Goal: Task Accomplishment & Management: Manage account settings

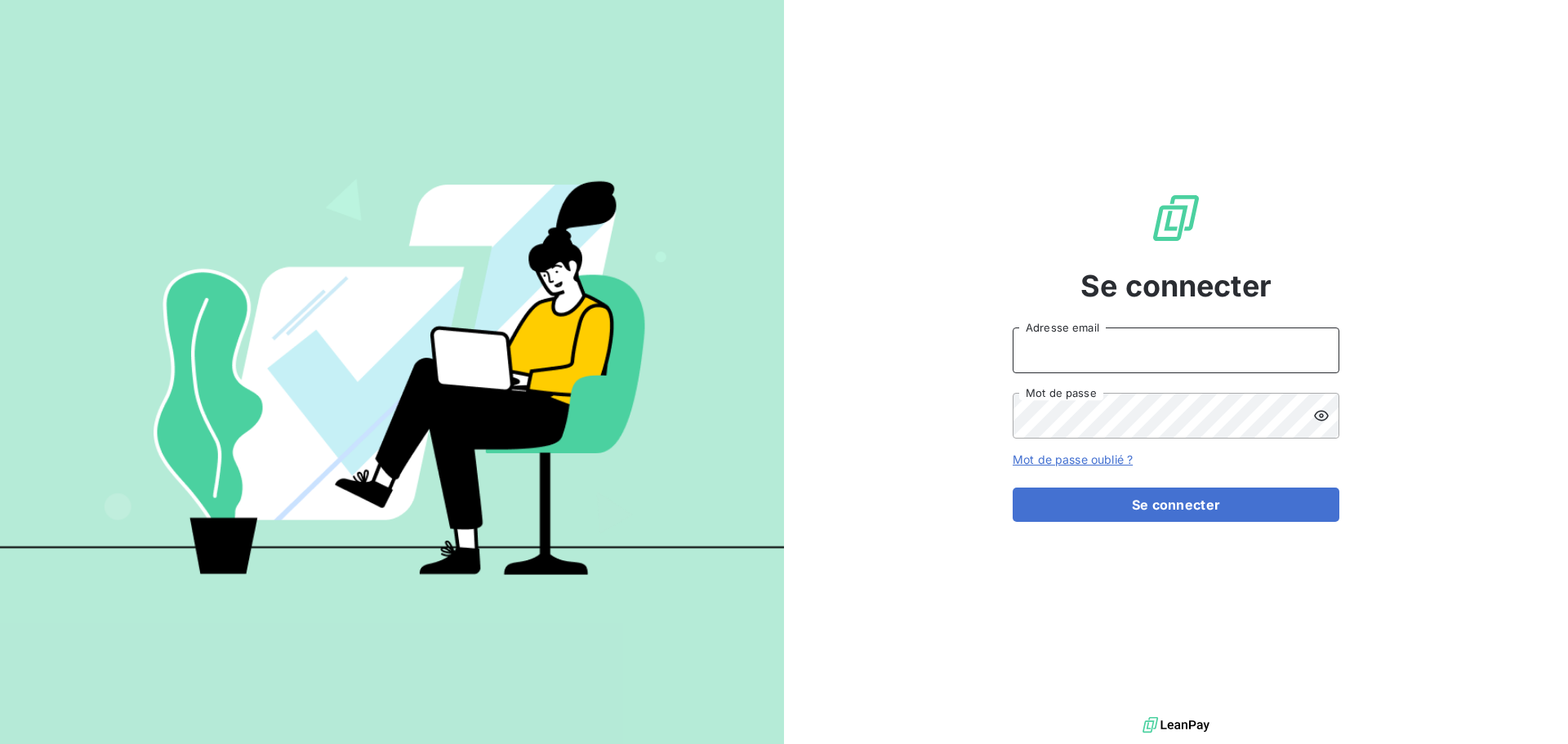
type input "[PERSON_NAME][EMAIL_ADDRESS][DOMAIN_NAME]"
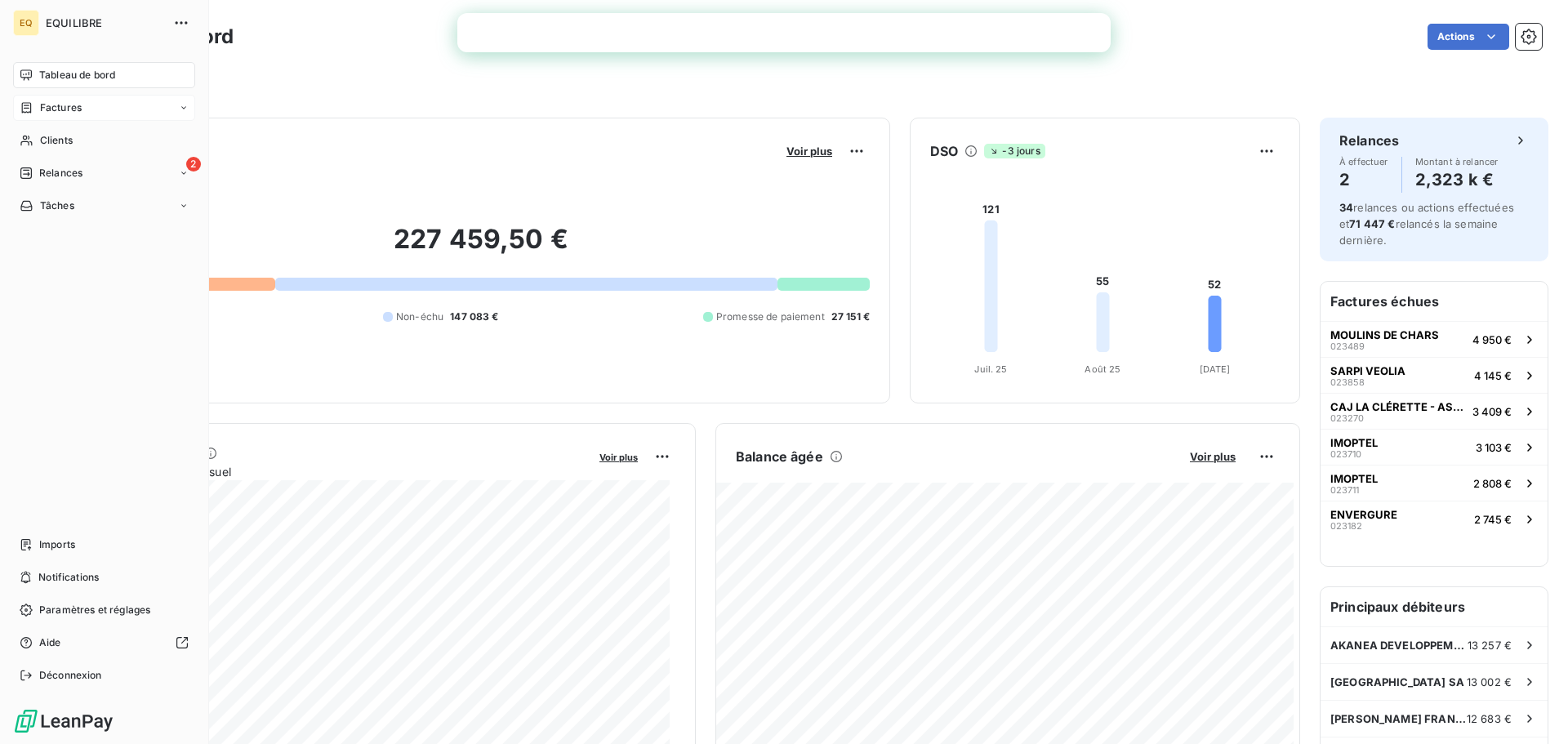
click at [95, 105] on div "Factures" at bounding box center [104, 108] width 182 height 26
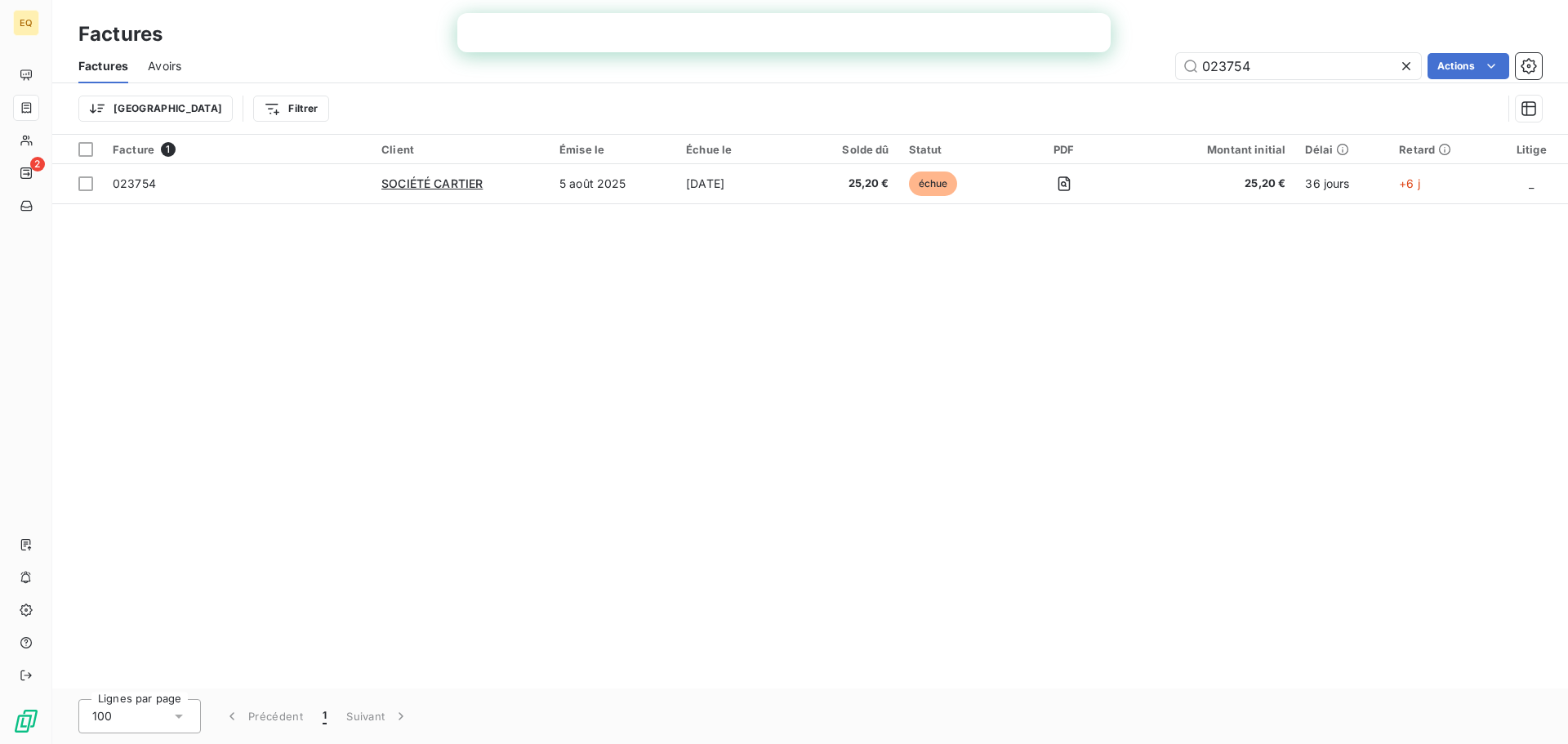
drag, startPoint x: 1267, startPoint y: 62, endPoint x: 1165, endPoint y: 50, distance: 102.7
click at [1165, 50] on div "Factures Avoirs 023754 Actions" at bounding box center [810, 67] width 1516 height 35
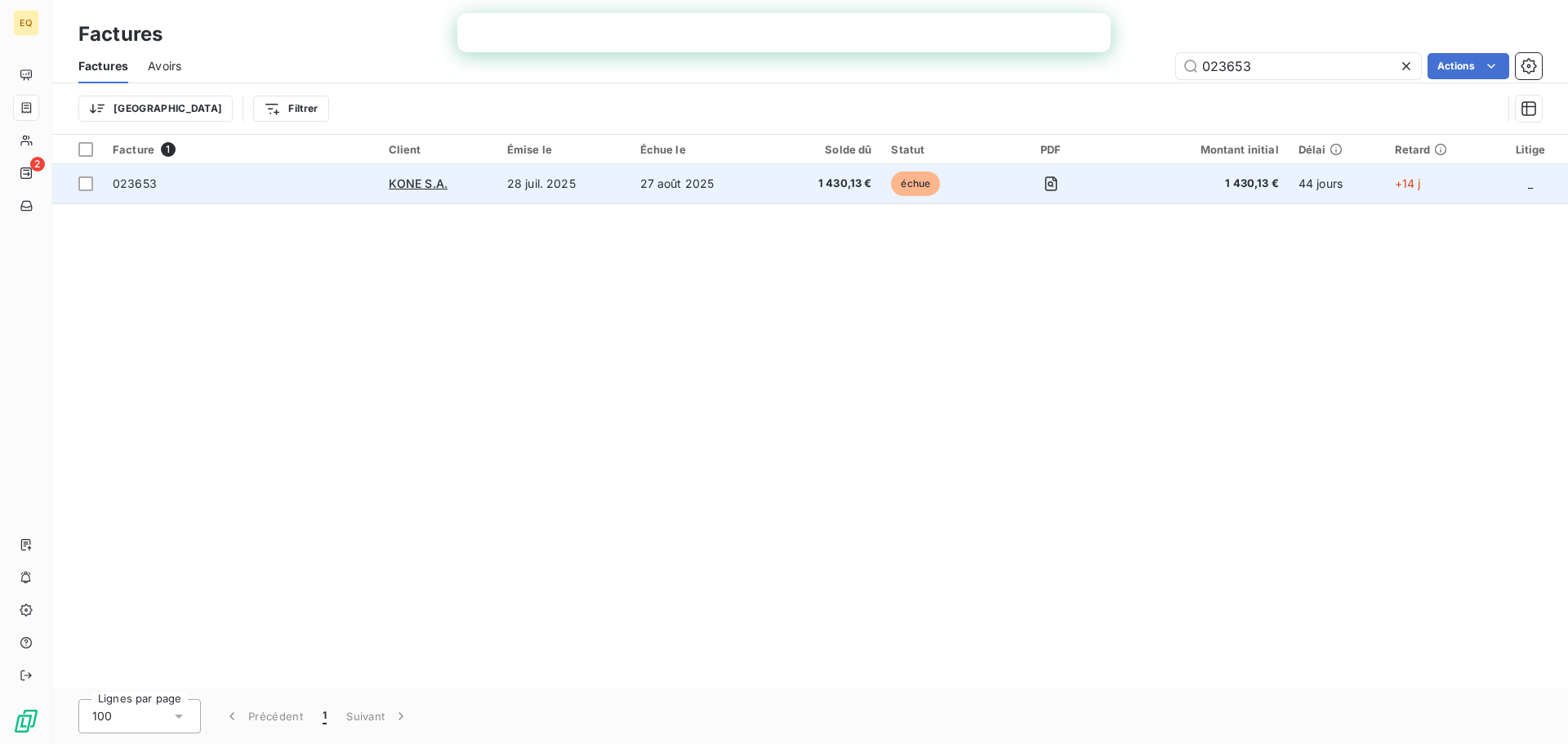
type input "023653"
click at [754, 190] on td "27 août 2025" at bounding box center [701, 184] width 141 height 39
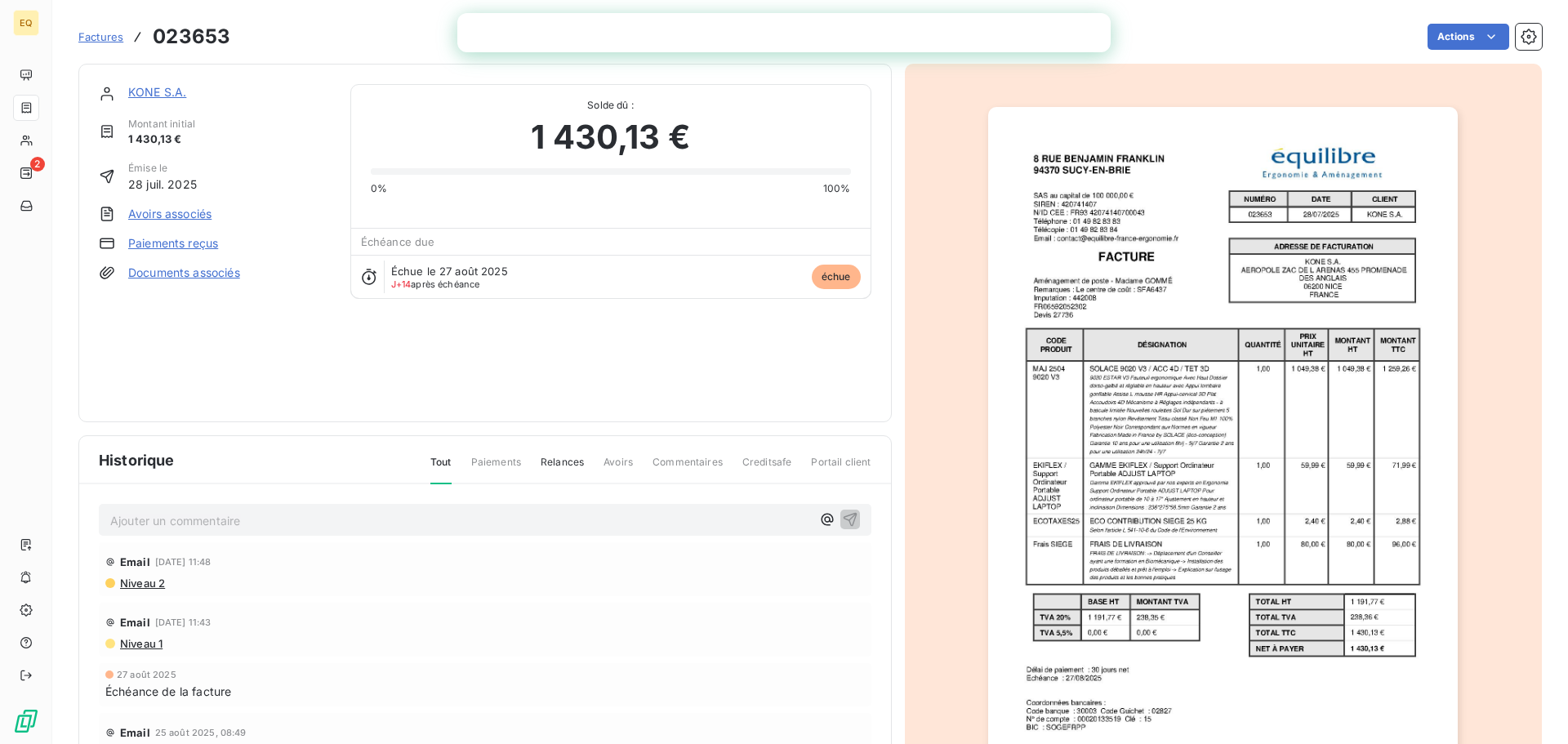
click at [163, 270] on link "Documents associés" at bounding box center [184, 273] width 112 height 16
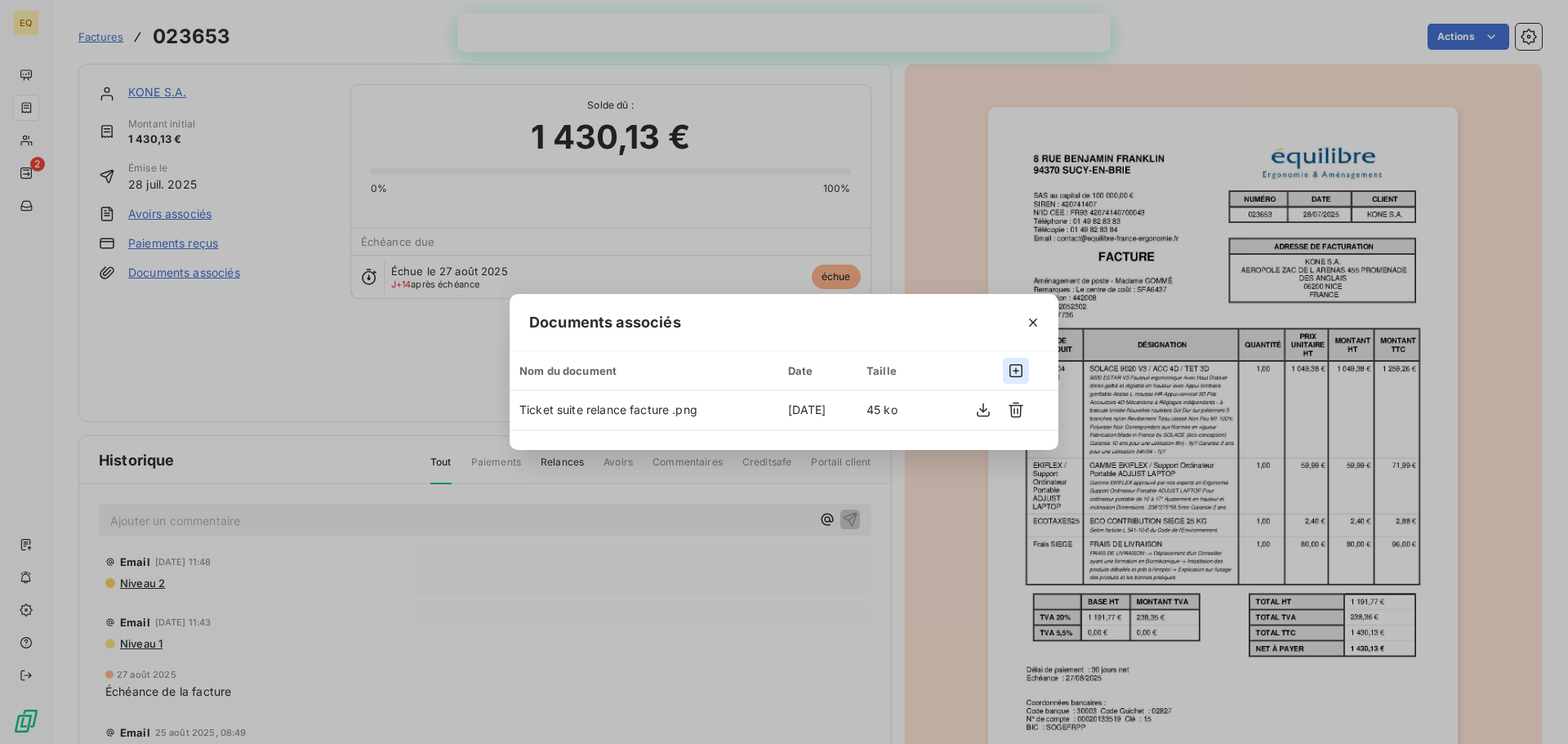
click at [1012, 370] on icon "button" at bounding box center [1016, 371] width 16 height 16
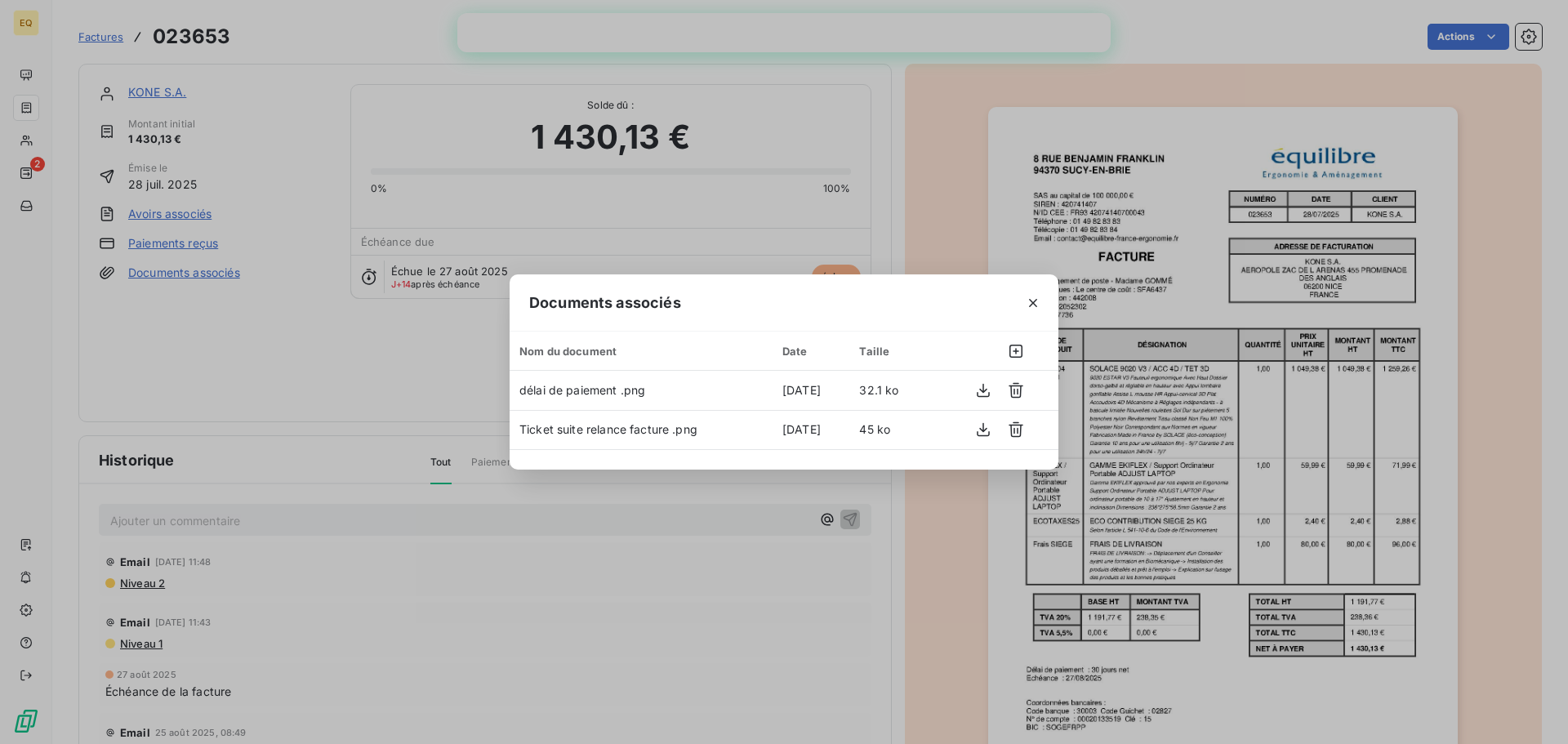
click at [294, 349] on div "Documents associés Nom du document Date Taille délai de paiement .png [DATE] 32…" at bounding box center [784, 372] width 1568 height 744
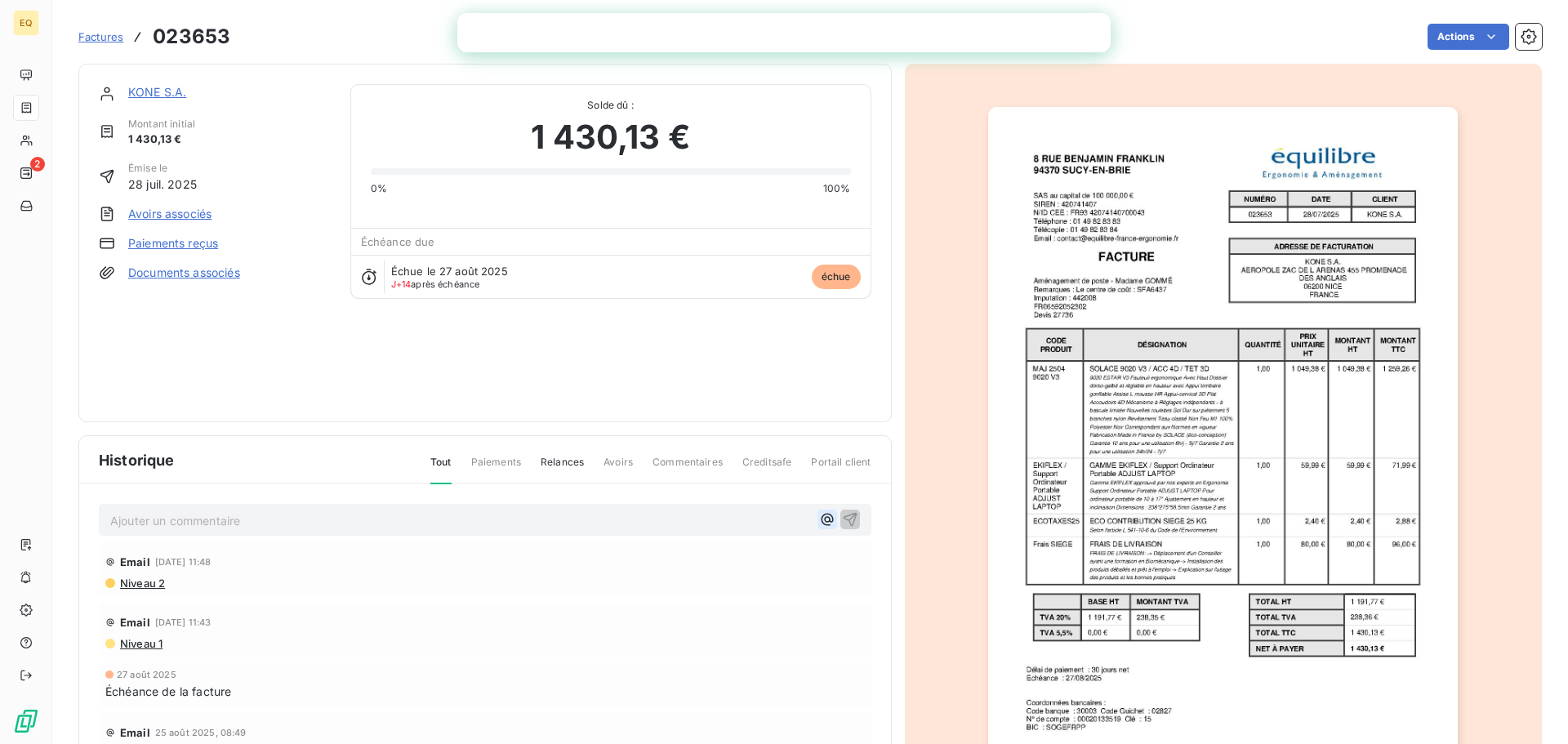
click at [819, 513] on icon "button" at bounding box center [828, 520] width 16 height 16
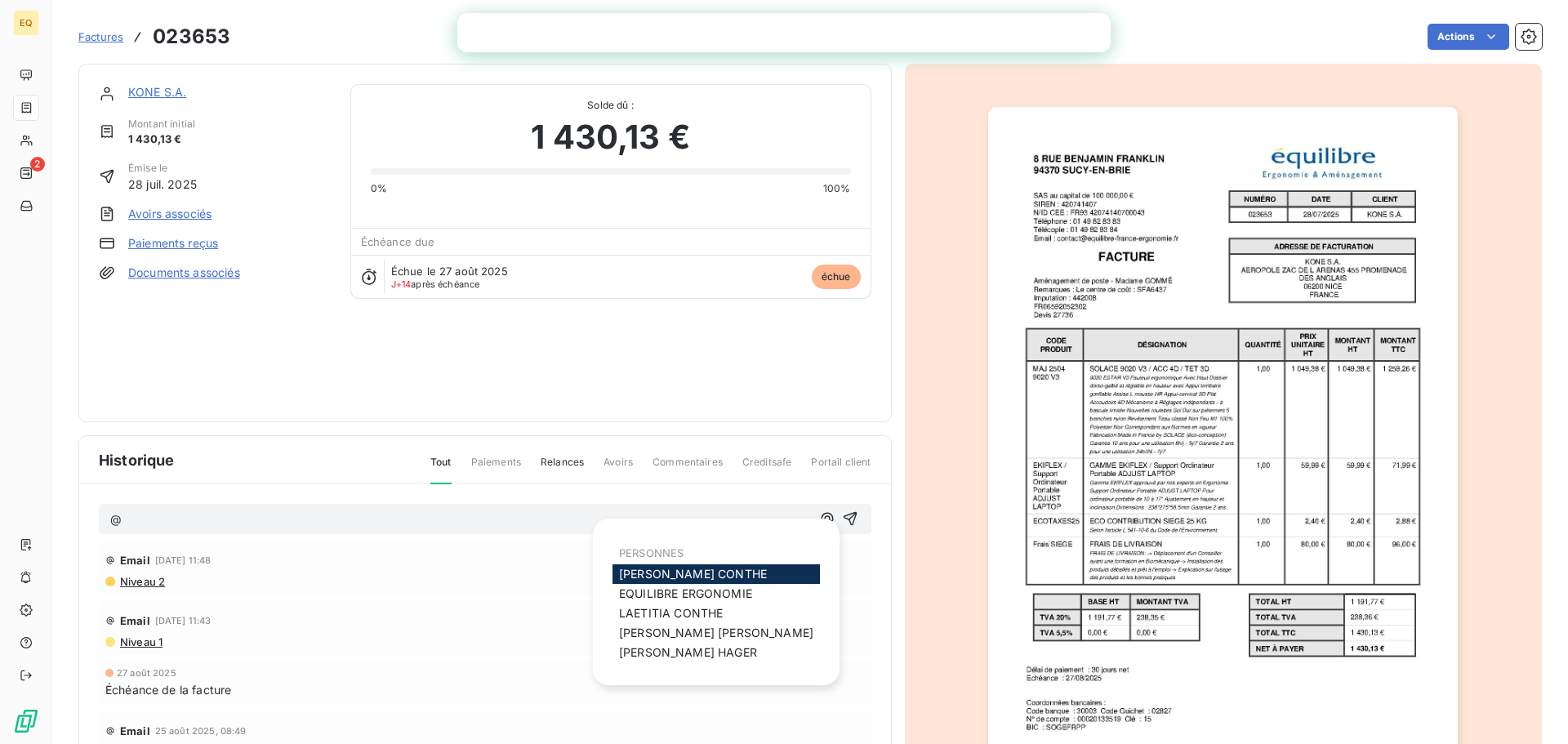
click at [700, 570] on span "[PERSON_NAME]" at bounding box center [693, 574] width 148 height 14
click at [819, 515] on icon "button" at bounding box center [828, 520] width 16 height 16
click at [653, 610] on span "[PERSON_NAME]" at bounding box center [671, 613] width 104 height 14
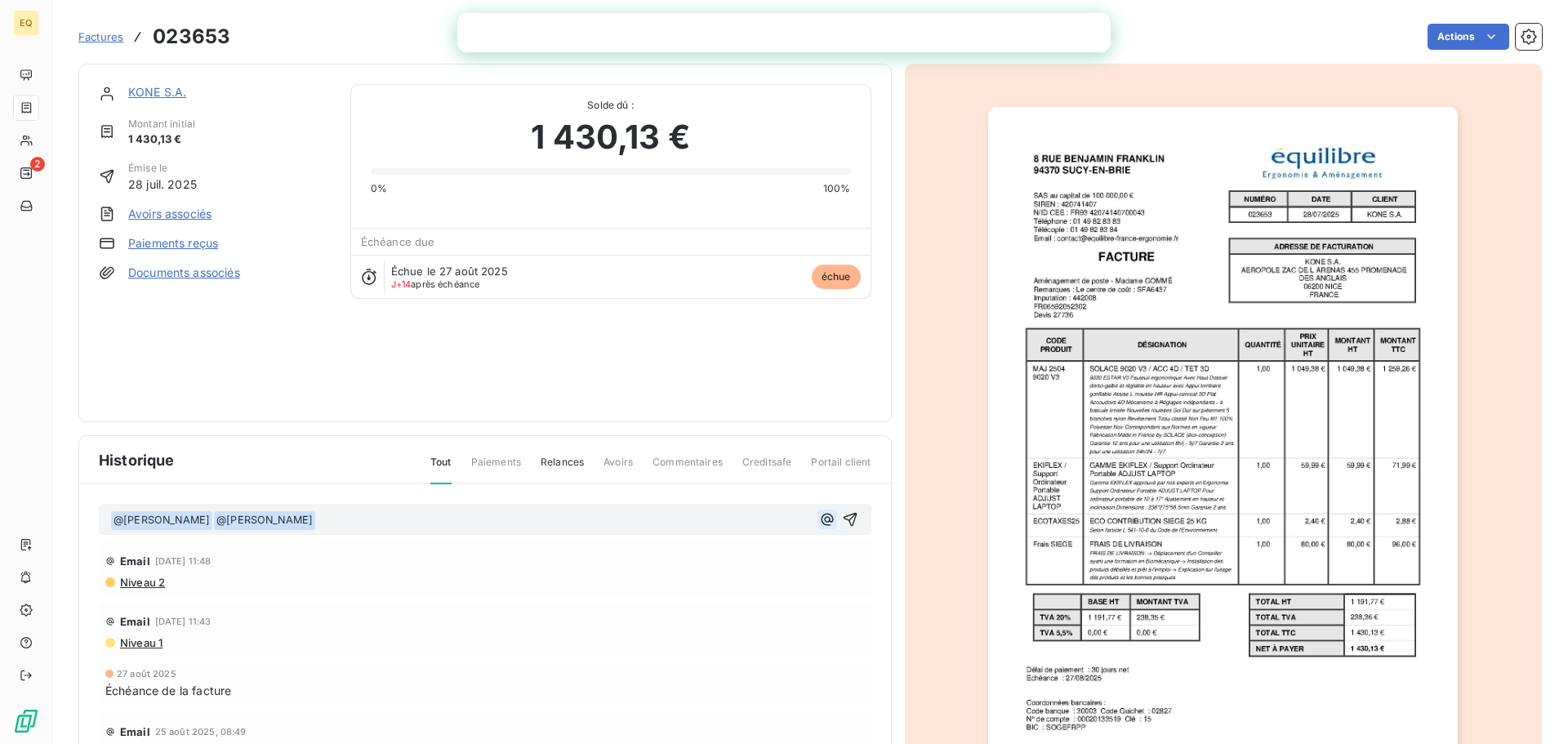
click at [819, 519] on icon "button" at bounding box center [828, 520] width 16 height 16
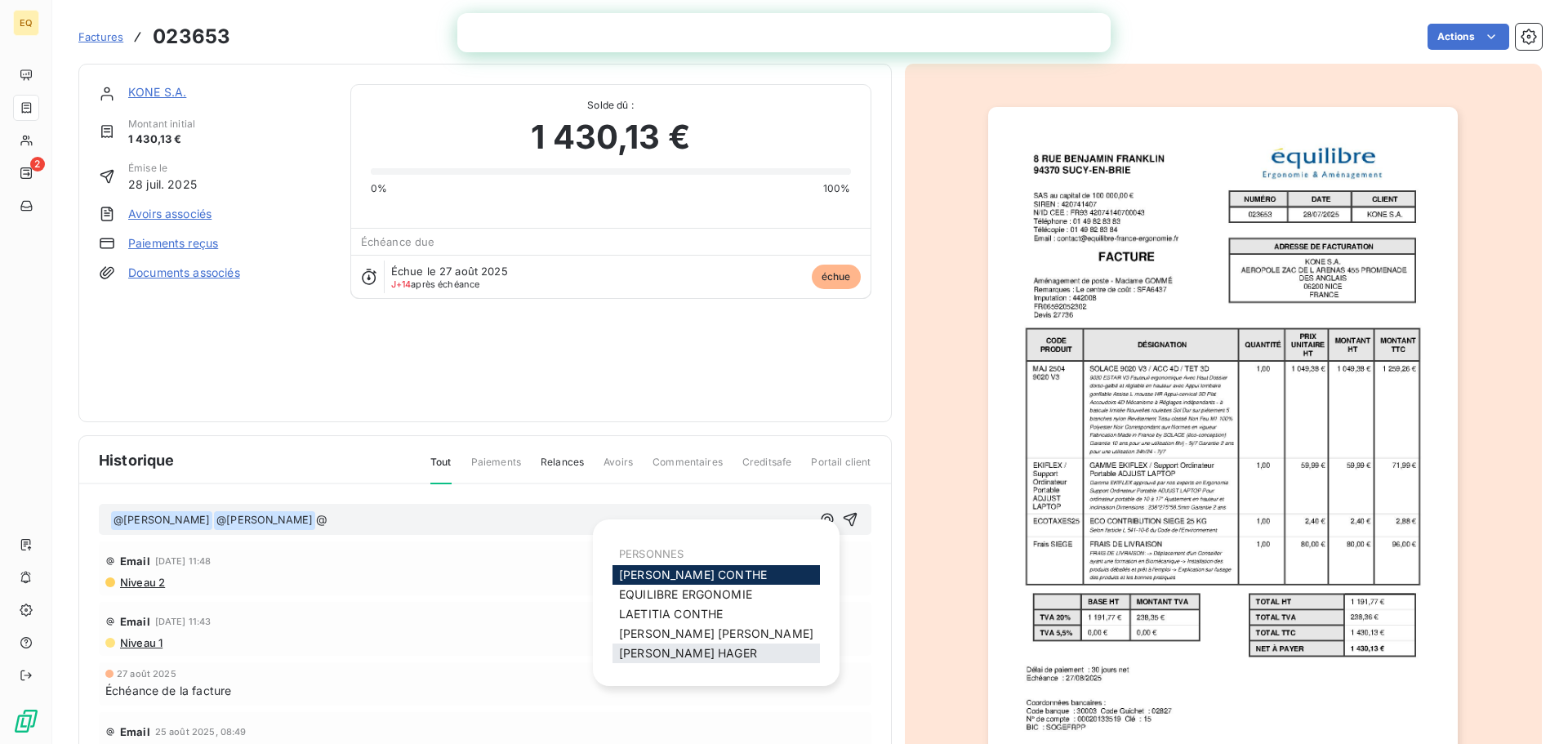
click at [658, 649] on span "[PERSON_NAME]" at bounding box center [688, 653] width 138 height 14
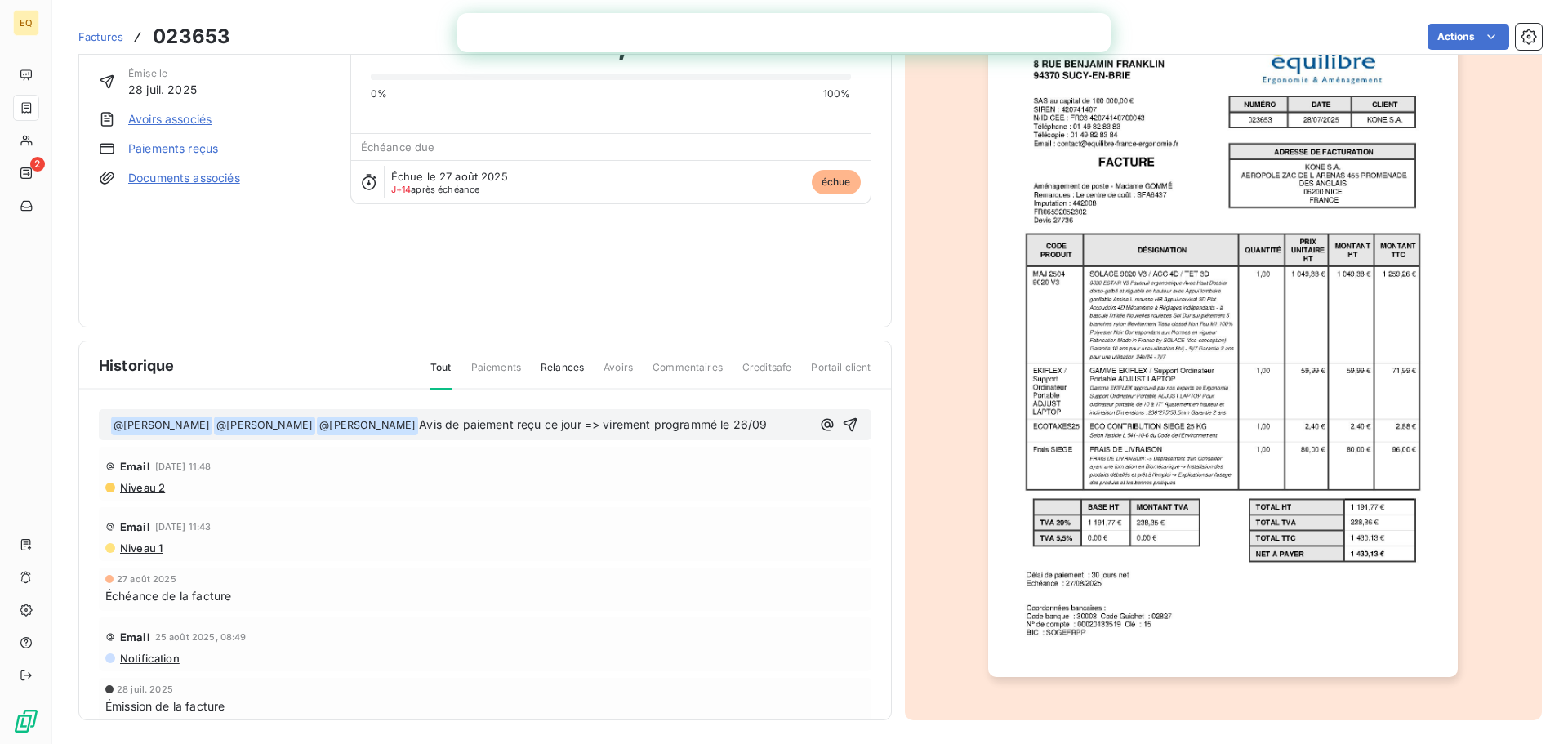
scroll to position [98, 0]
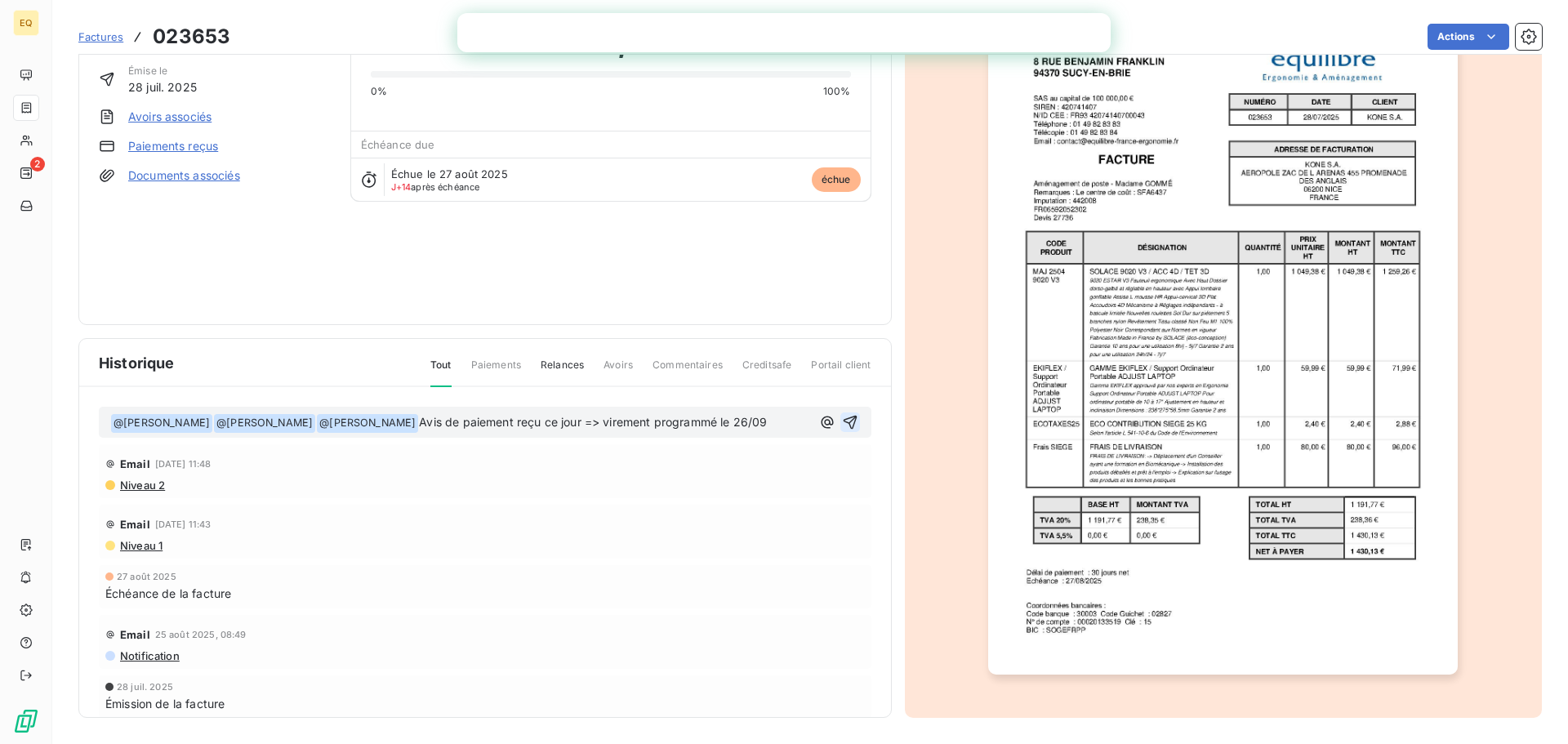
click at [842, 415] on icon "button" at bounding box center [851, 423] width 16 height 16
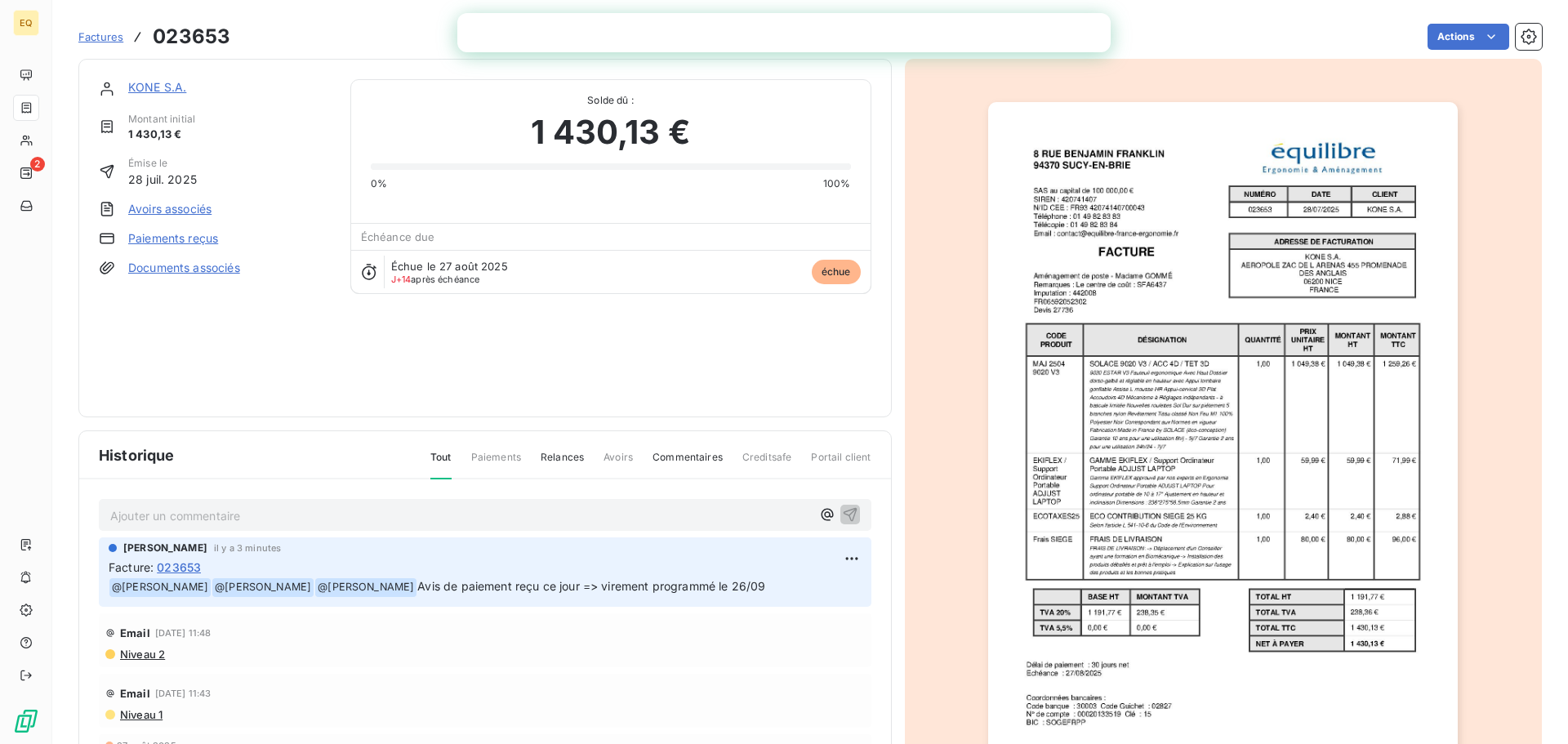
scroll to position [0, 0]
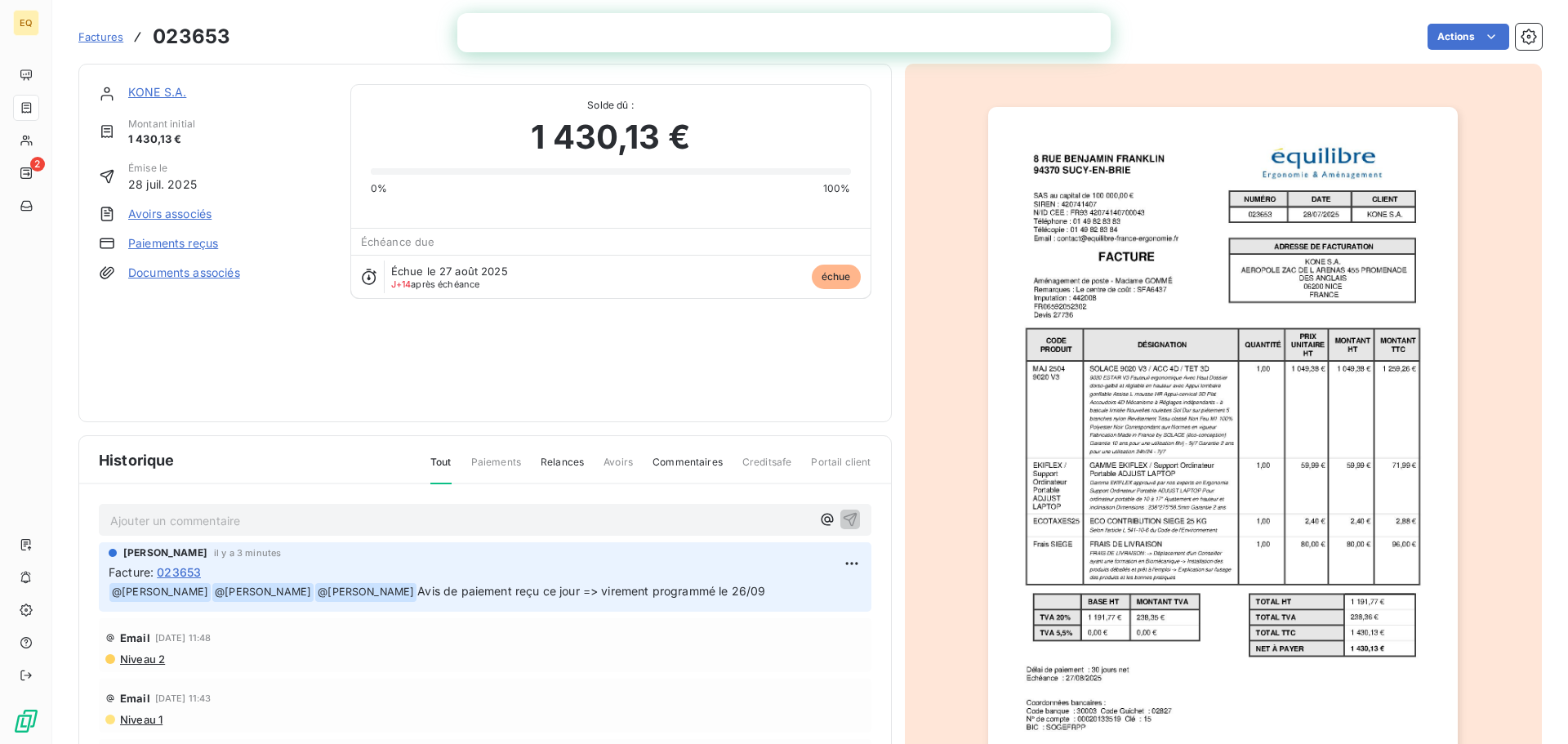
click at [173, 90] on link "KONE S.A." at bounding box center [157, 91] width 58 height 14
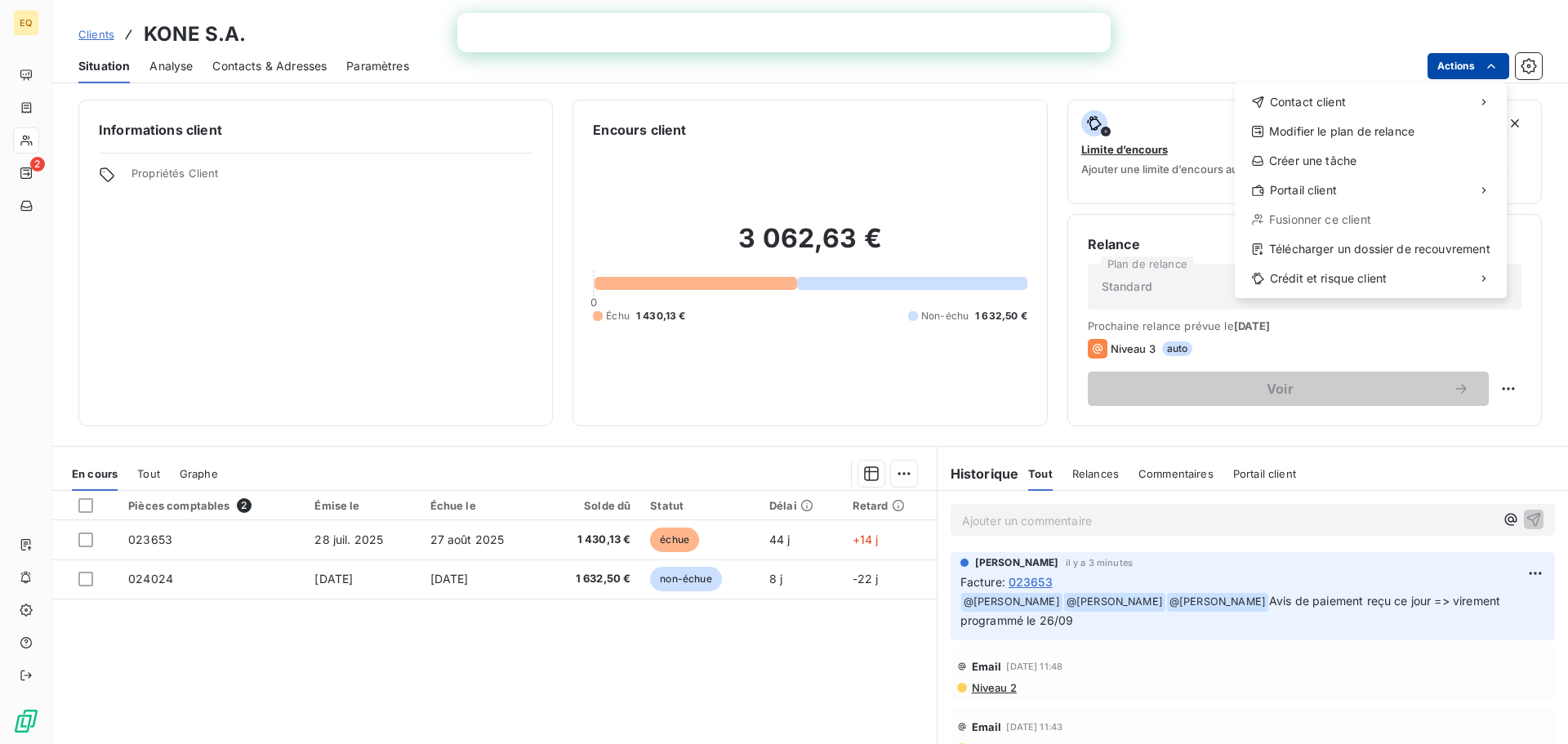
click at [1448, 60] on html "EQ 2 Clients KONE S.A. Situation Analyse Contacts & Adresses Paramètres Actions…" at bounding box center [784, 372] width 1568 height 744
click at [599, 537] on html "EQ 2 Clients KONE S.A. Situation Analyse Contacts & Adresses Paramètres Actions…" at bounding box center [784, 372] width 1568 height 744
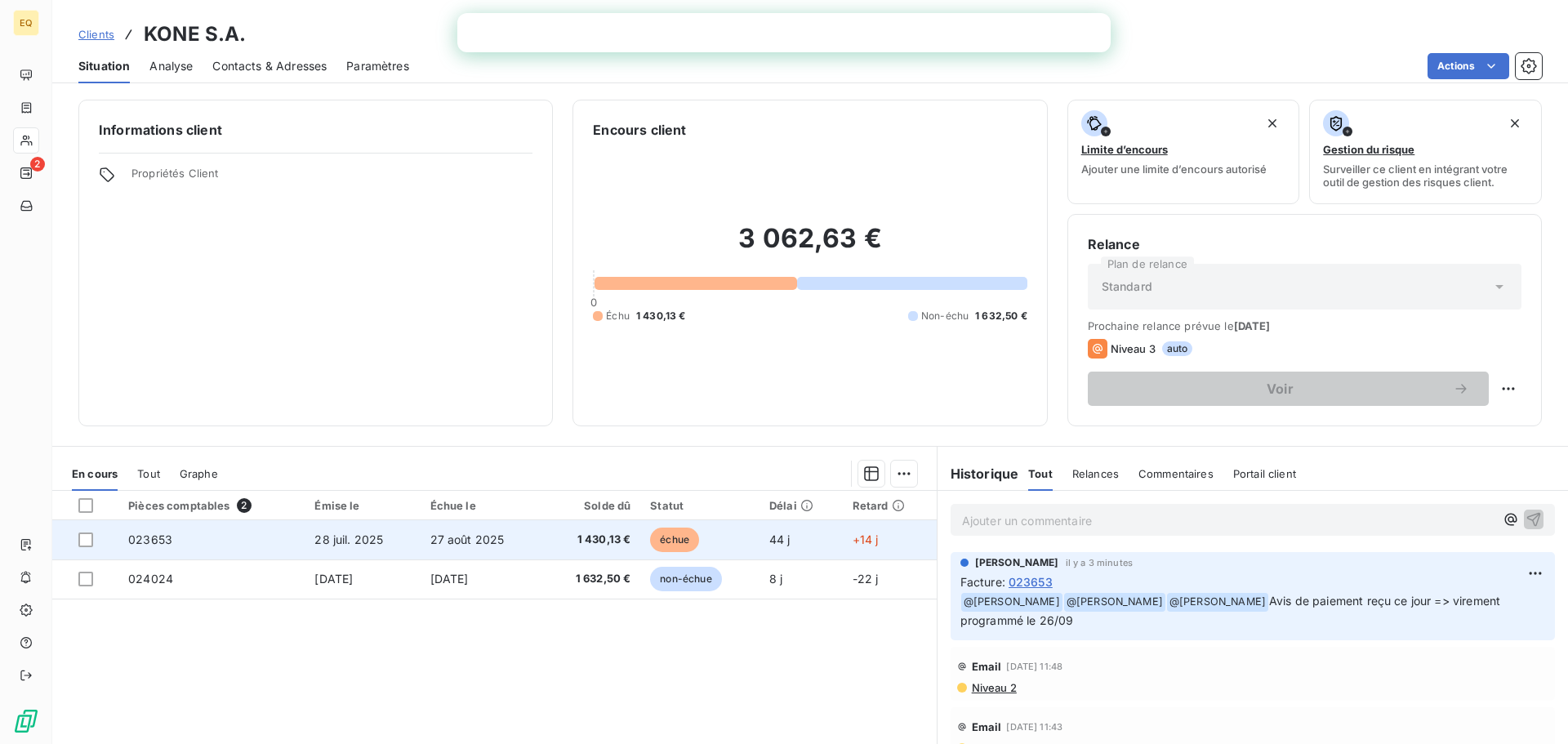
click at [514, 538] on td "27 août 2025" at bounding box center [482, 540] width 122 height 39
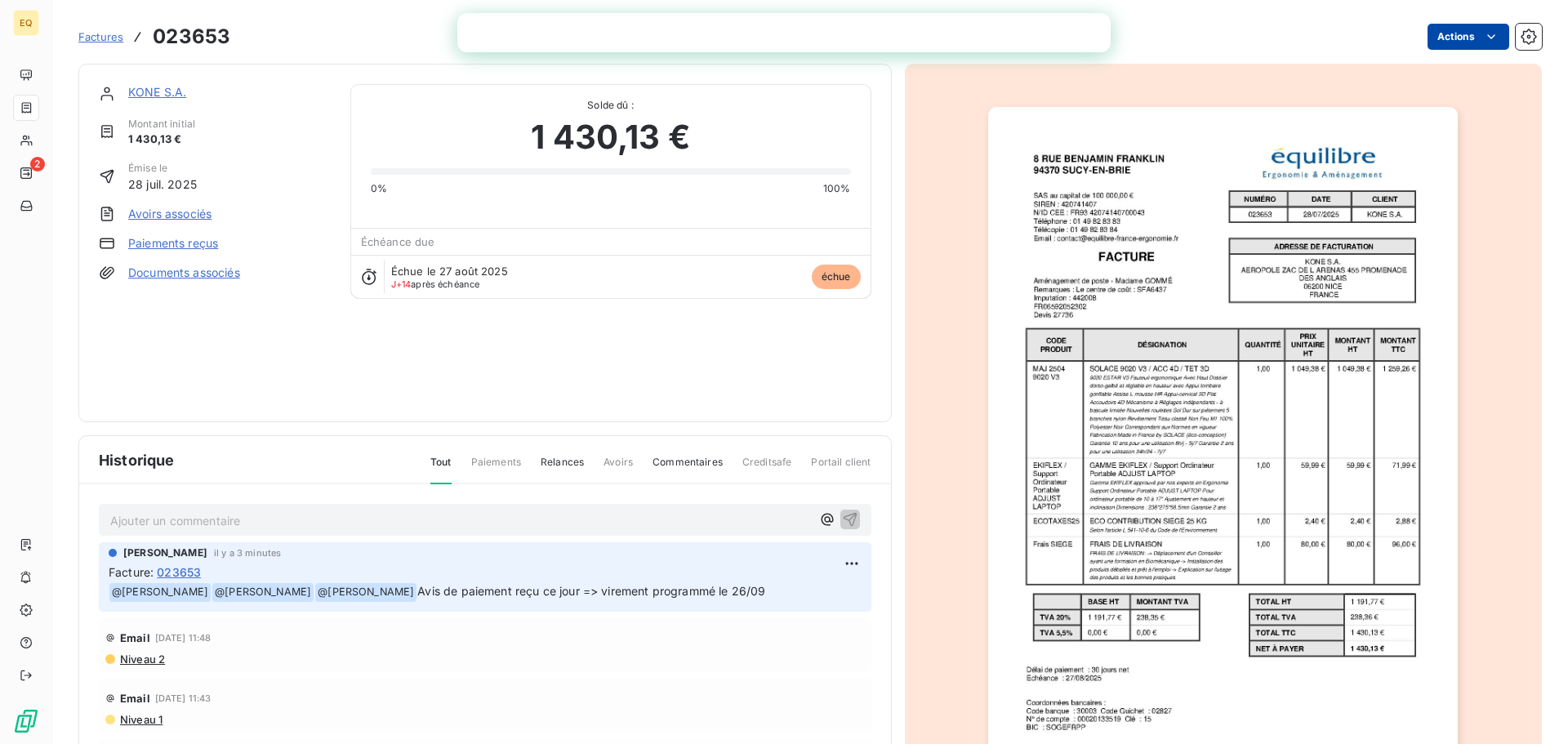
click at [1440, 32] on html "EQ 2 Factures 023653 Actions KONE [PERSON_NAME] initial 1 430,13 € Émise le [DA…" at bounding box center [784, 372] width 1568 height 744
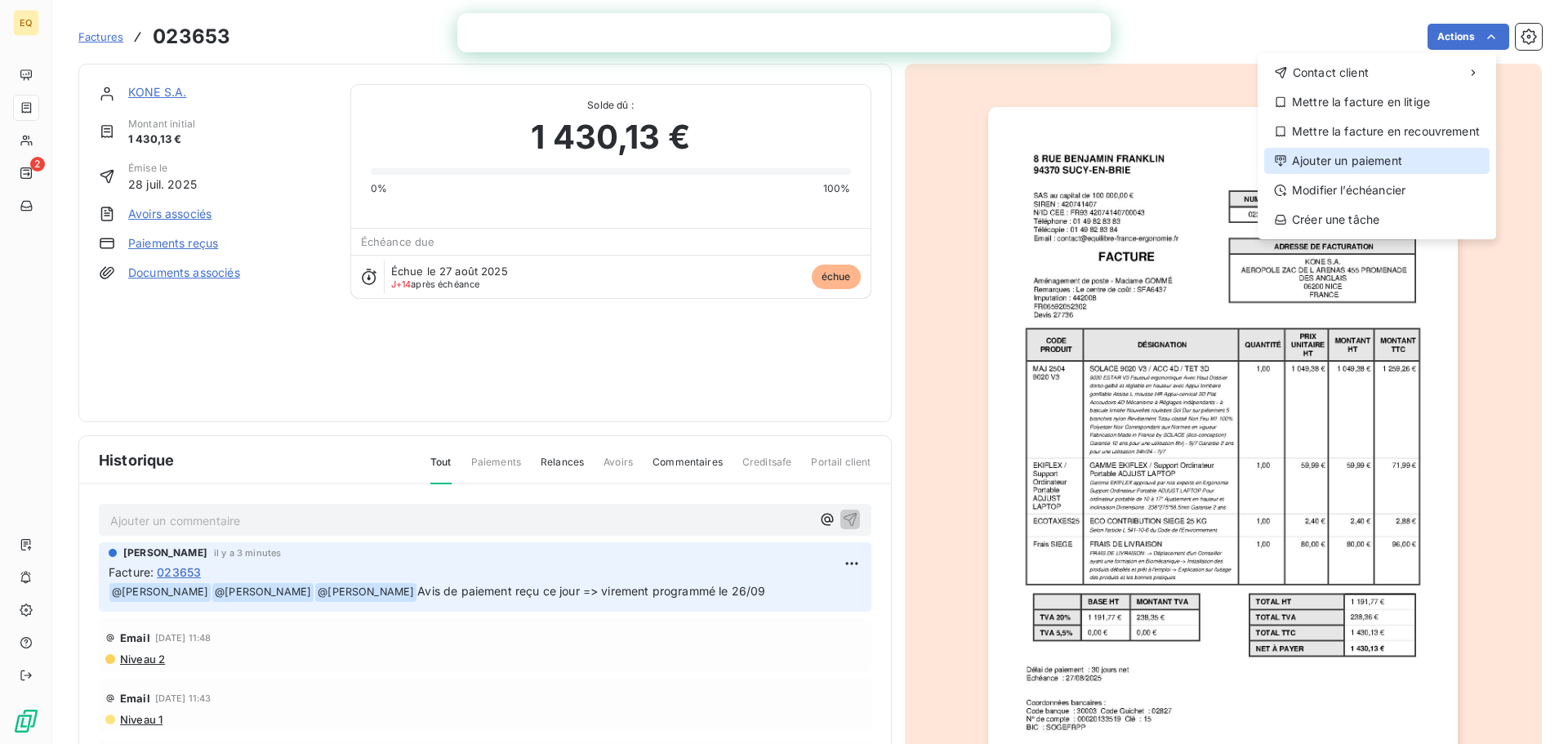
click at [1329, 162] on div "Ajouter un paiement" at bounding box center [1377, 161] width 225 height 26
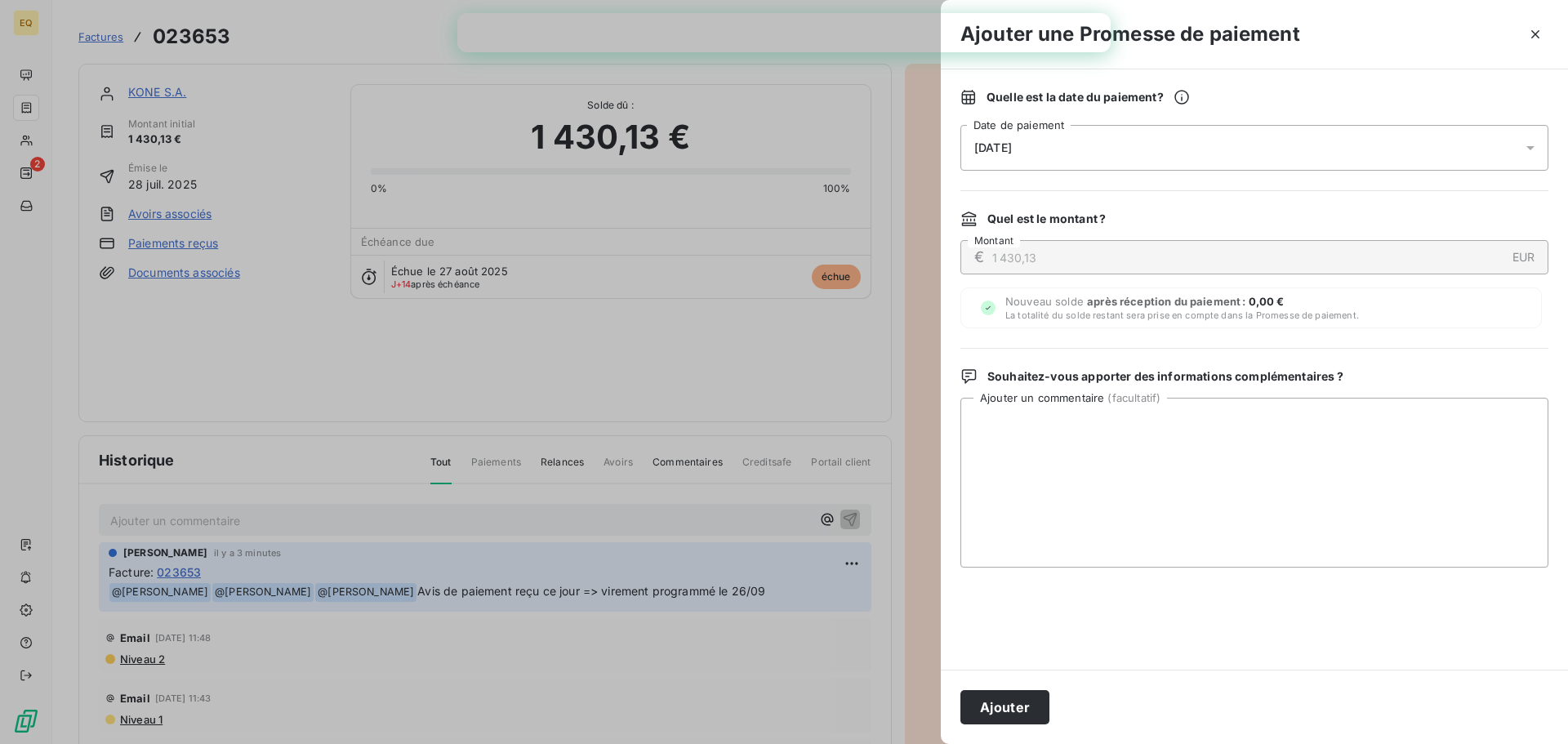
click at [1052, 149] on div "[DATE]" at bounding box center [1255, 148] width 588 height 46
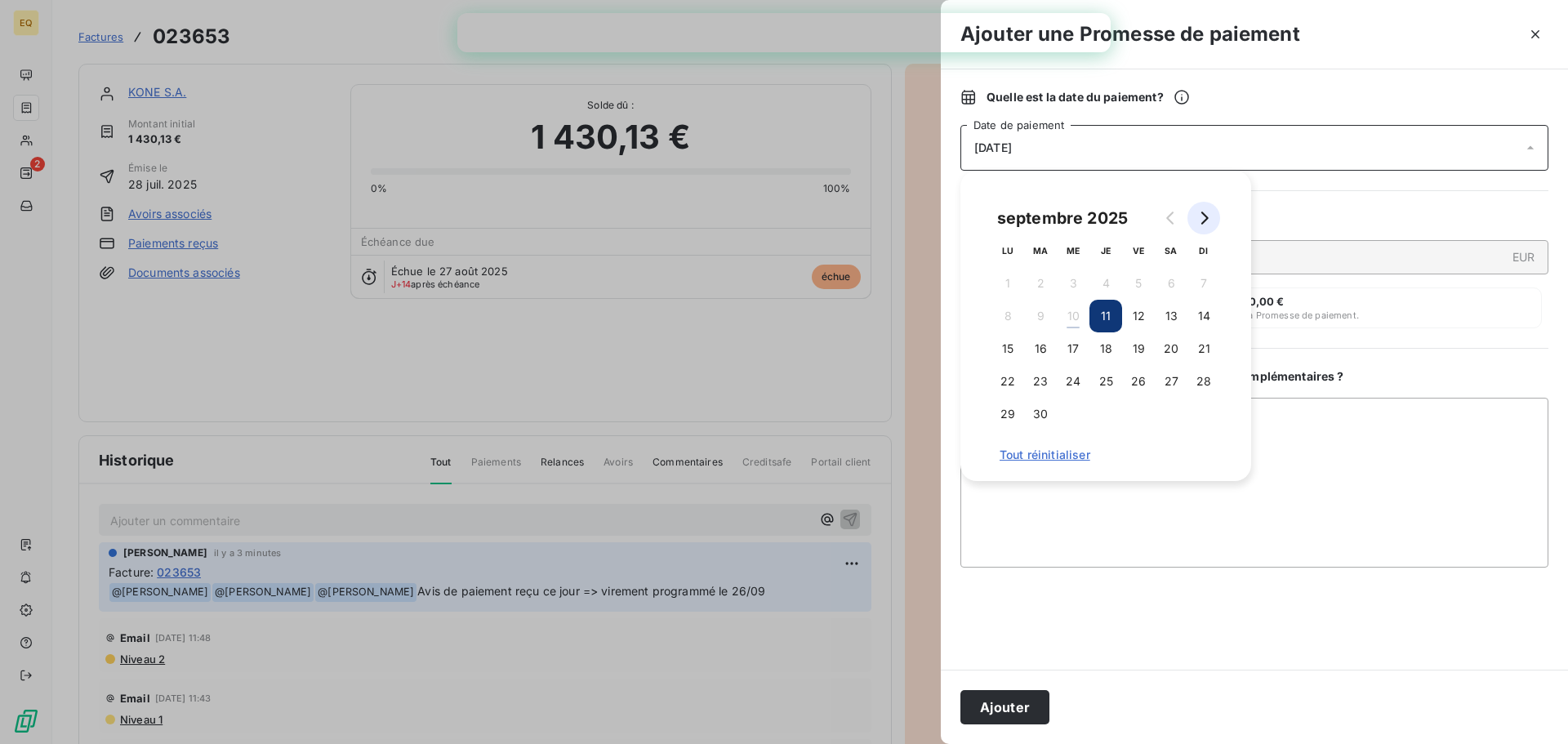
click at [1206, 219] on icon "Go to next month" at bounding box center [1205, 218] width 7 height 13
click at [1072, 280] on button "1" at bounding box center [1073, 284] width 33 height 33
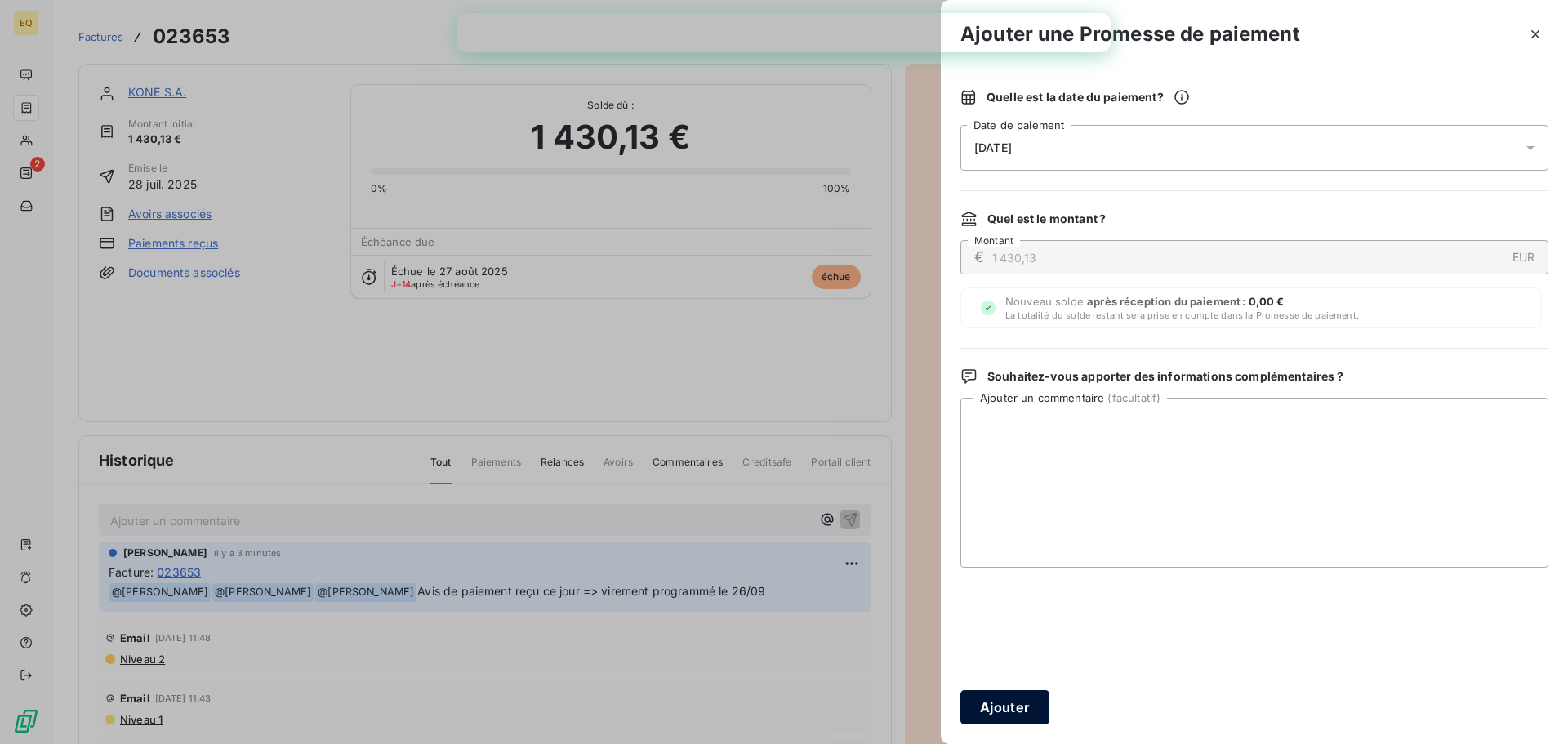
click at [986, 700] on button "Ajouter" at bounding box center [1005, 708] width 89 height 35
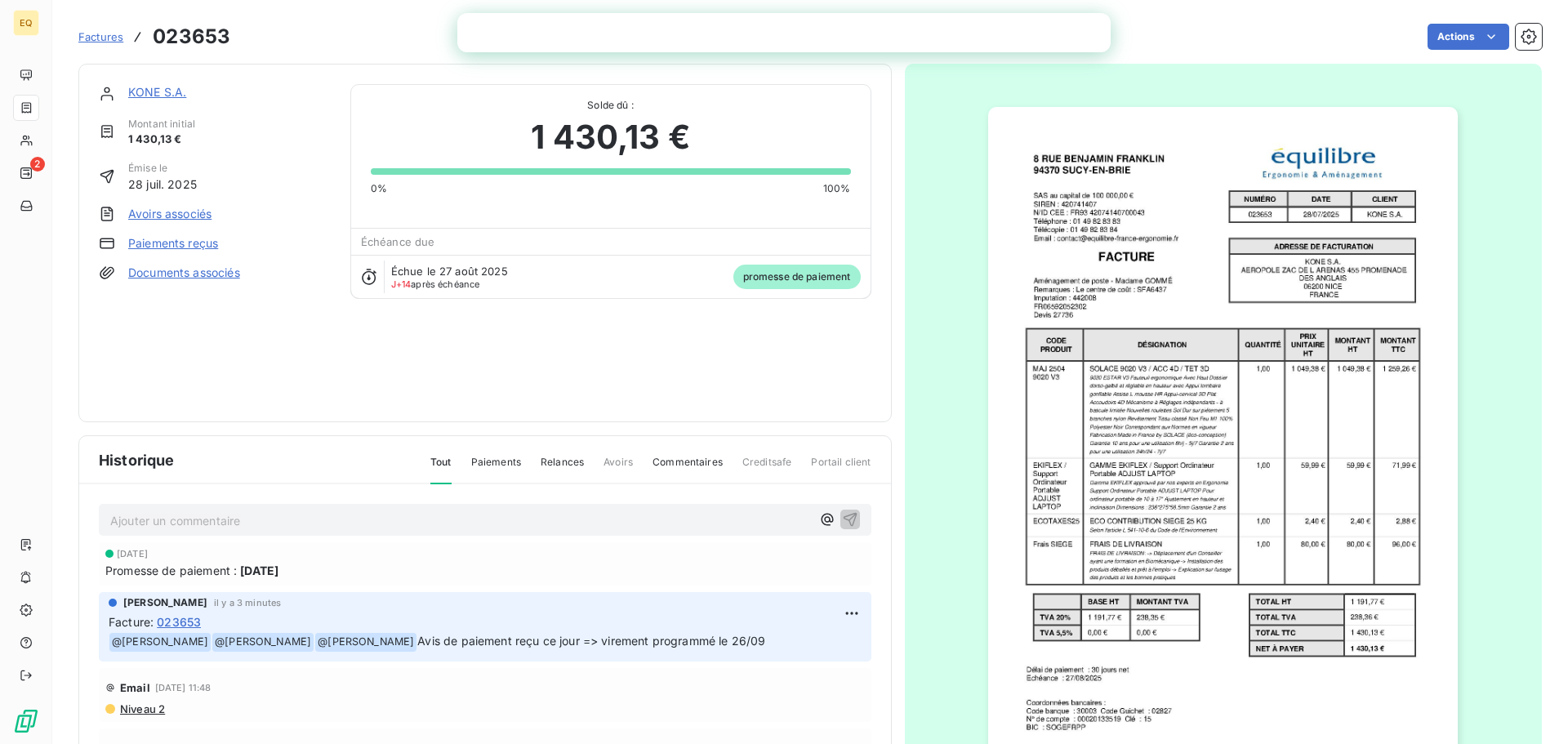
click at [104, 39] on span "Factures" at bounding box center [100, 37] width 45 height 13
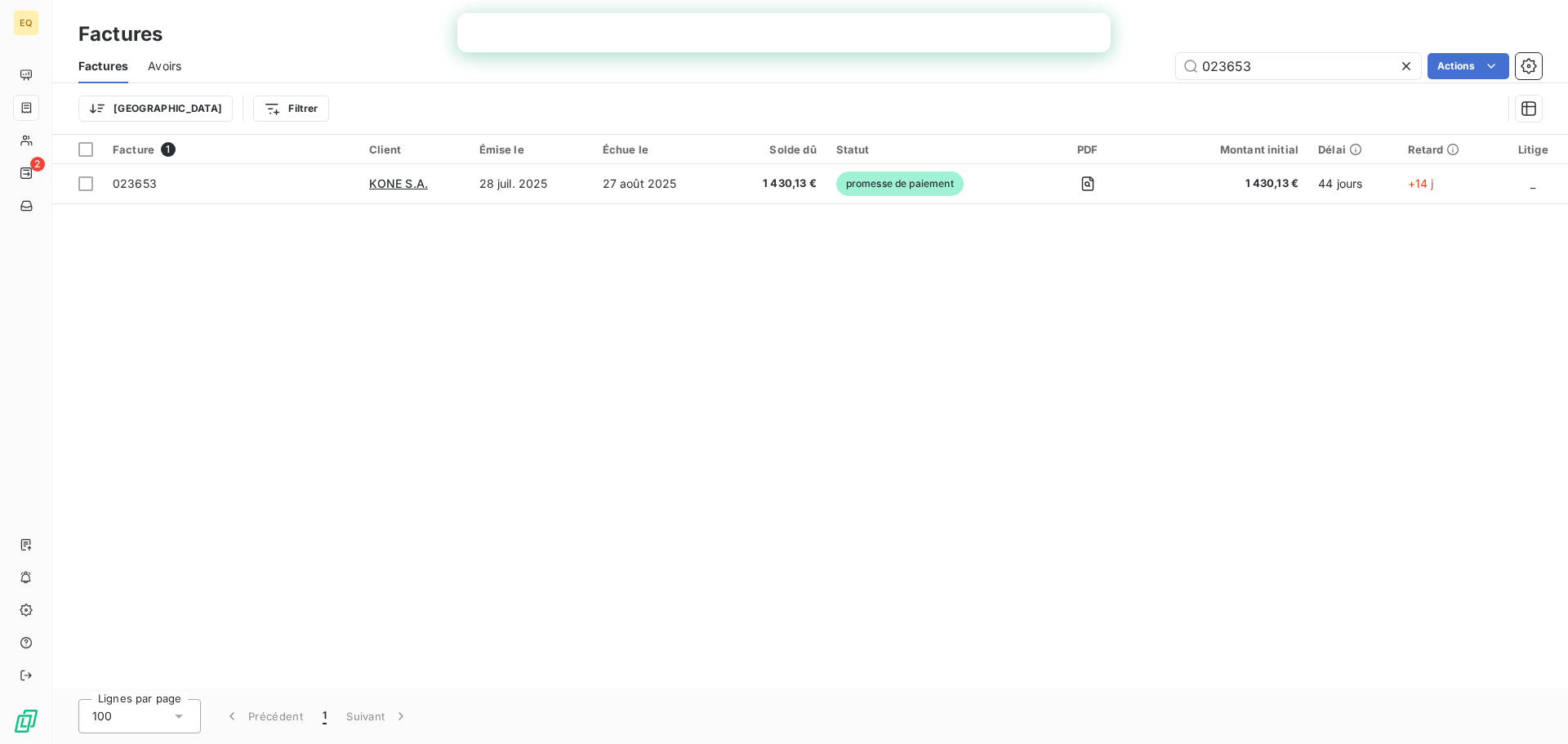
drag, startPoint x: 1284, startPoint y: 68, endPoint x: 1167, endPoint y: 57, distance: 117.5
click at [1167, 57] on div "023653 Actions" at bounding box center [871, 67] width 1341 height 26
type input "023649"
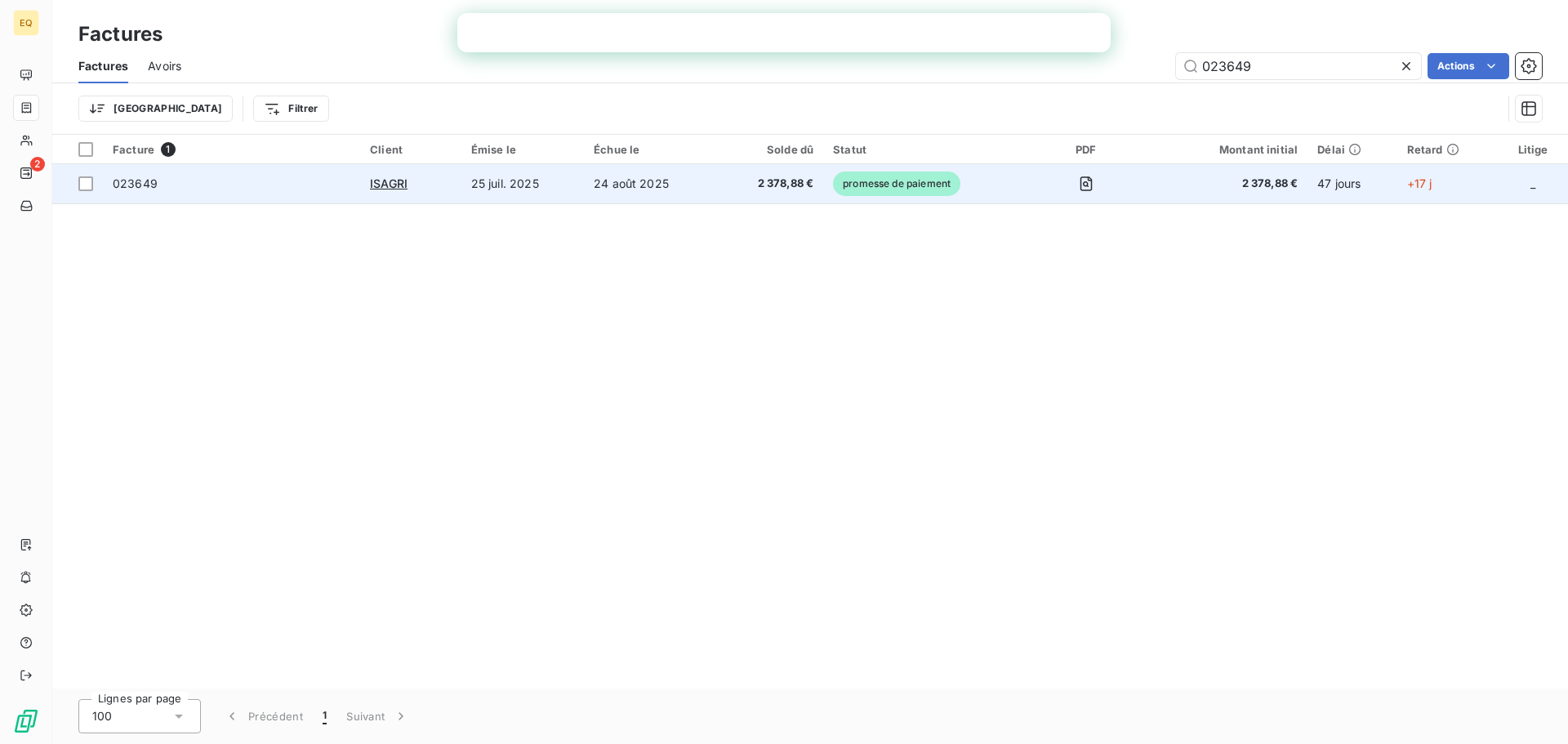
click at [456, 188] on td "ISAGRI" at bounding box center [410, 184] width 101 height 39
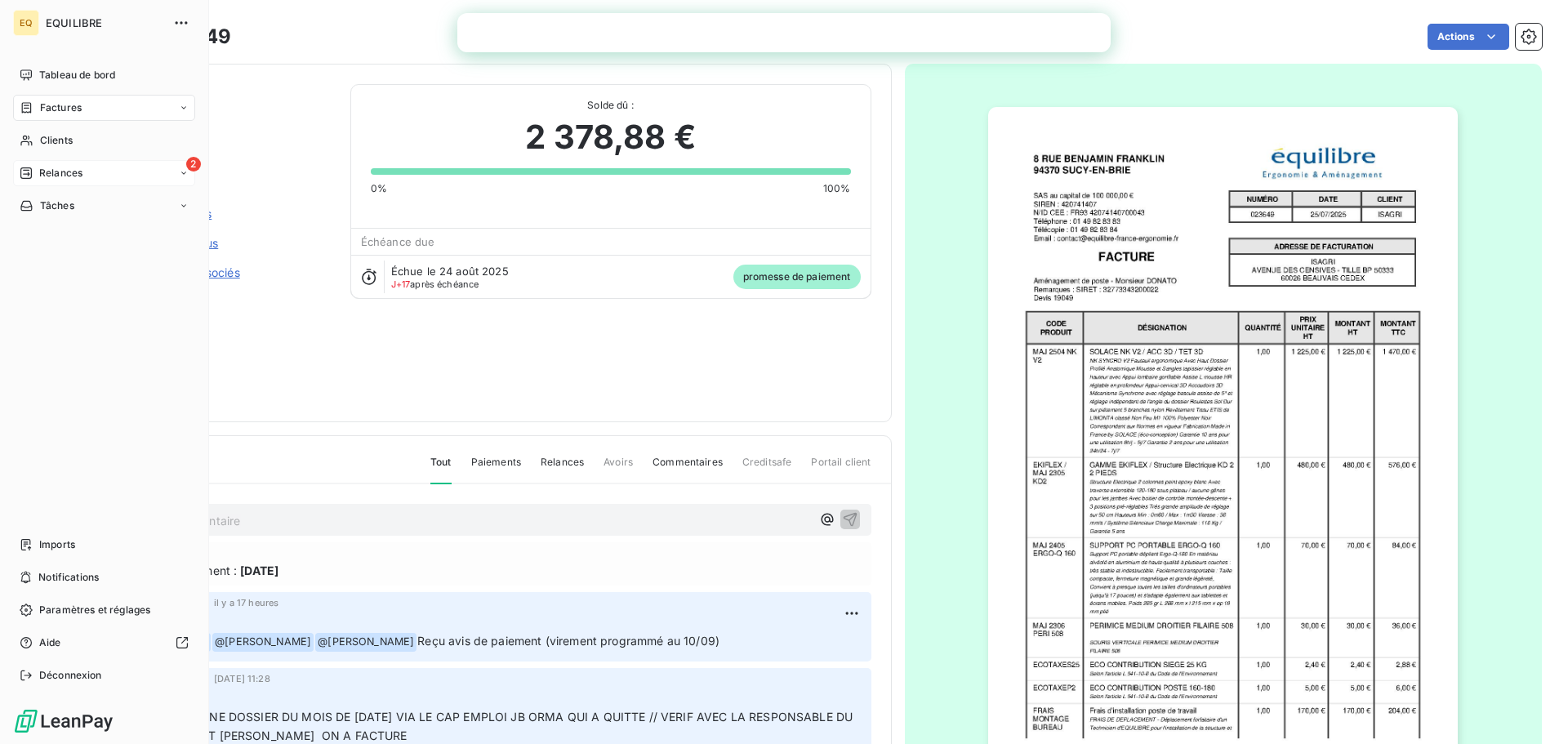
click at [81, 172] on span "Relances" at bounding box center [61, 173] width 44 height 15
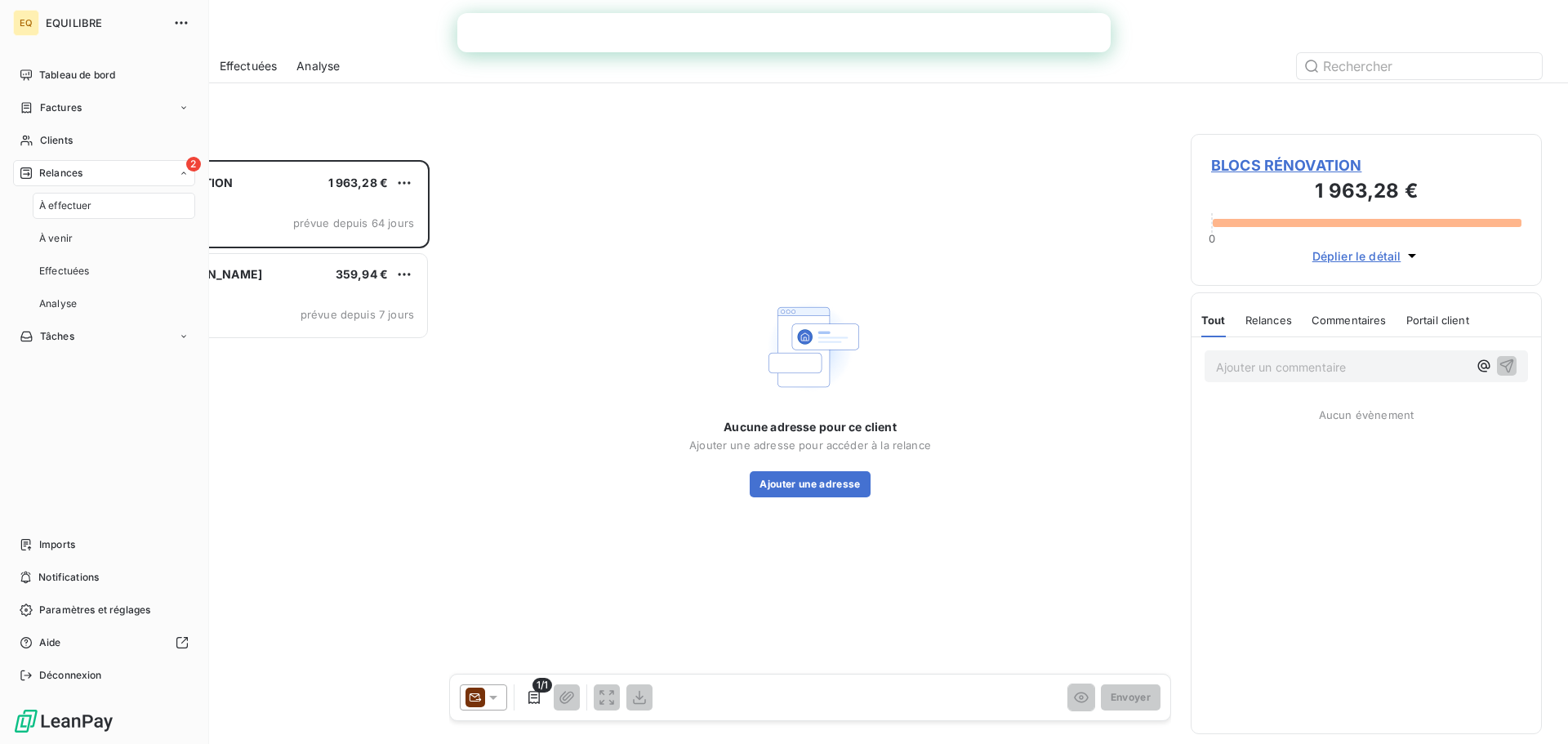
scroll to position [572, 339]
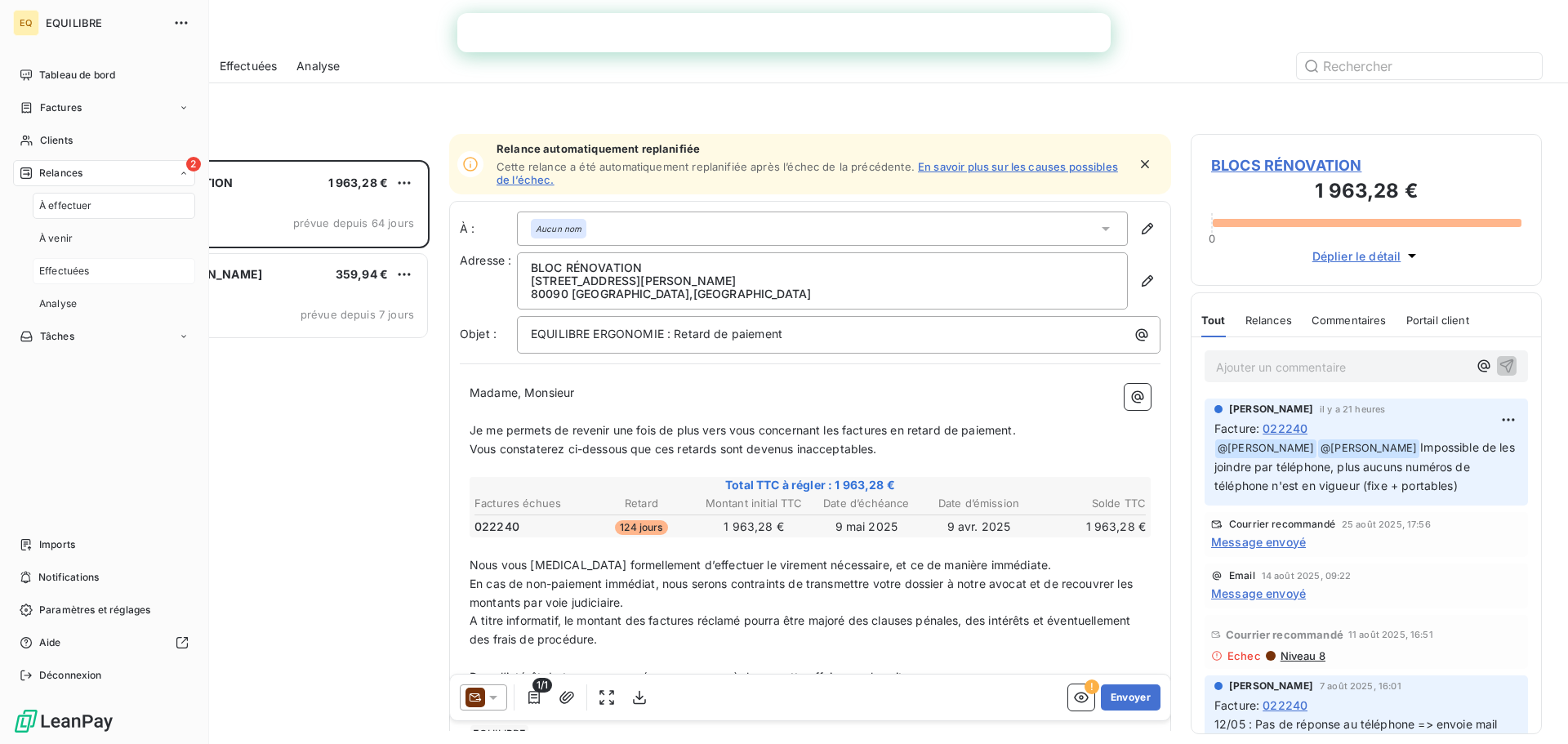
click at [77, 269] on span "Effectuées" at bounding box center [65, 271] width 51 height 15
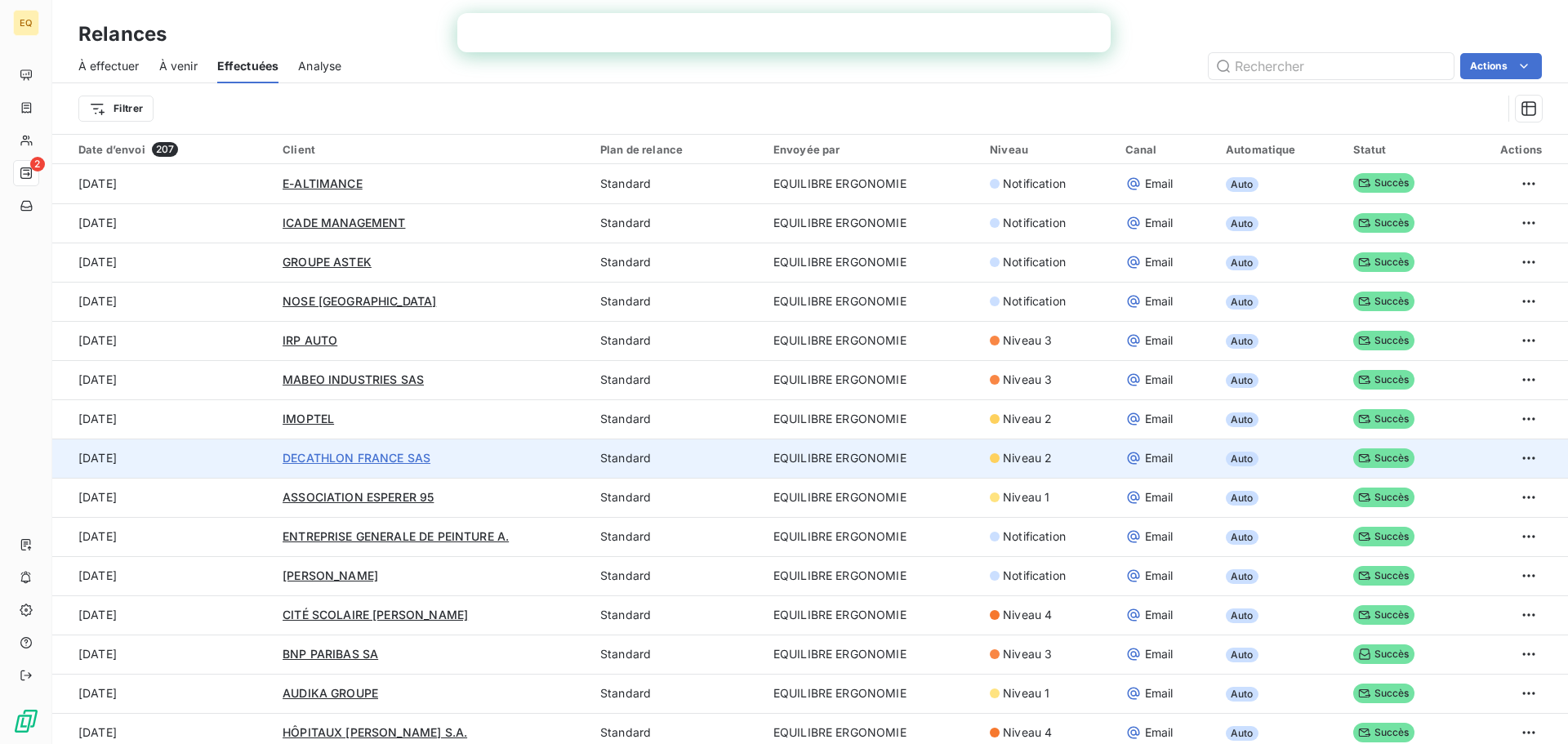
click at [374, 455] on span "DECATHLON FRANCE SAS" at bounding box center [357, 458] width 148 height 14
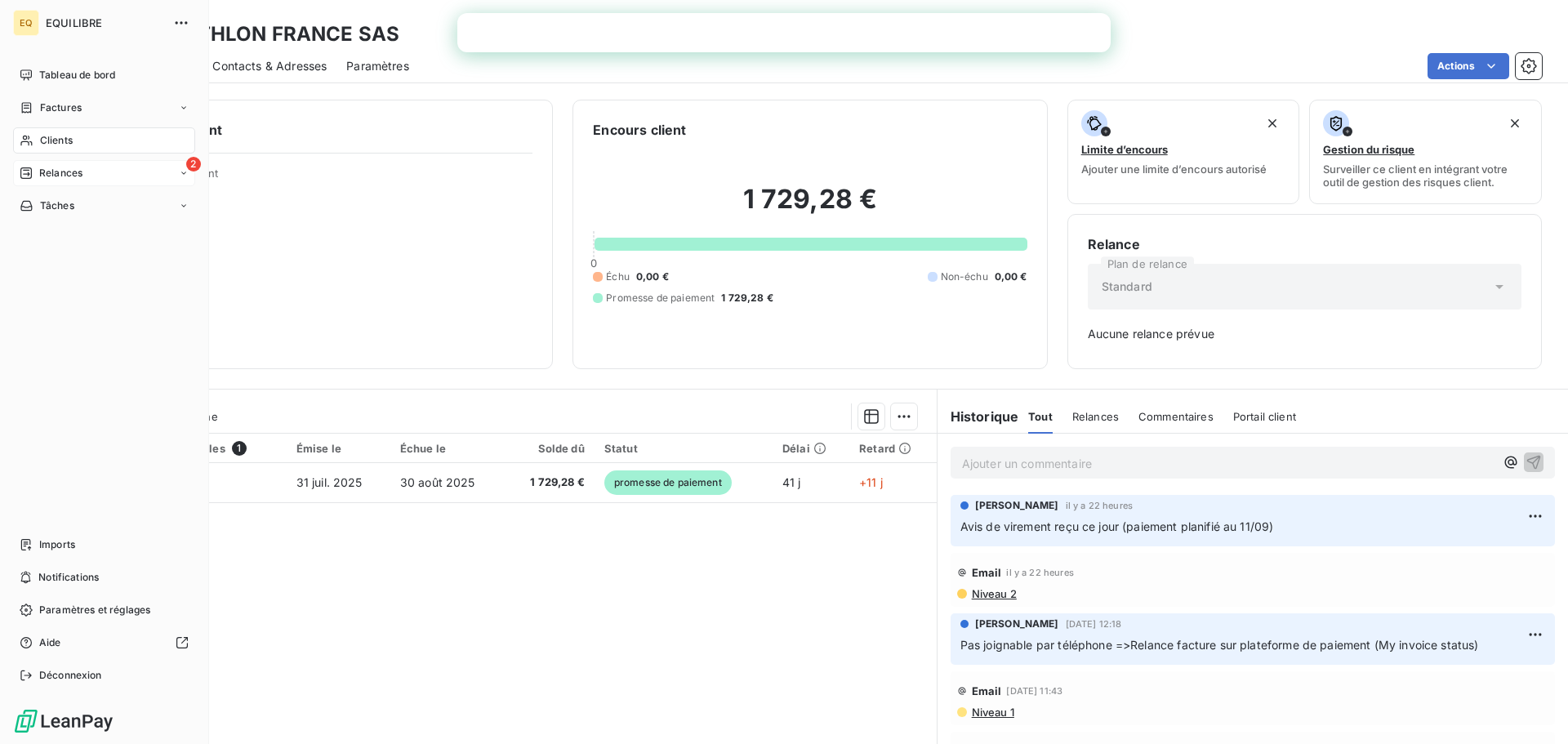
click at [108, 173] on div "2 Relances" at bounding box center [104, 173] width 182 height 26
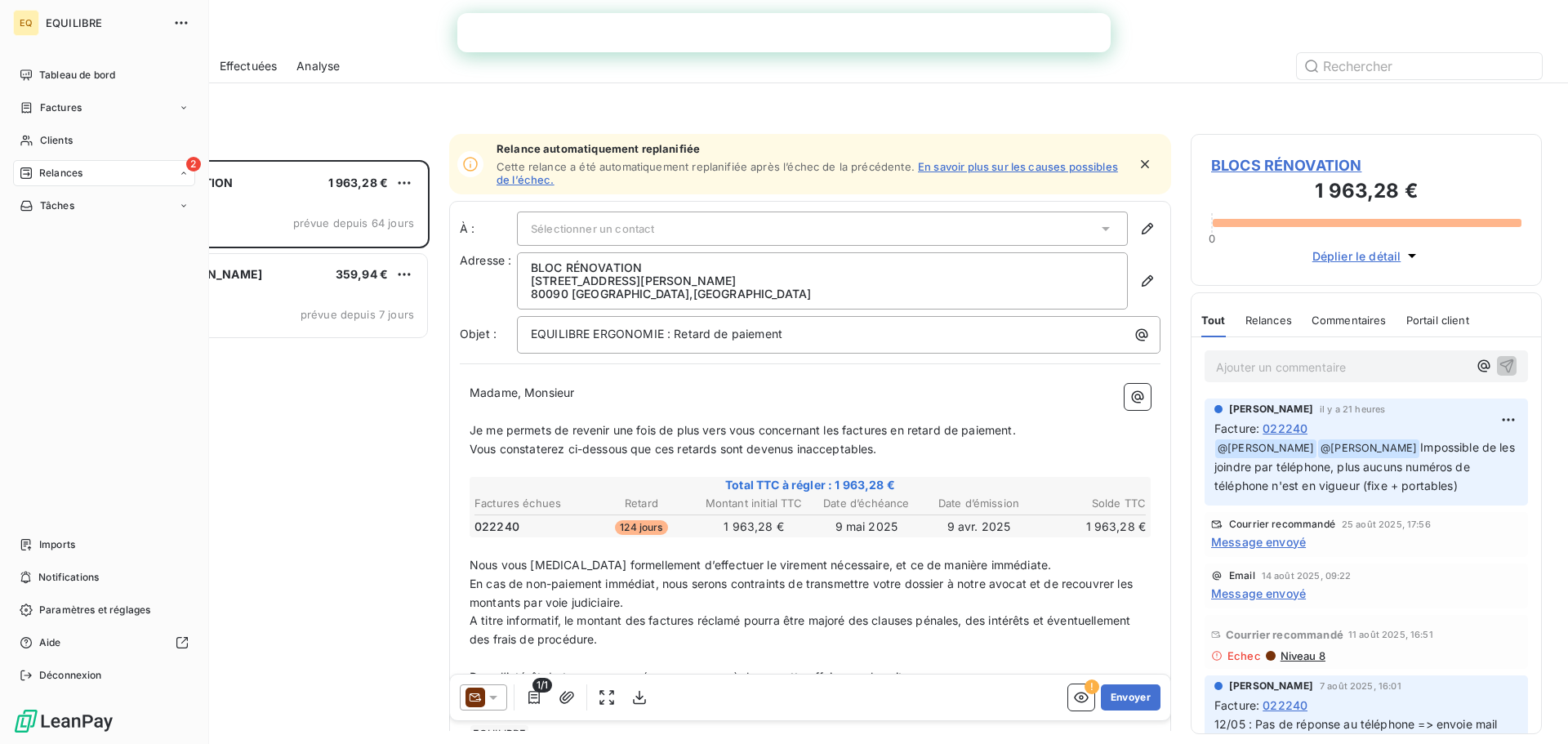
scroll to position [572, 339]
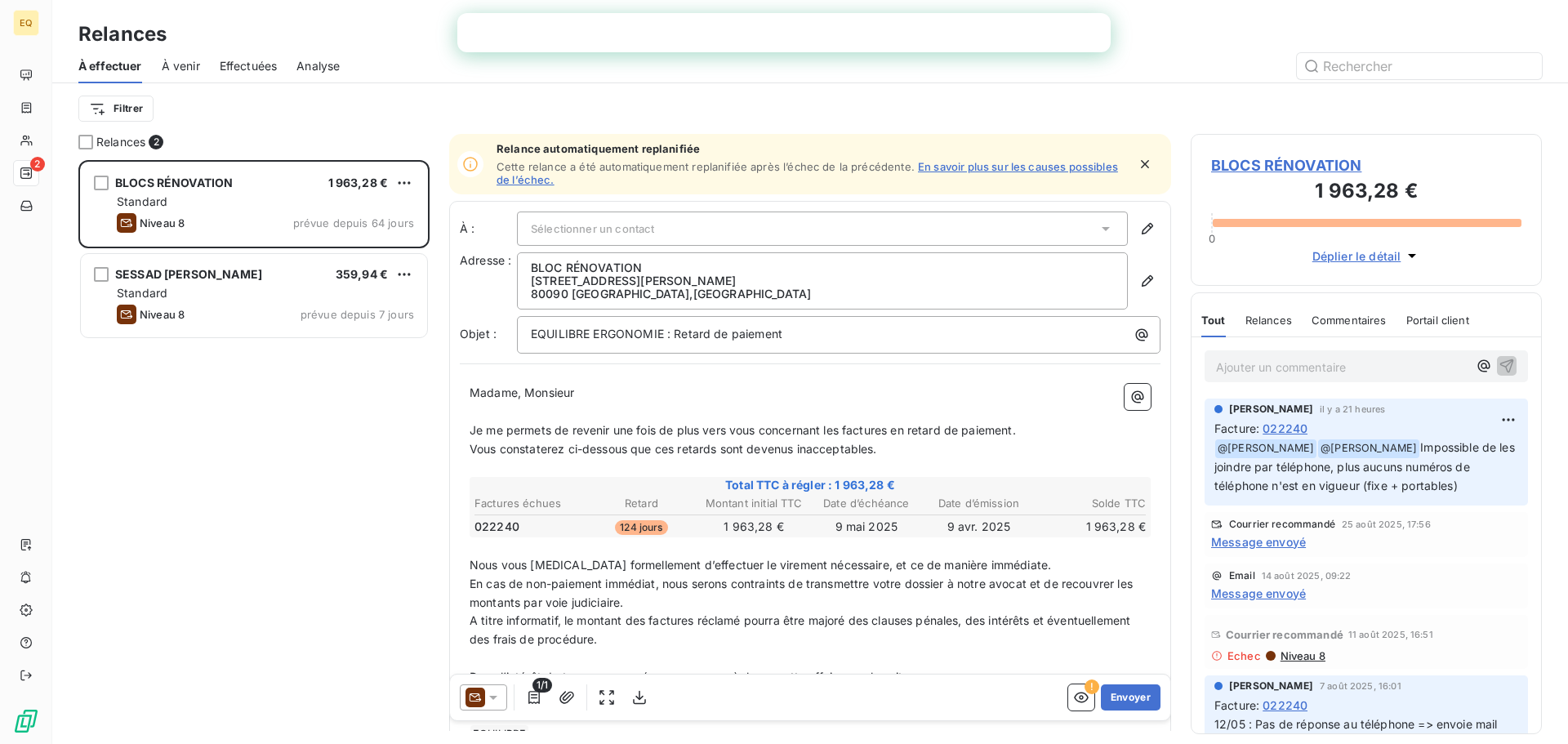
click at [245, 63] on span "Effectuées" at bounding box center [248, 67] width 58 height 16
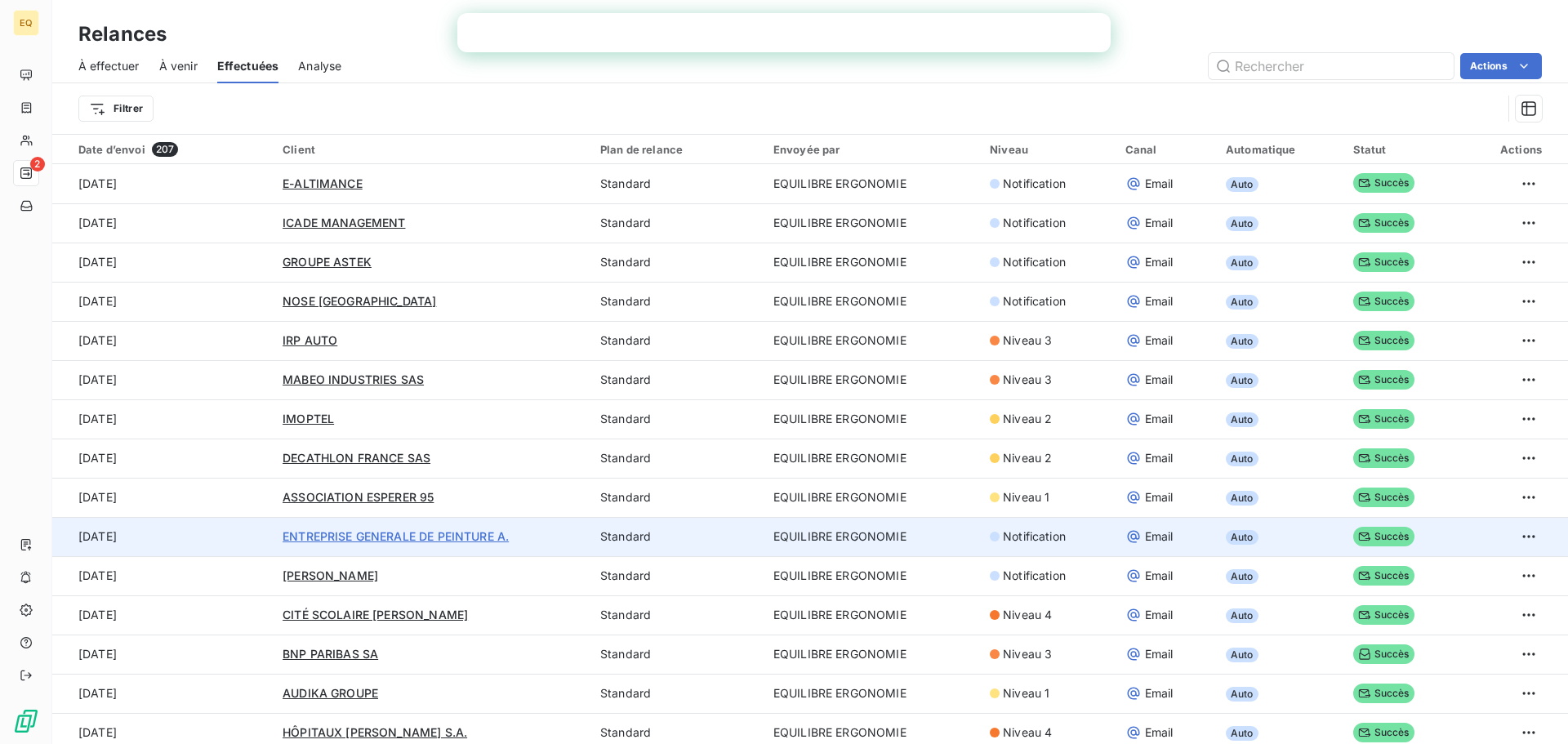
click at [417, 534] on span "ENTREPRISE GENERALE DE PEINTURE A." at bounding box center [395, 536] width 226 height 14
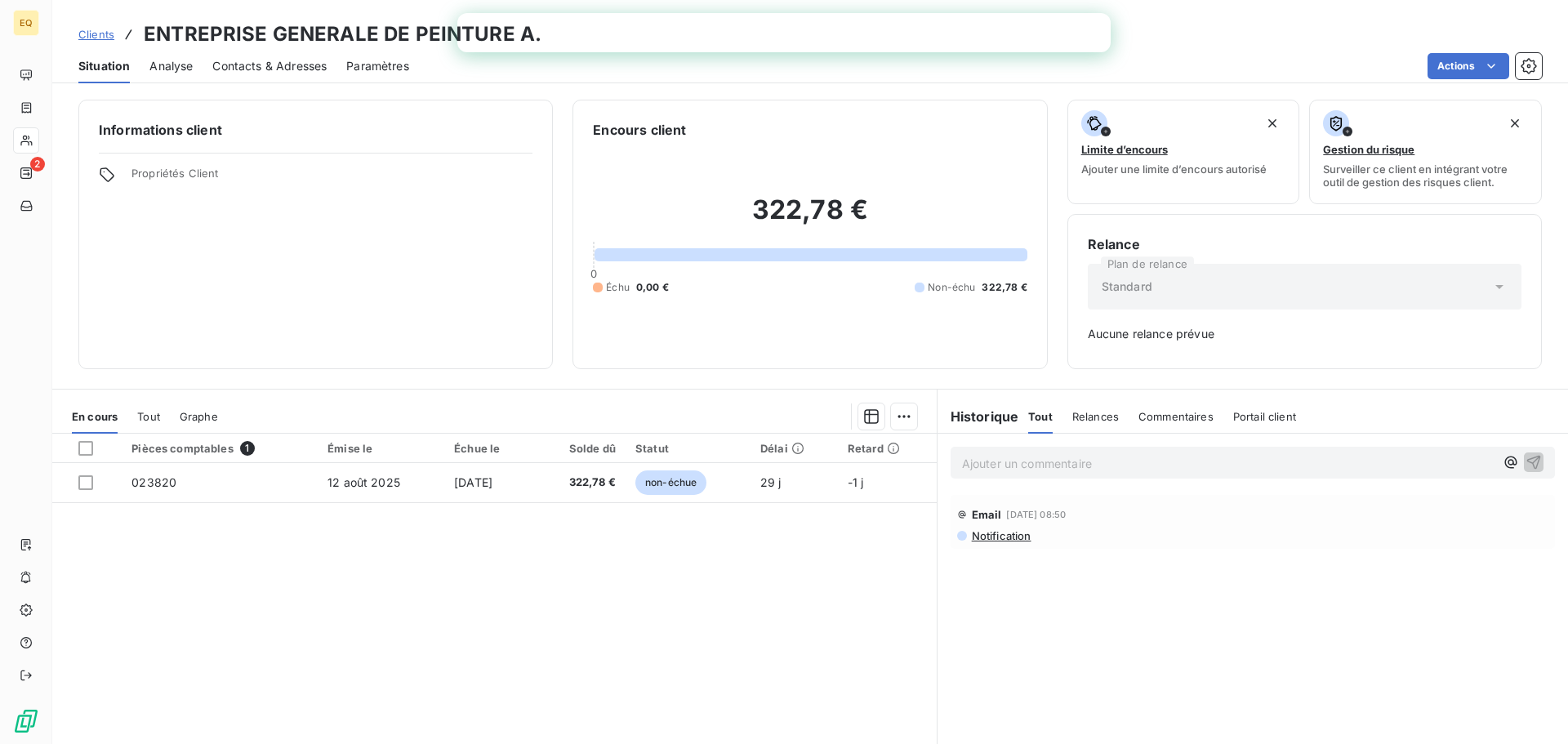
click at [398, 212] on div "Informations client Propriétés Client" at bounding box center [315, 234] width 474 height 270
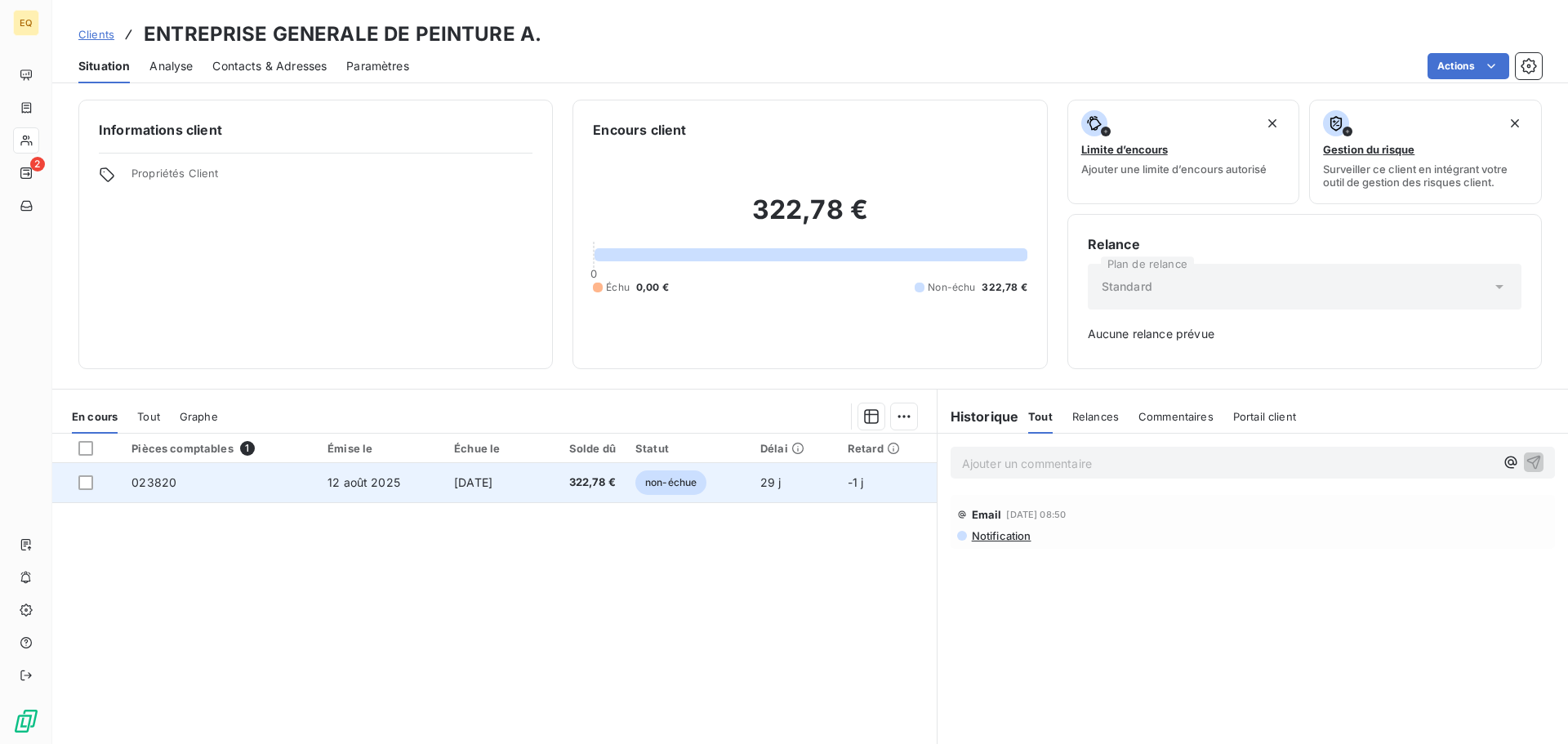
click at [391, 477] on td "12 août 2025" at bounding box center [381, 483] width 127 height 39
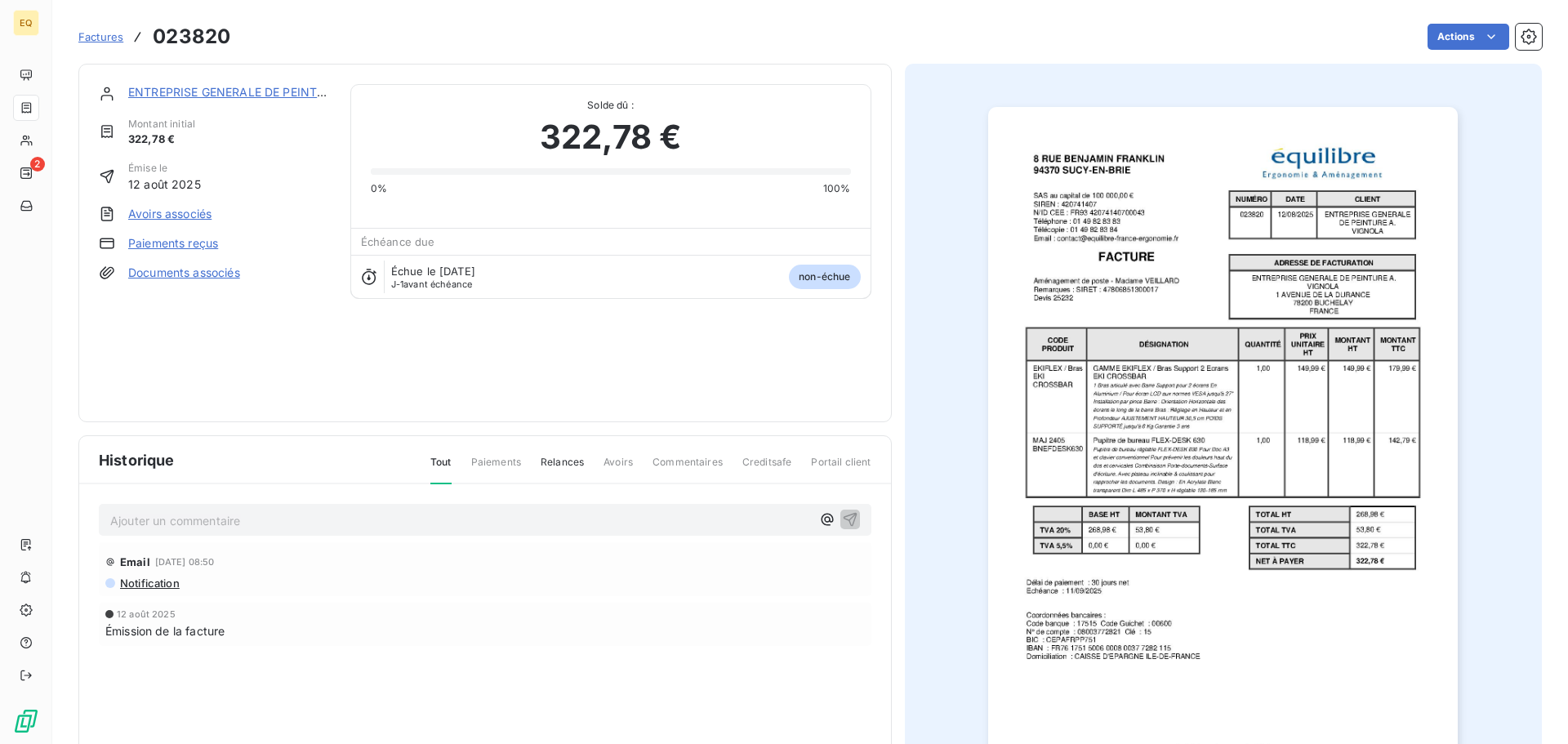
click at [179, 239] on link "Paiements reçus" at bounding box center [173, 243] width 90 height 16
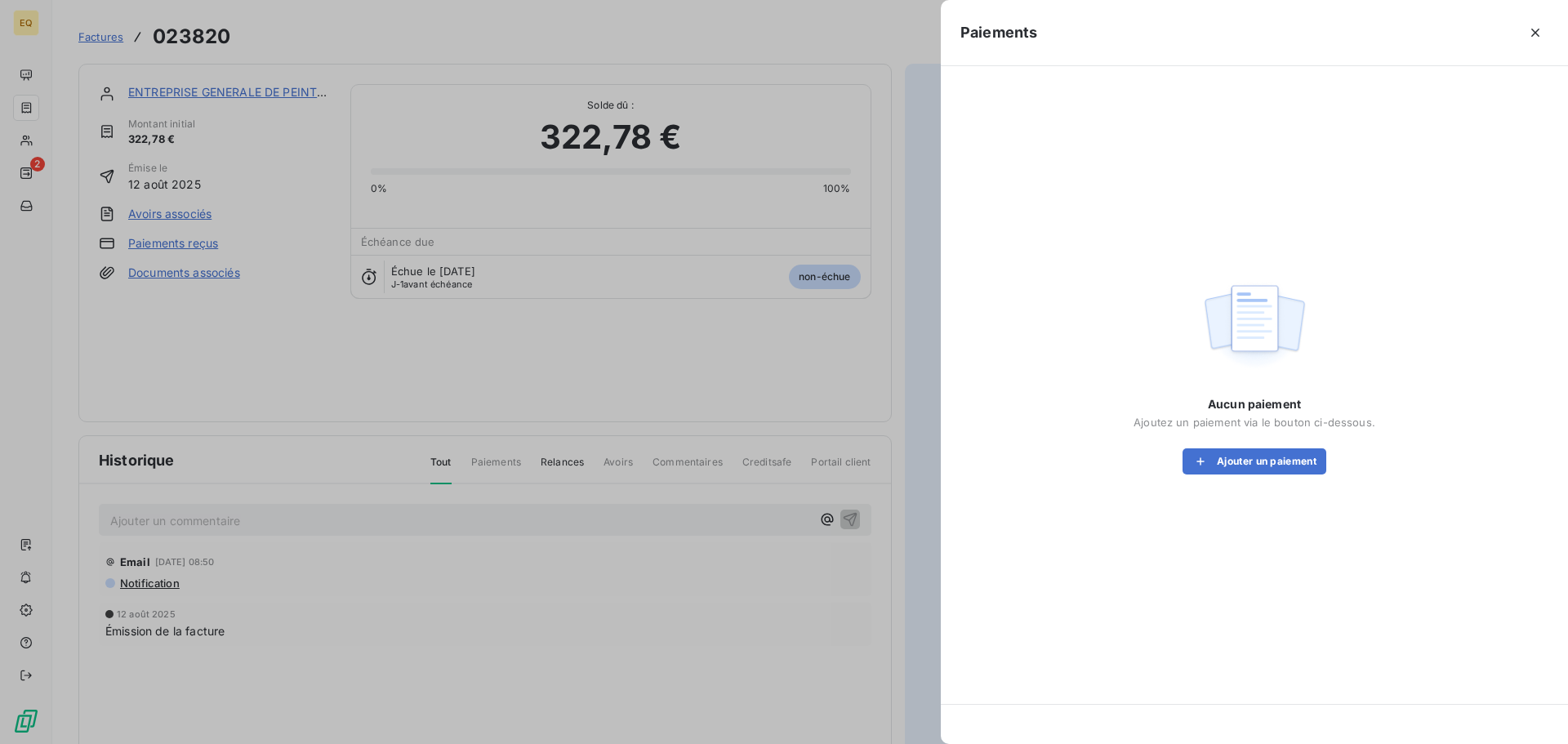
click at [512, 30] on div at bounding box center [784, 372] width 1568 height 744
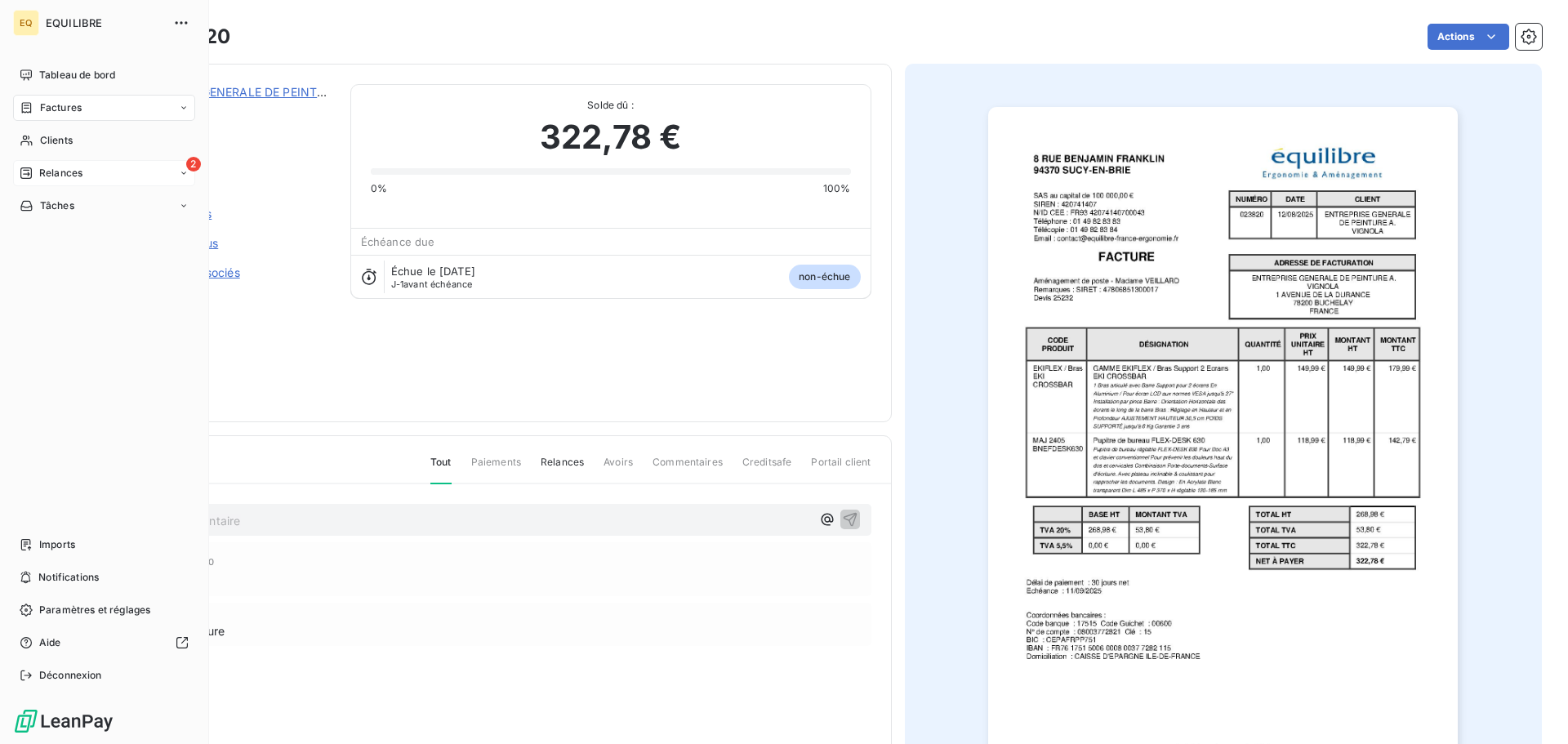
click at [85, 173] on div "2 Relances" at bounding box center [104, 173] width 182 height 26
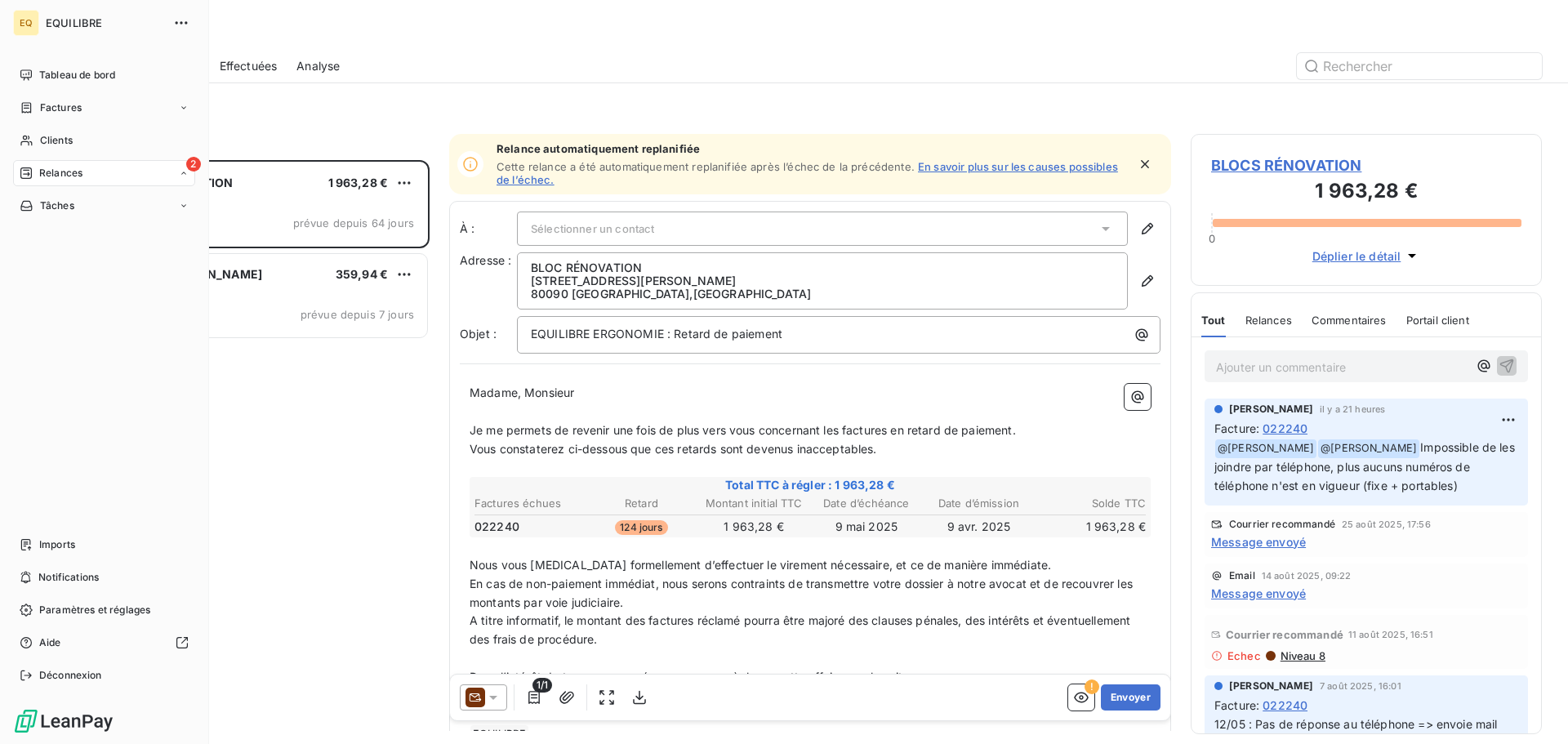
scroll to position [572, 339]
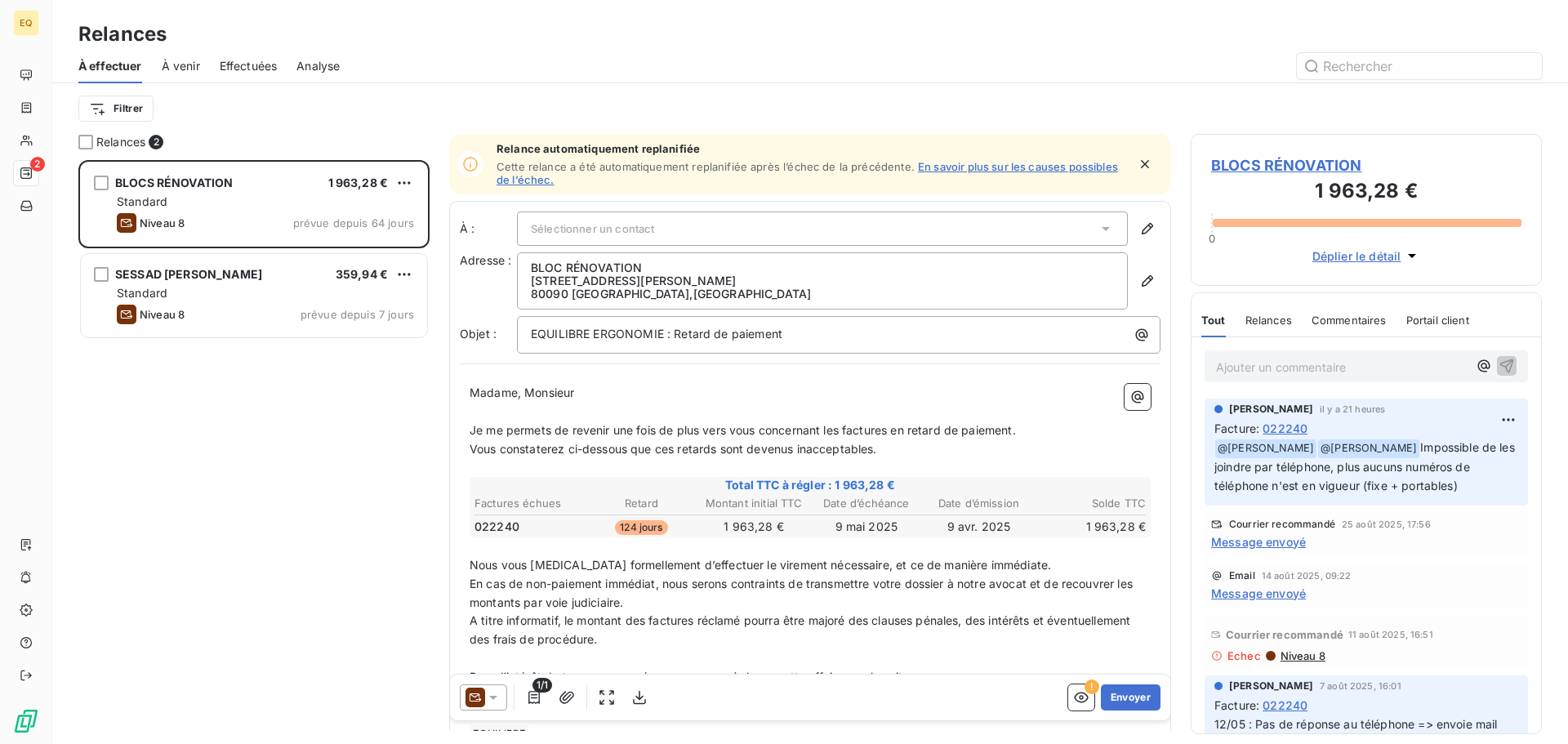
click at [246, 60] on span "Effectuées" at bounding box center [248, 67] width 58 height 16
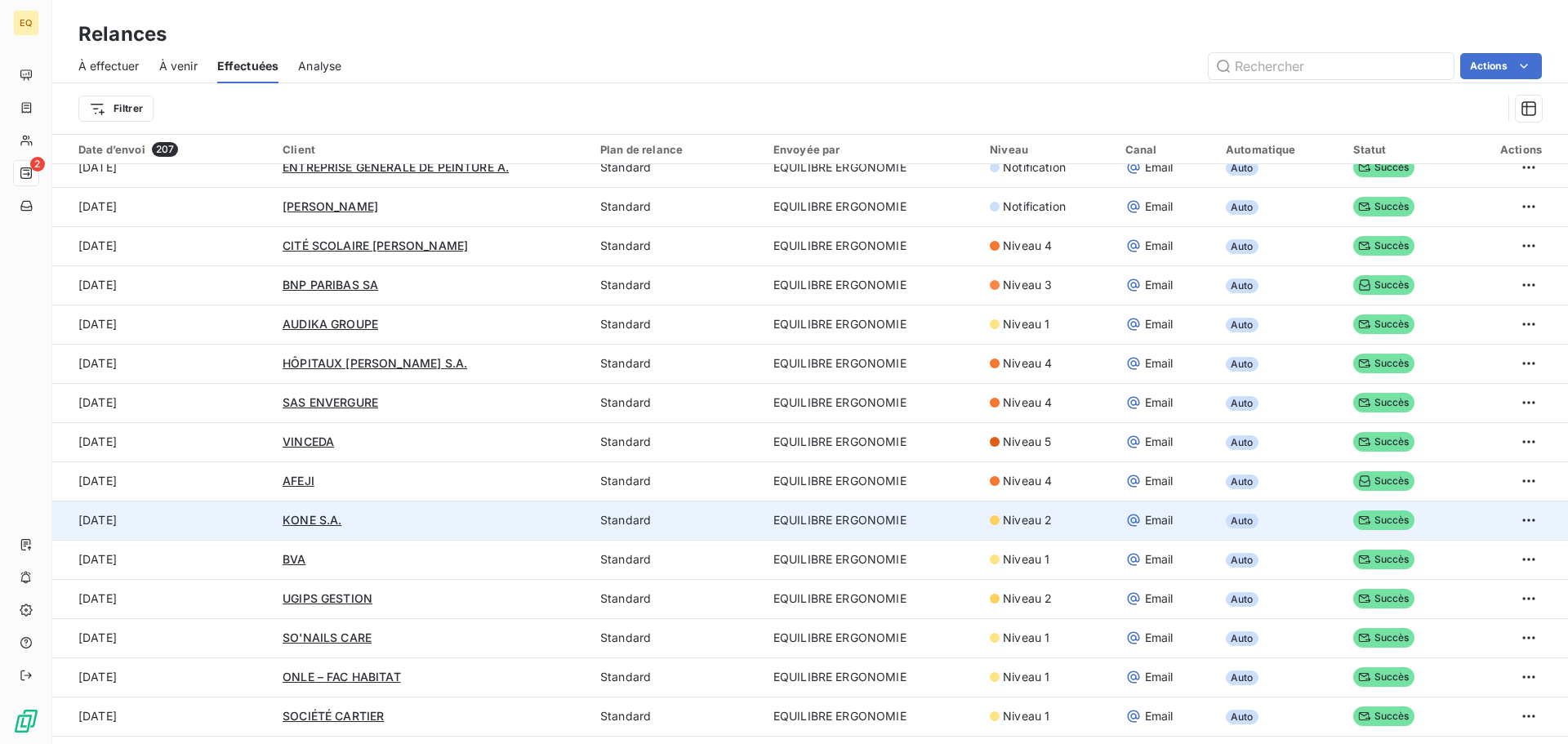
scroll to position [409, 0]
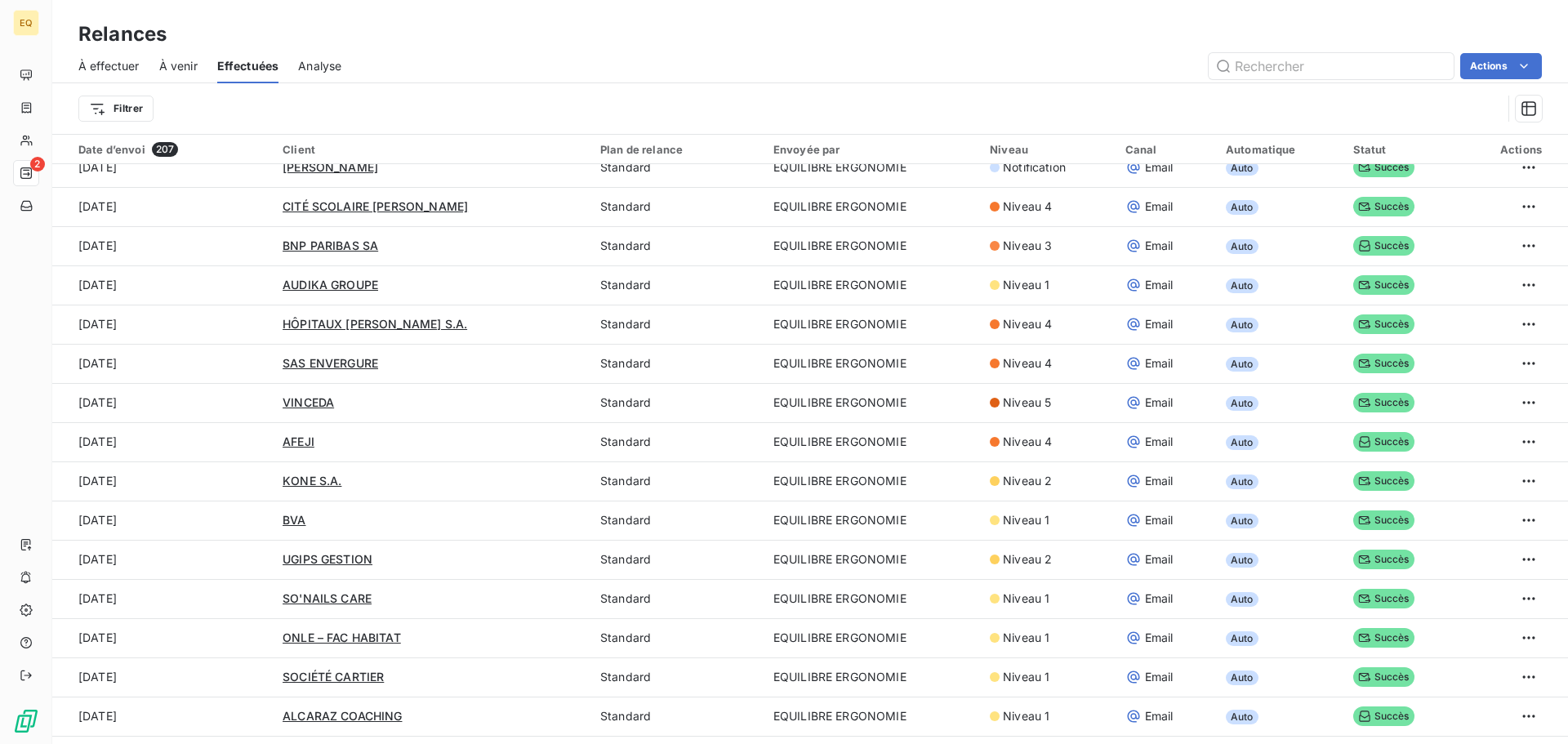
click at [177, 62] on span "À venir" at bounding box center [178, 67] width 39 height 16
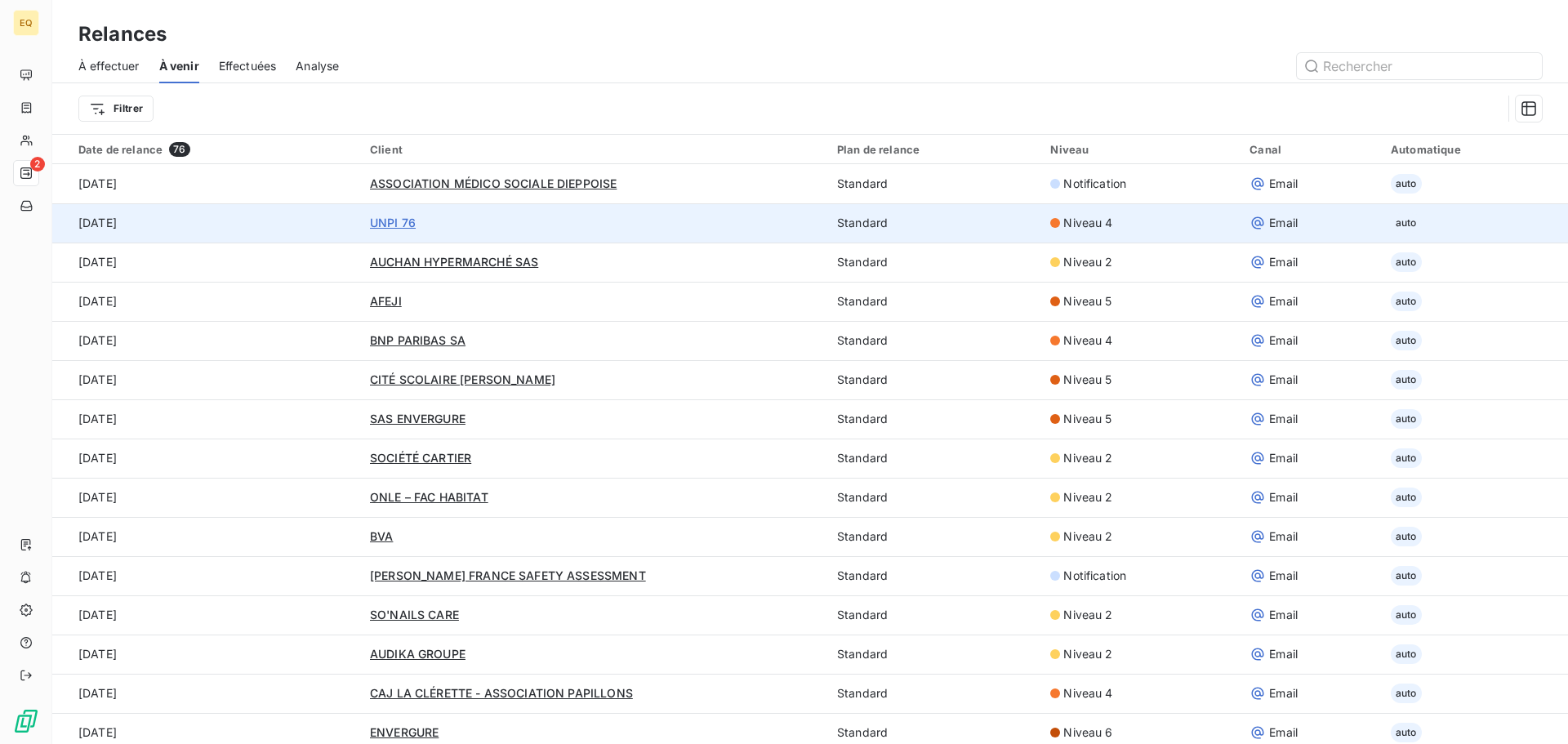
click at [380, 219] on span "UNPI 76" at bounding box center [393, 222] width 46 height 14
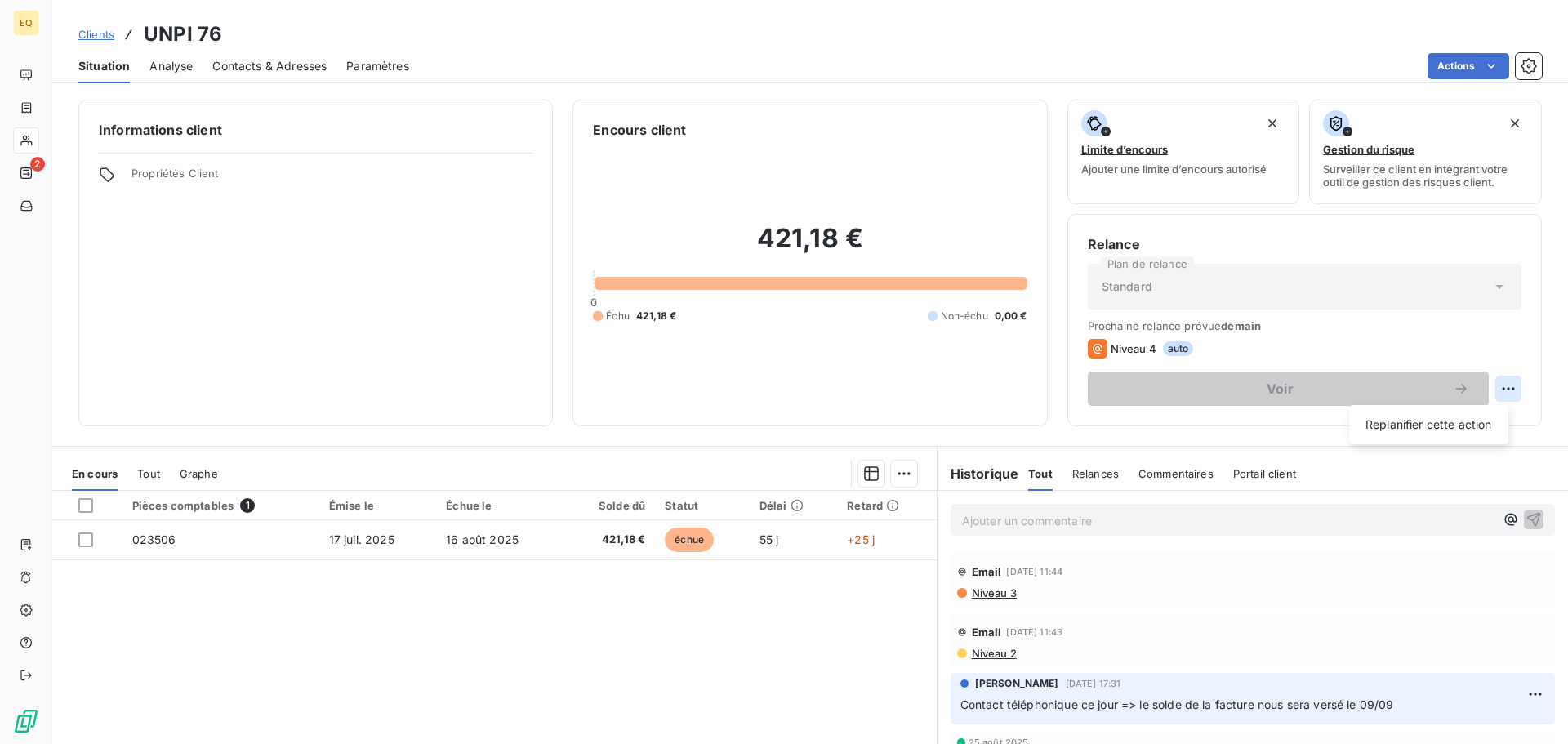
click at [1494, 387] on html "EQ 2 Clients UNPI 76 Situation Analyse Contacts & Adresses Paramètres Actions I…" at bounding box center [784, 372] width 1568 height 744
click at [1437, 425] on div "Replanifier cette action" at bounding box center [1429, 425] width 146 height 26
select select "8"
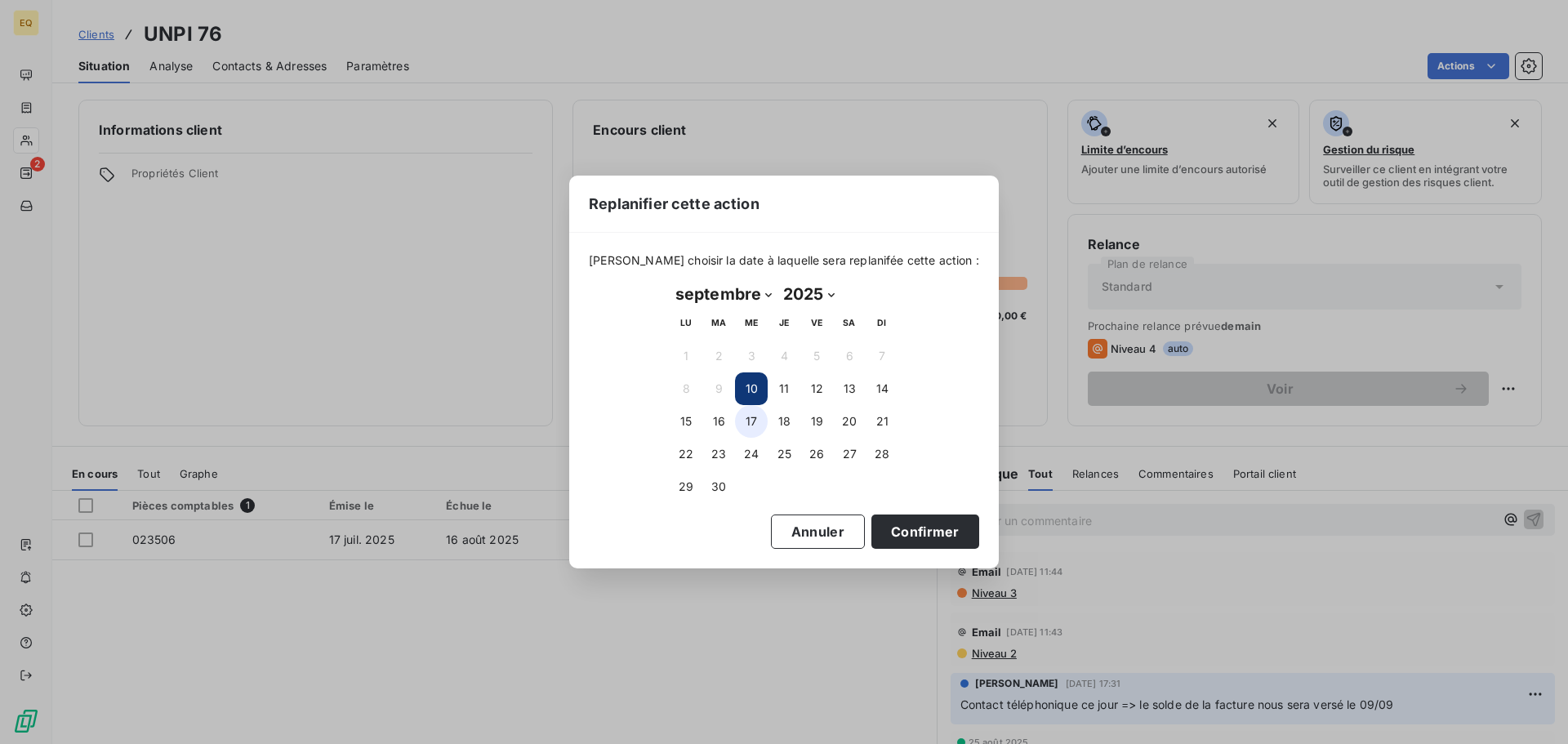
click at [749, 416] on button "17" at bounding box center [751, 422] width 33 height 33
click at [890, 529] on button "Confirmer" at bounding box center [925, 532] width 108 height 35
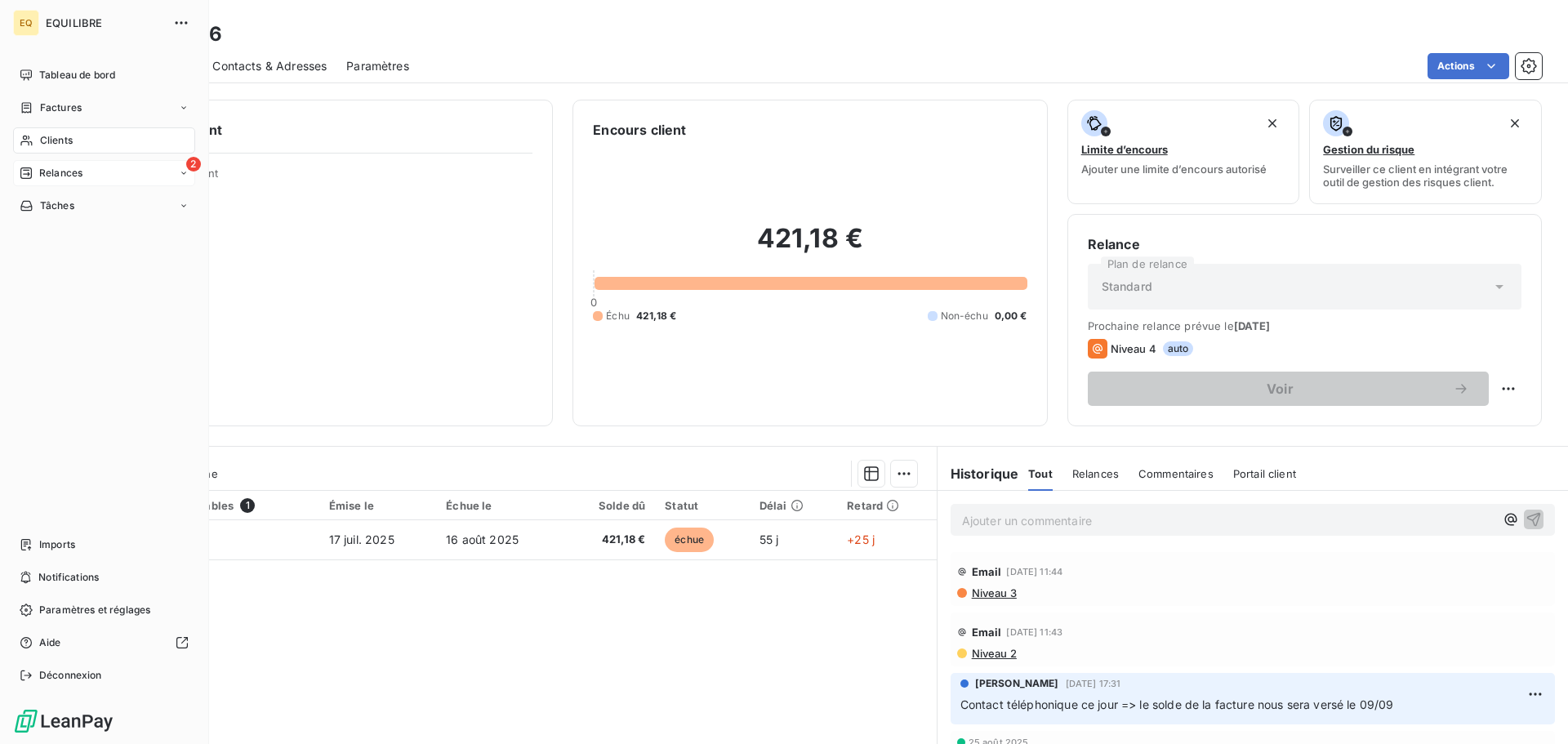
click at [75, 167] on span "Relances" at bounding box center [61, 173] width 44 height 15
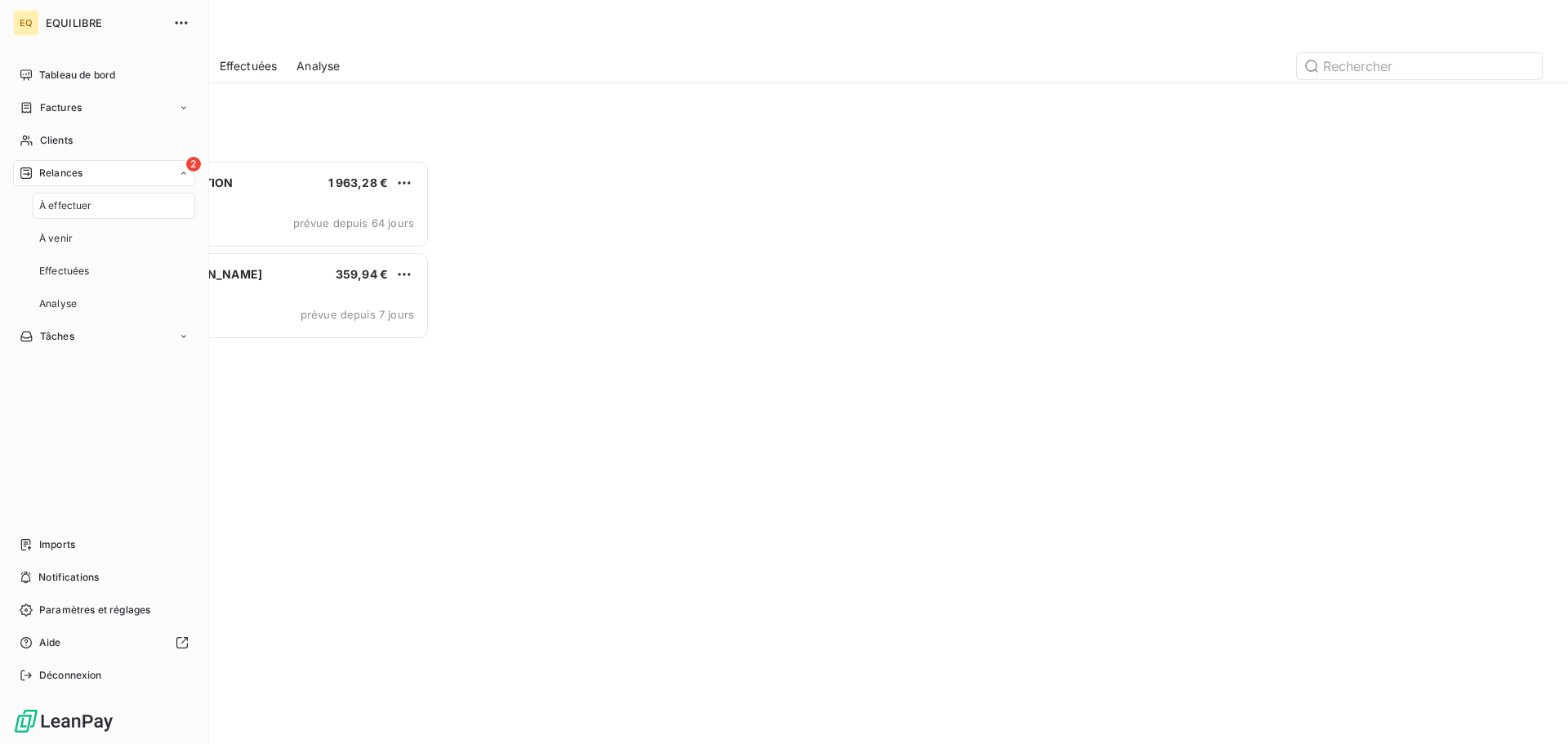
scroll to position [572, 339]
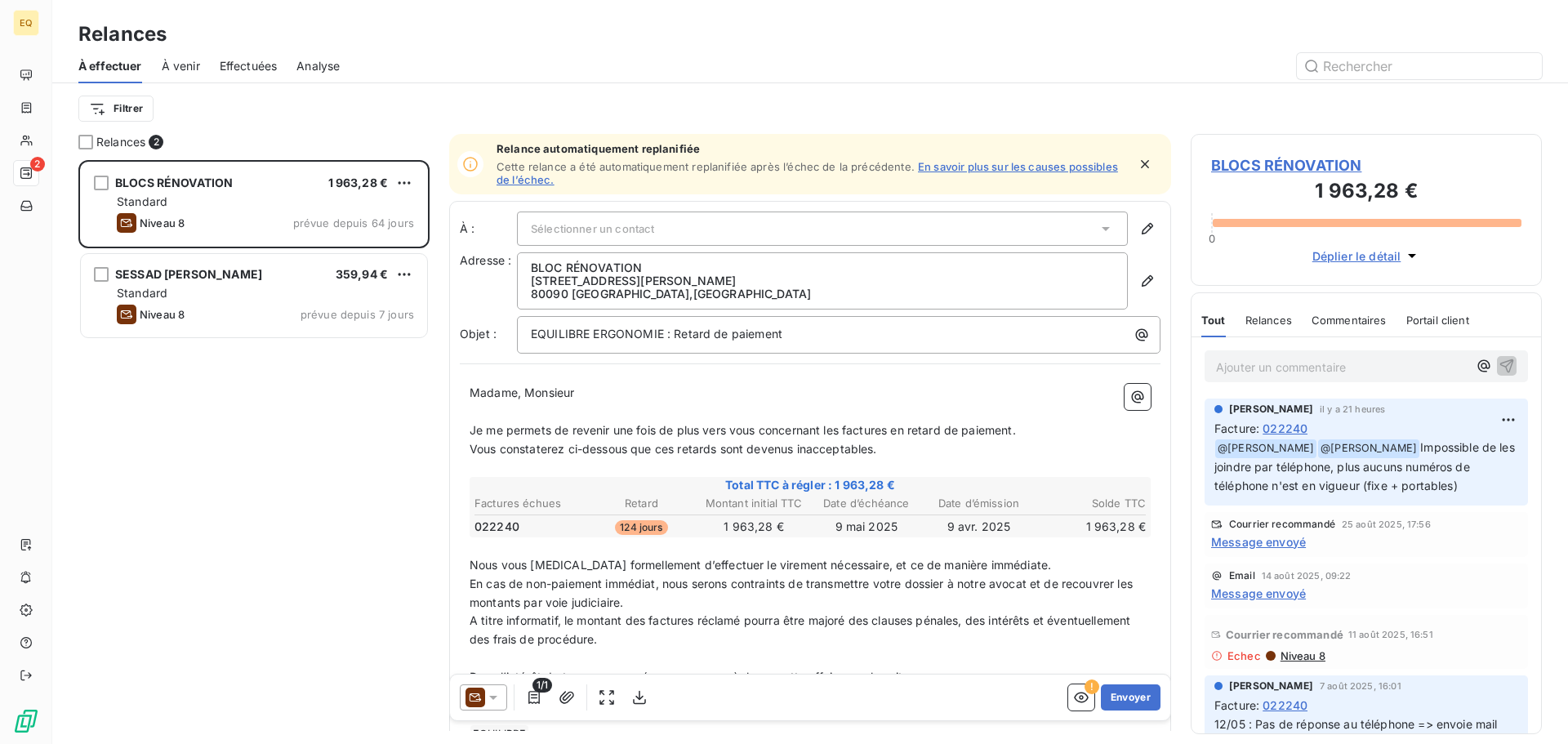
click at [177, 63] on span "À venir" at bounding box center [181, 67] width 39 height 16
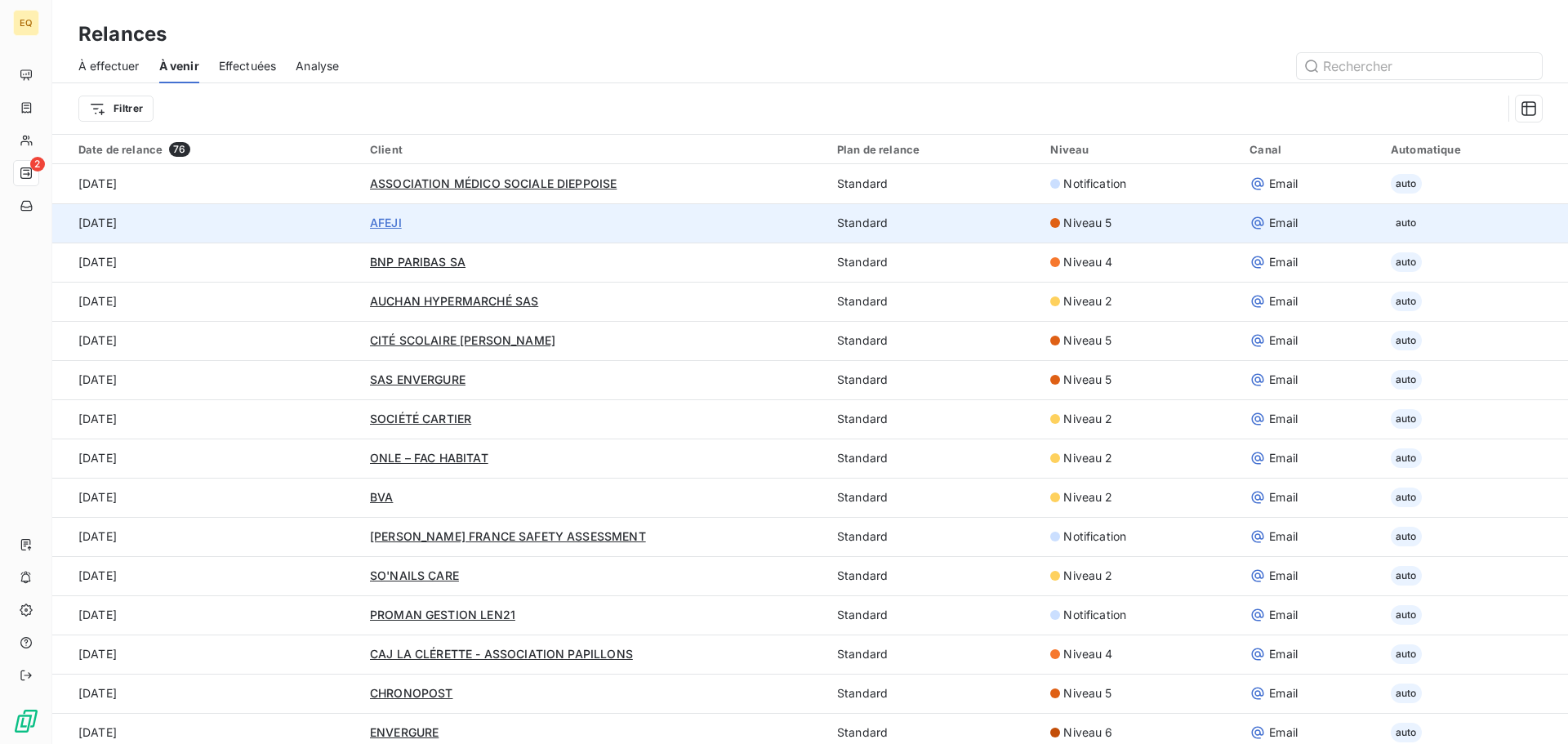
click at [382, 216] on span "AFEJI" at bounding box center [385, 222] width 32 height 14
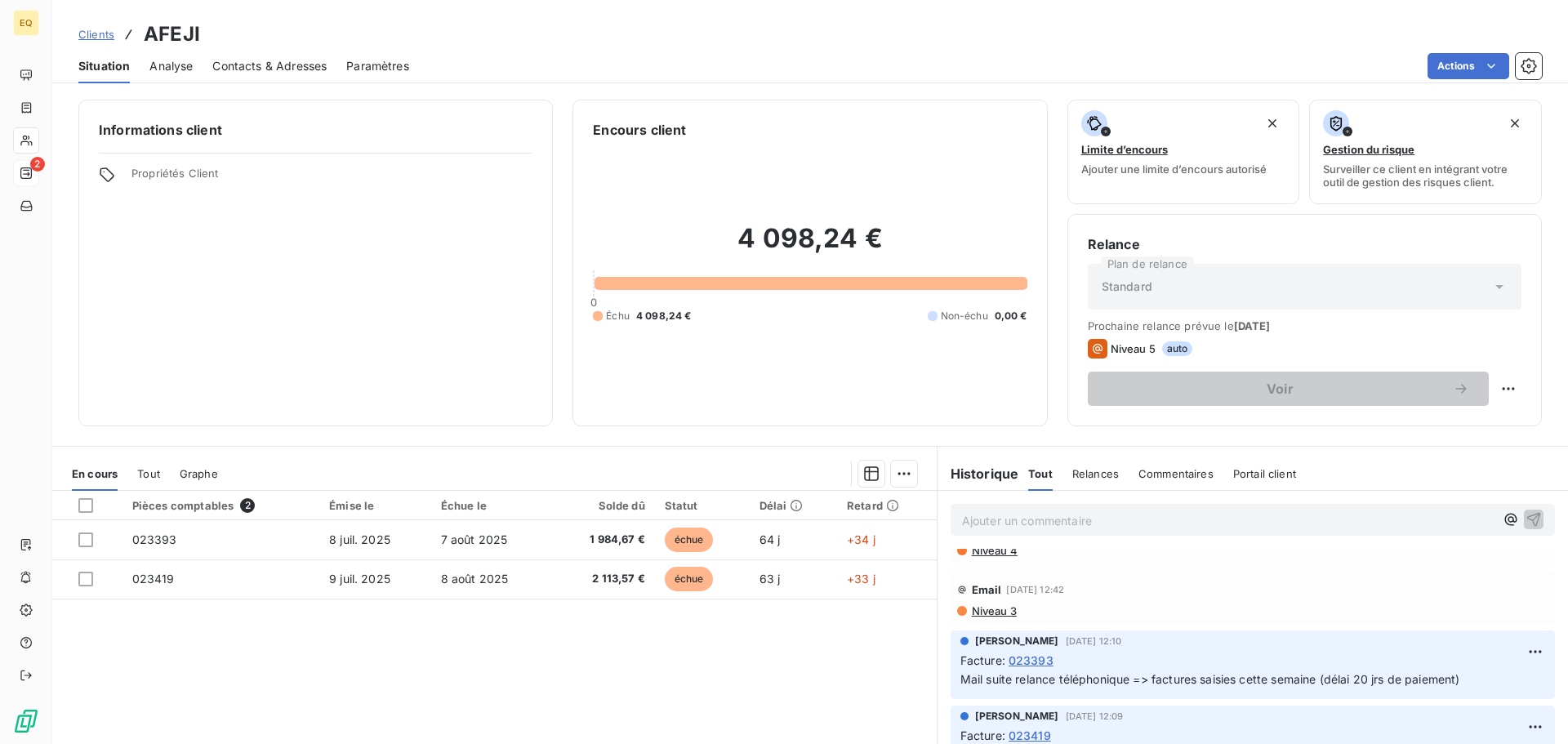
scroll to position [81, 0]
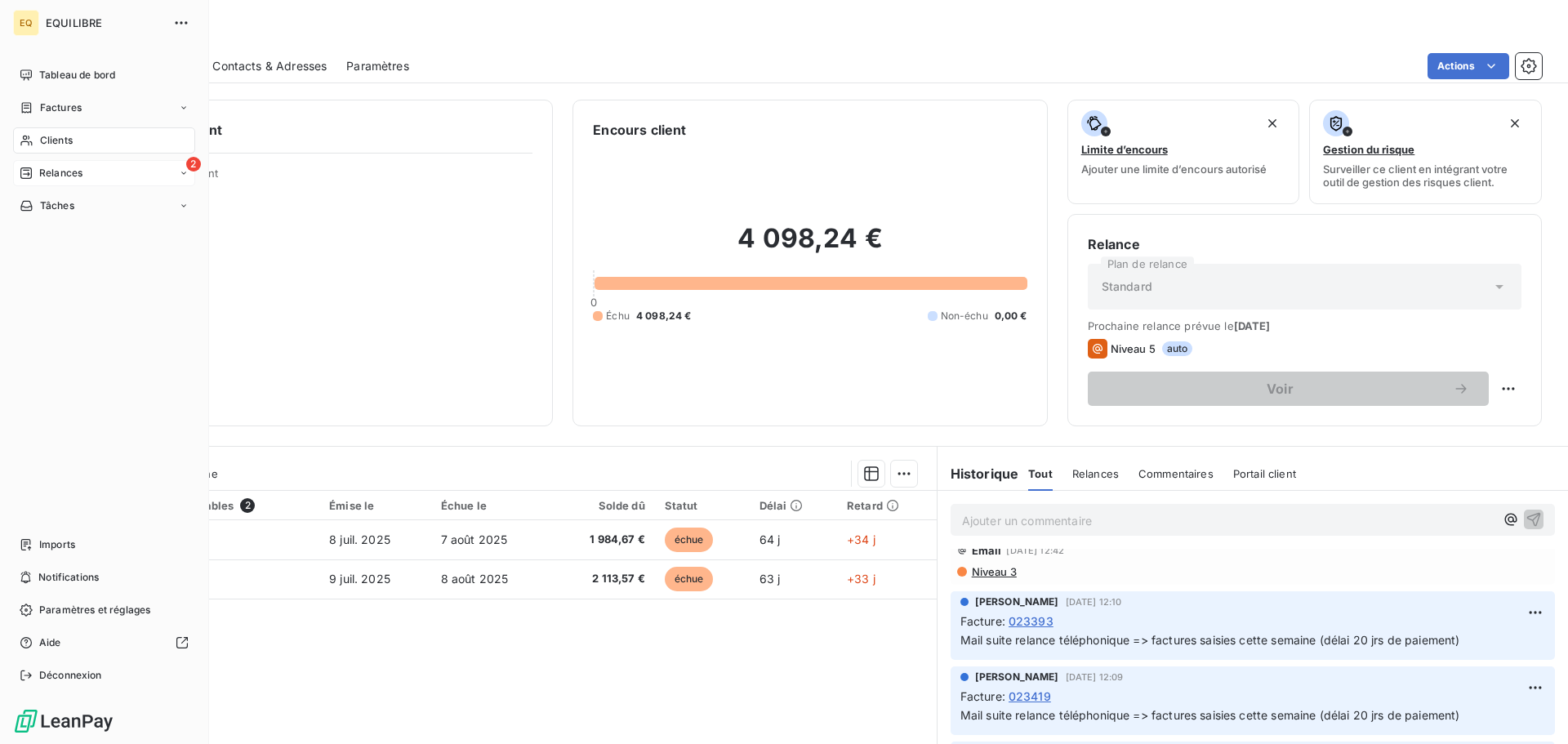
click at [81, 176] on span "Relances" at bounding box center [61, 173] width 44 height 15
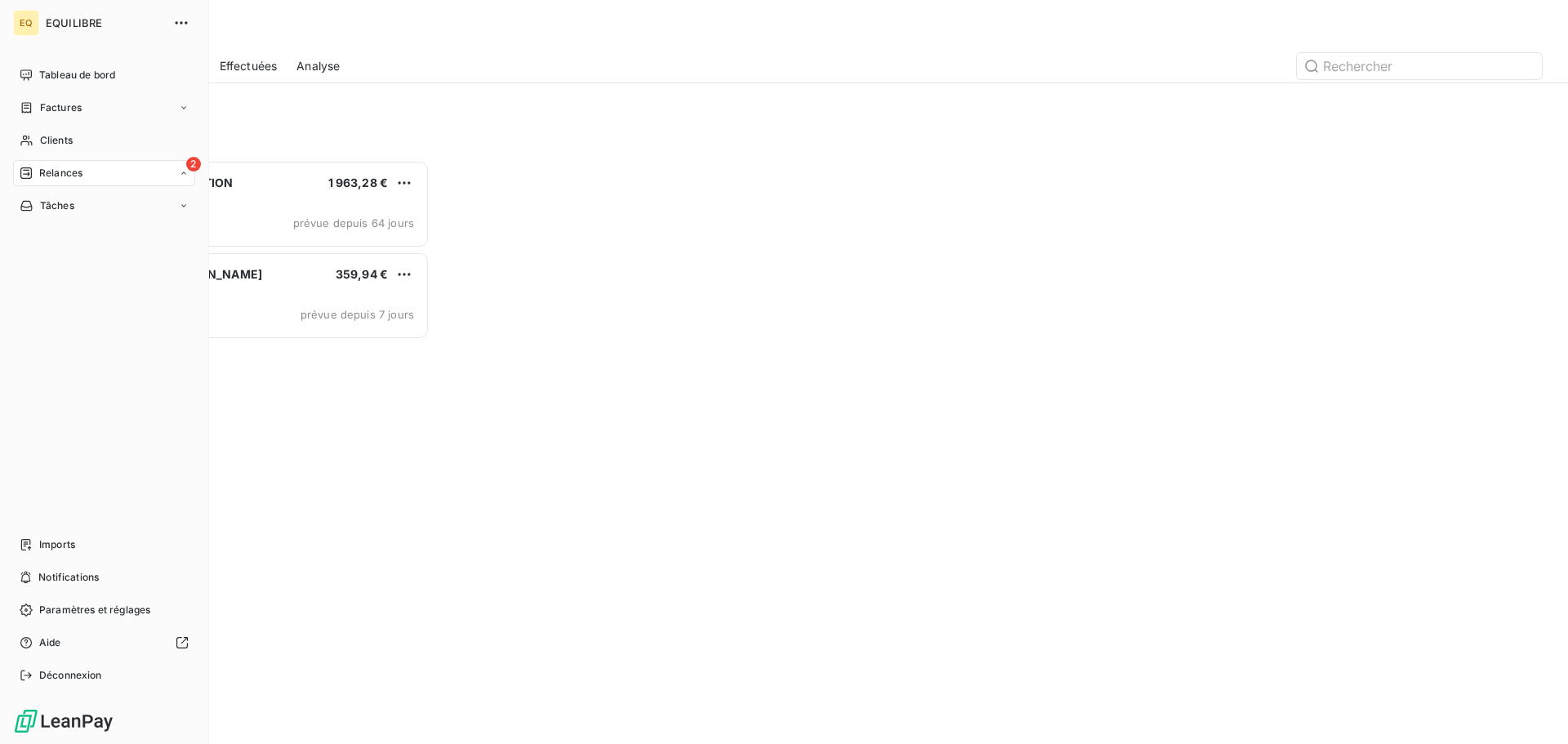
scroll to position [572, 339]
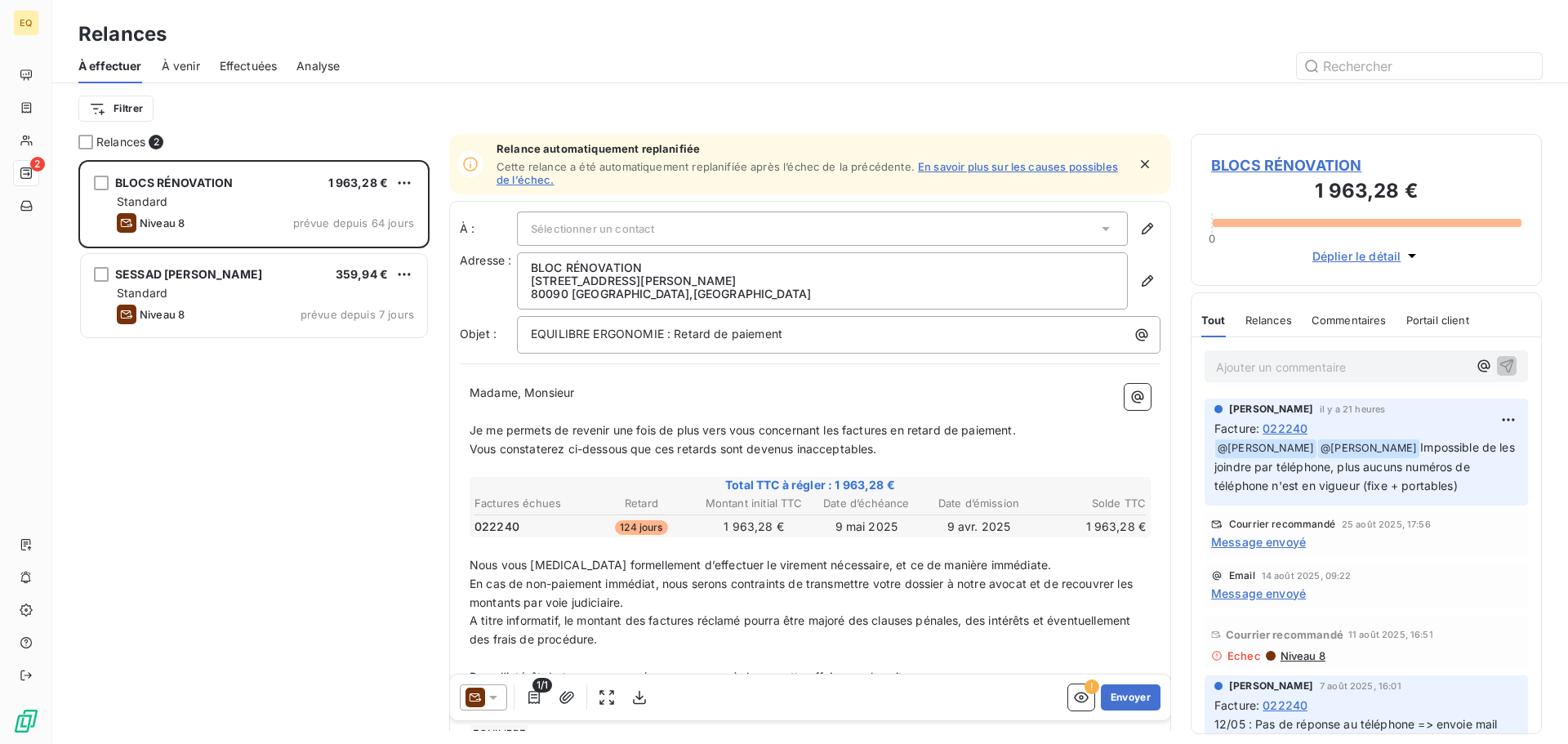
click at [178, 63] on span "À venir" at bounding box center [181, 67] width 39 height 16
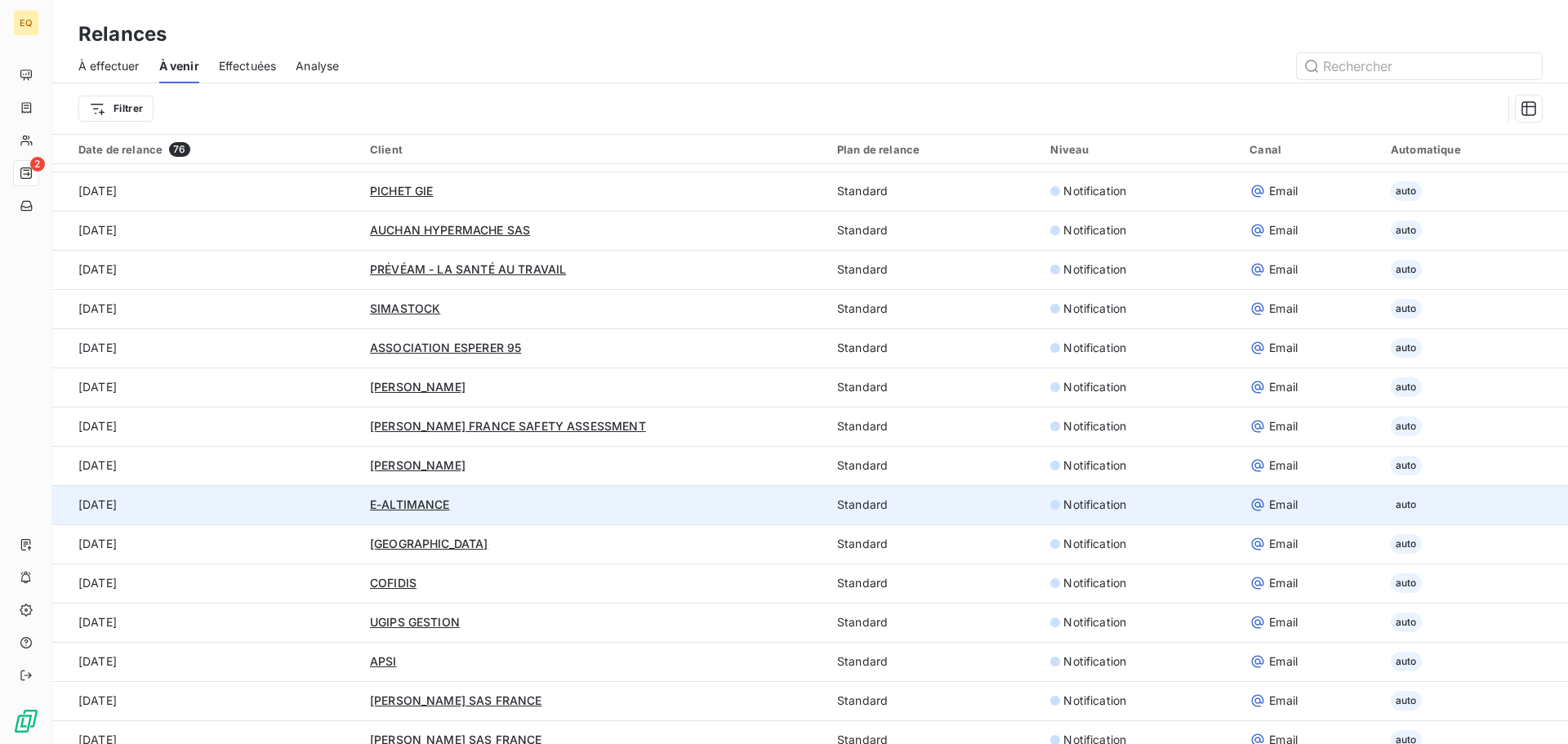
scroll to position [1307, 0]
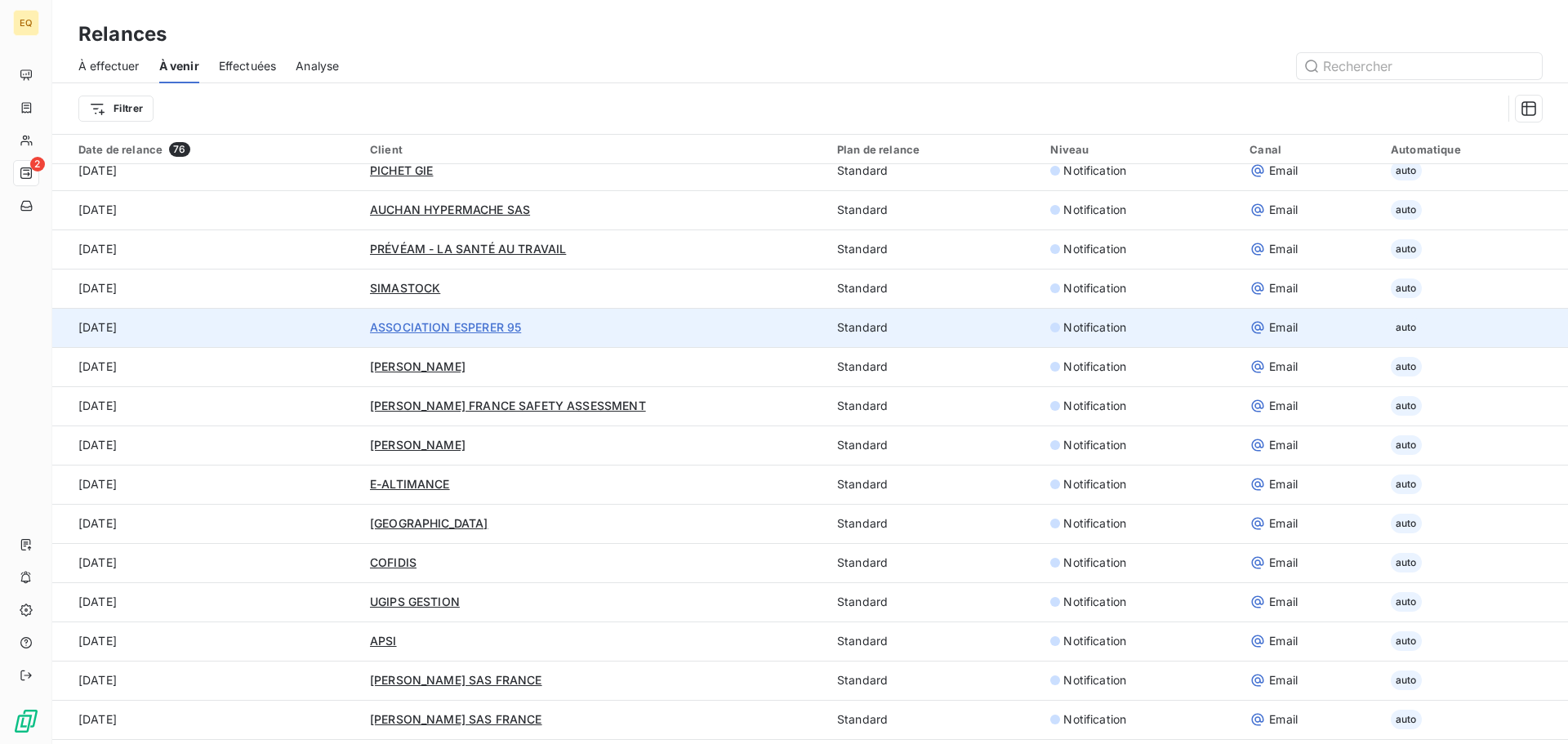
click at [434, 326] on span "ASSOCIATION ESPERER 95" at bounding box center [445, 327] width 151 height 14
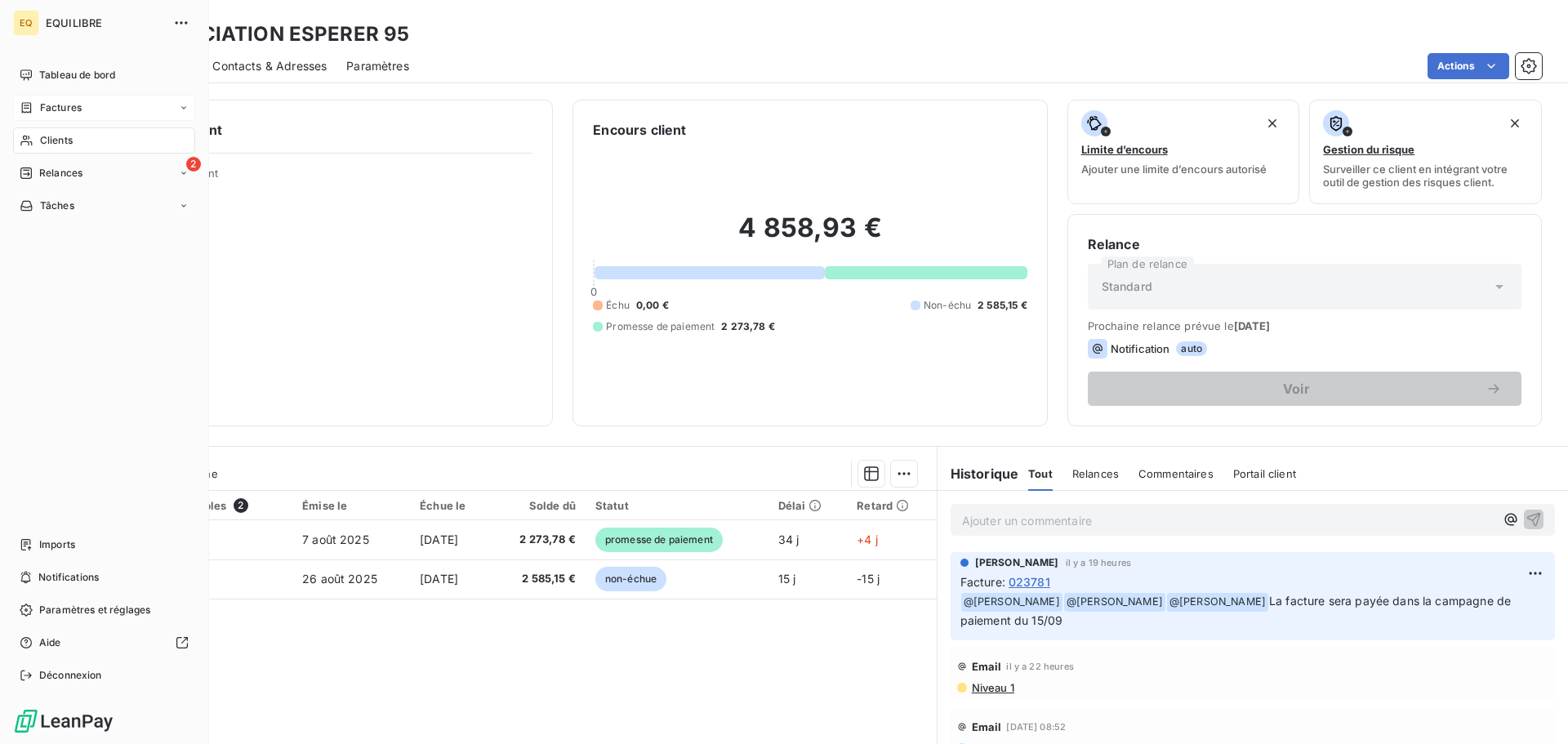
click at [69, 106] on span "Factures" at bounding box center [61, 108] width 42 height 15
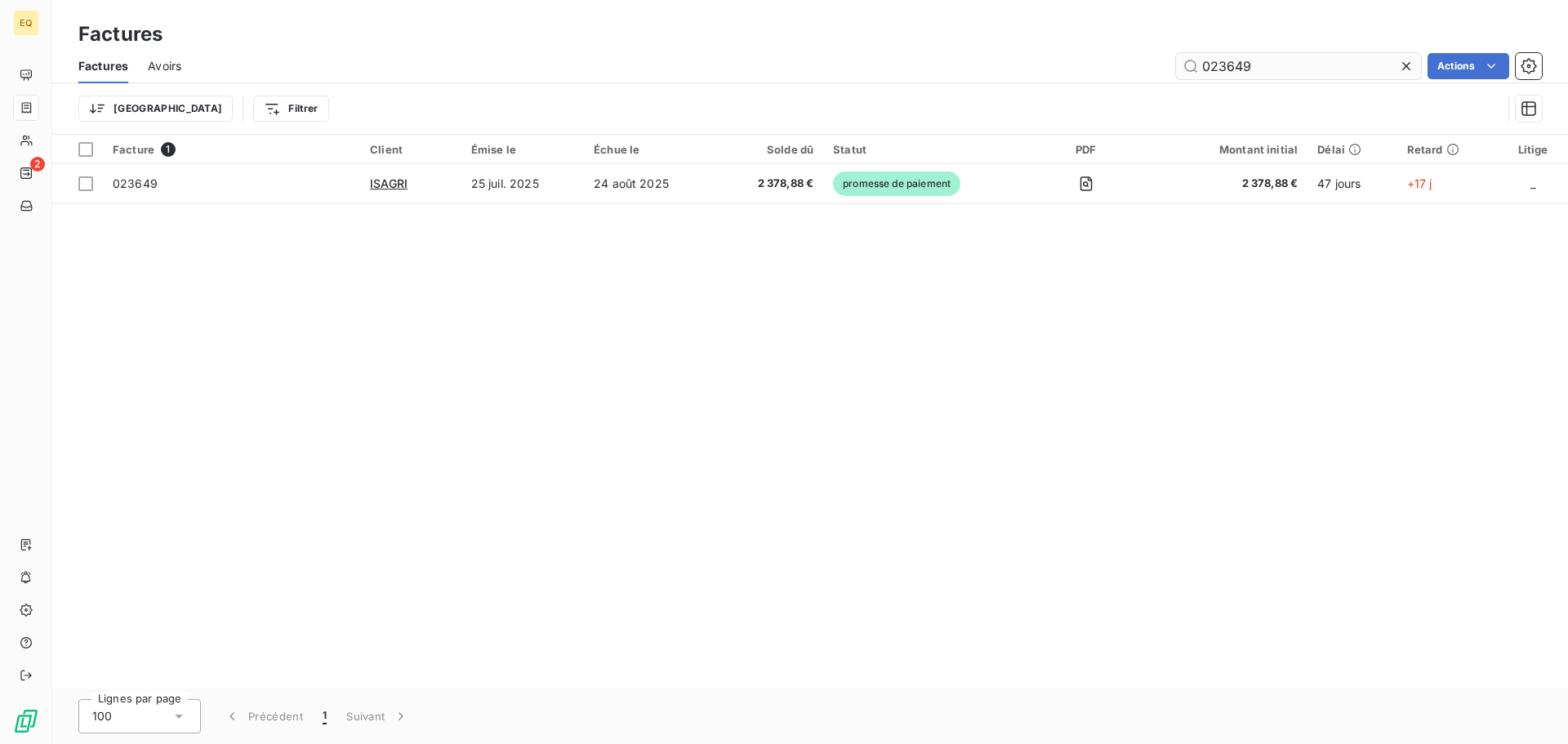
drag, startPoint x: 1265, startPoint y: 69, endPoint x: 1186, endPoint y: 68, distance: 79.0
click at [1186, 68] on input "023649" at bounding box center [1298, 67] width 245 height 26
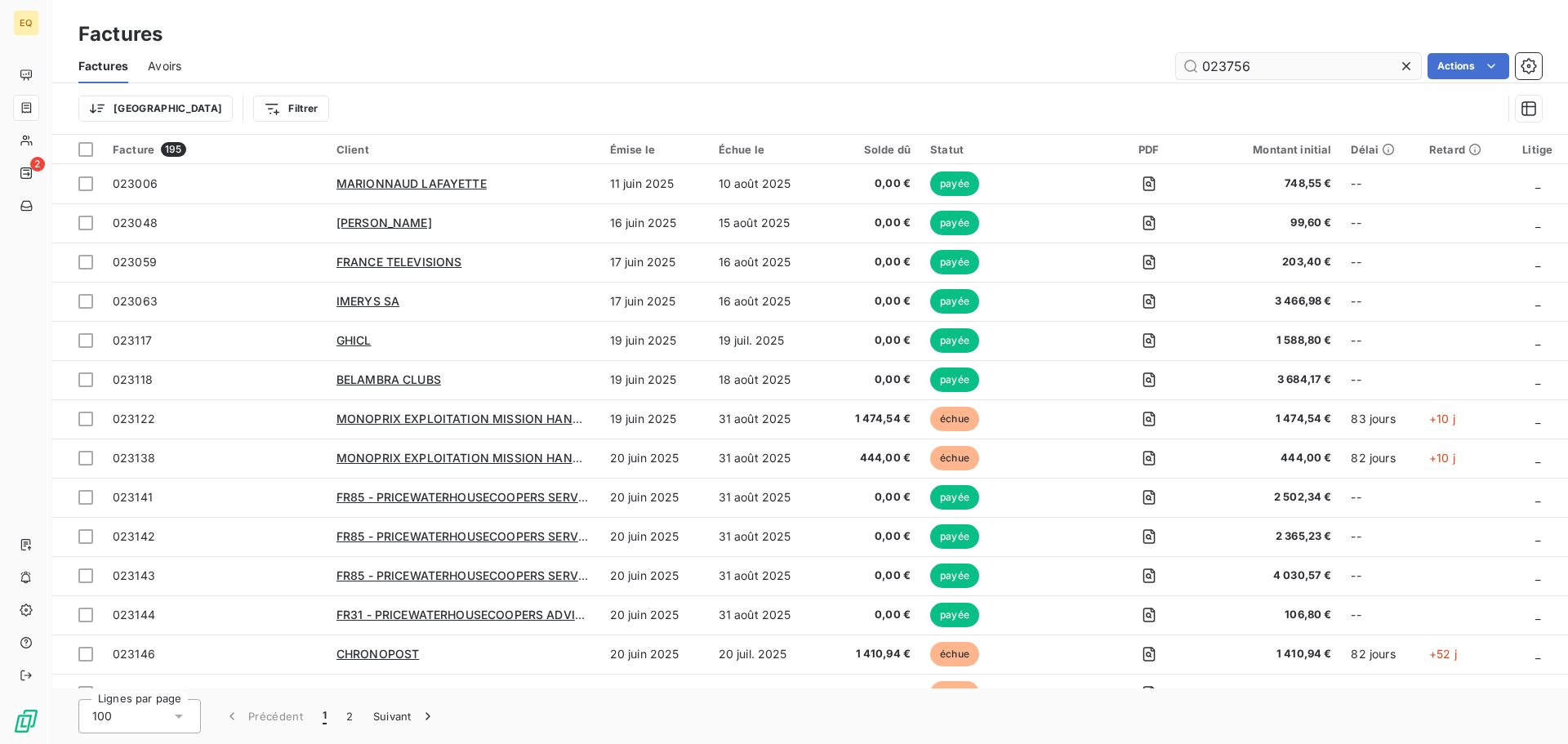
type input "023756"
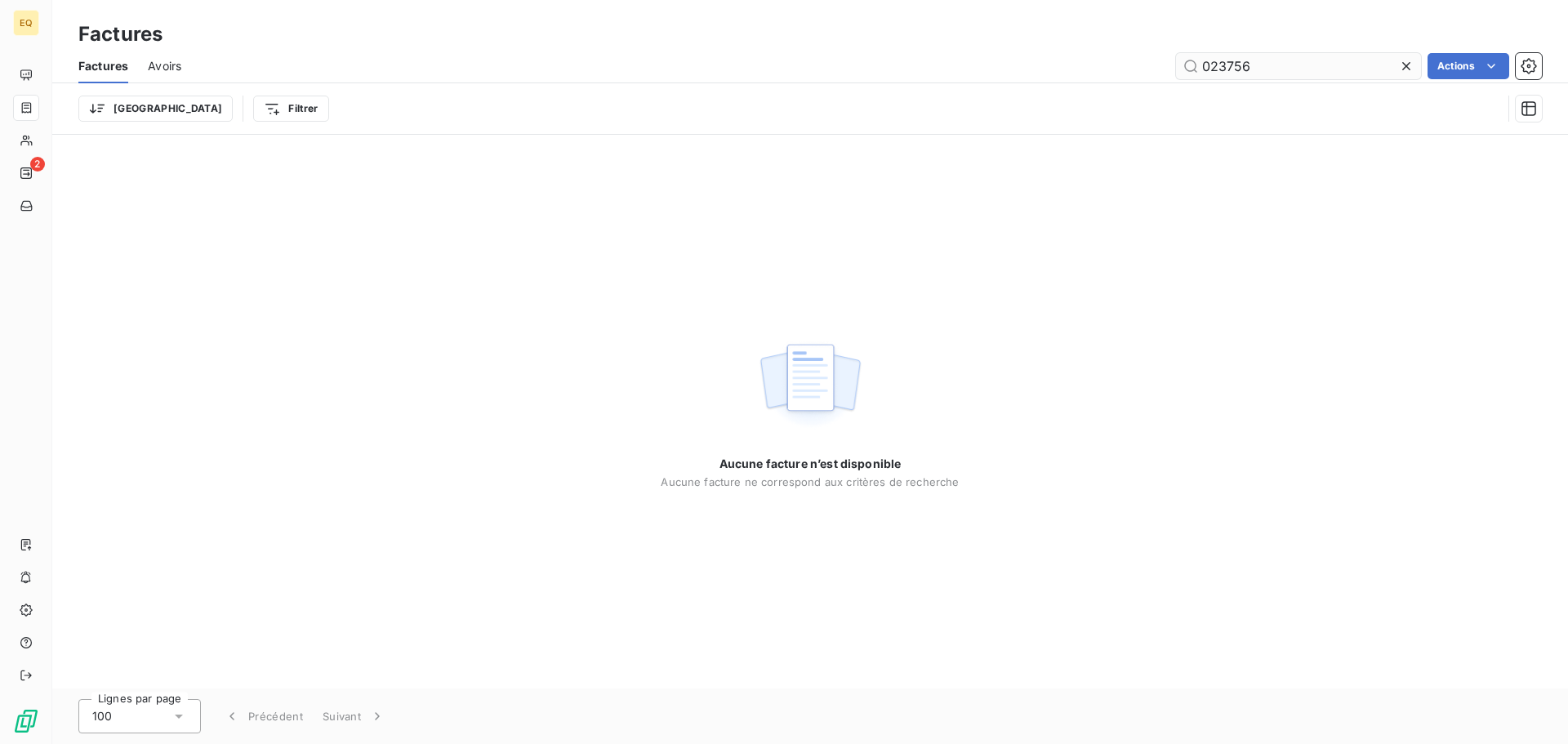
drag, startPoint x: 1410, startPoint y: 67, endPoint x: 1402, endPoint y: 67, distance: 8.0
click at [1409, 67] on icon at bounding box center [1406, 67] width 16 height 16
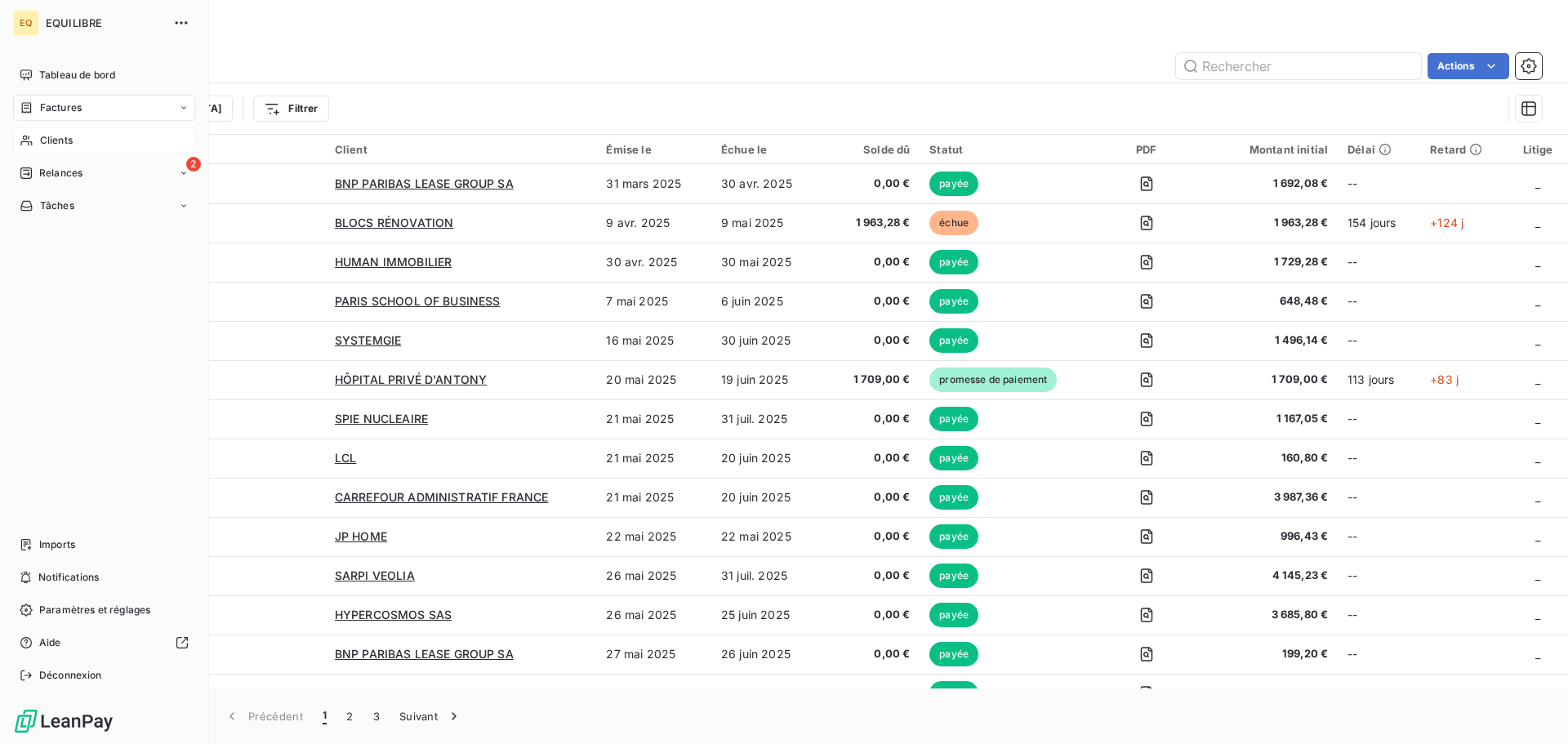
click at [67, 141] on span "Clients" at bounding box center [57, 141] width 33 height 15
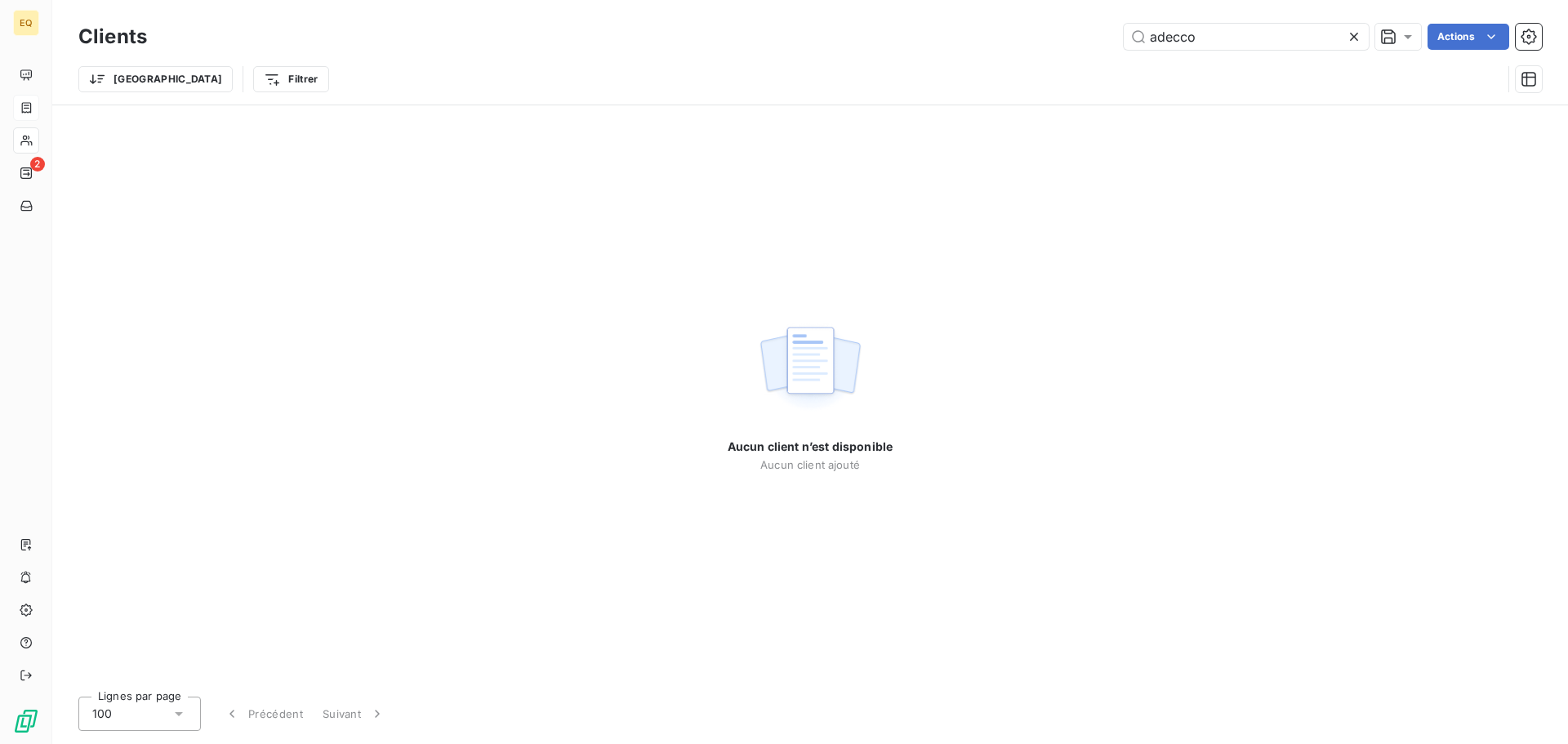
type input "adecco"
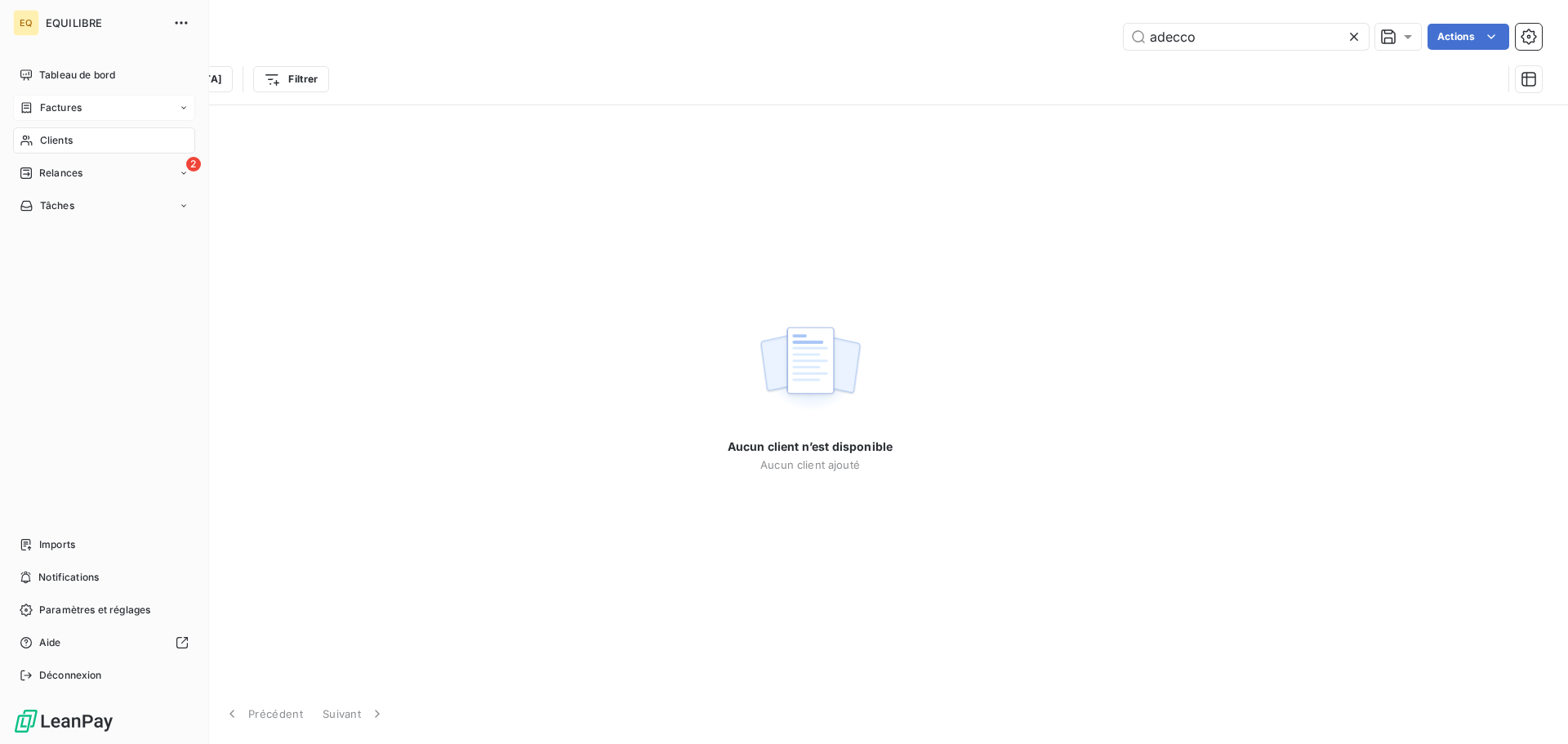
click at [81, 101] on div "Factures" at bounding box center [104, 108] width 182 height 26
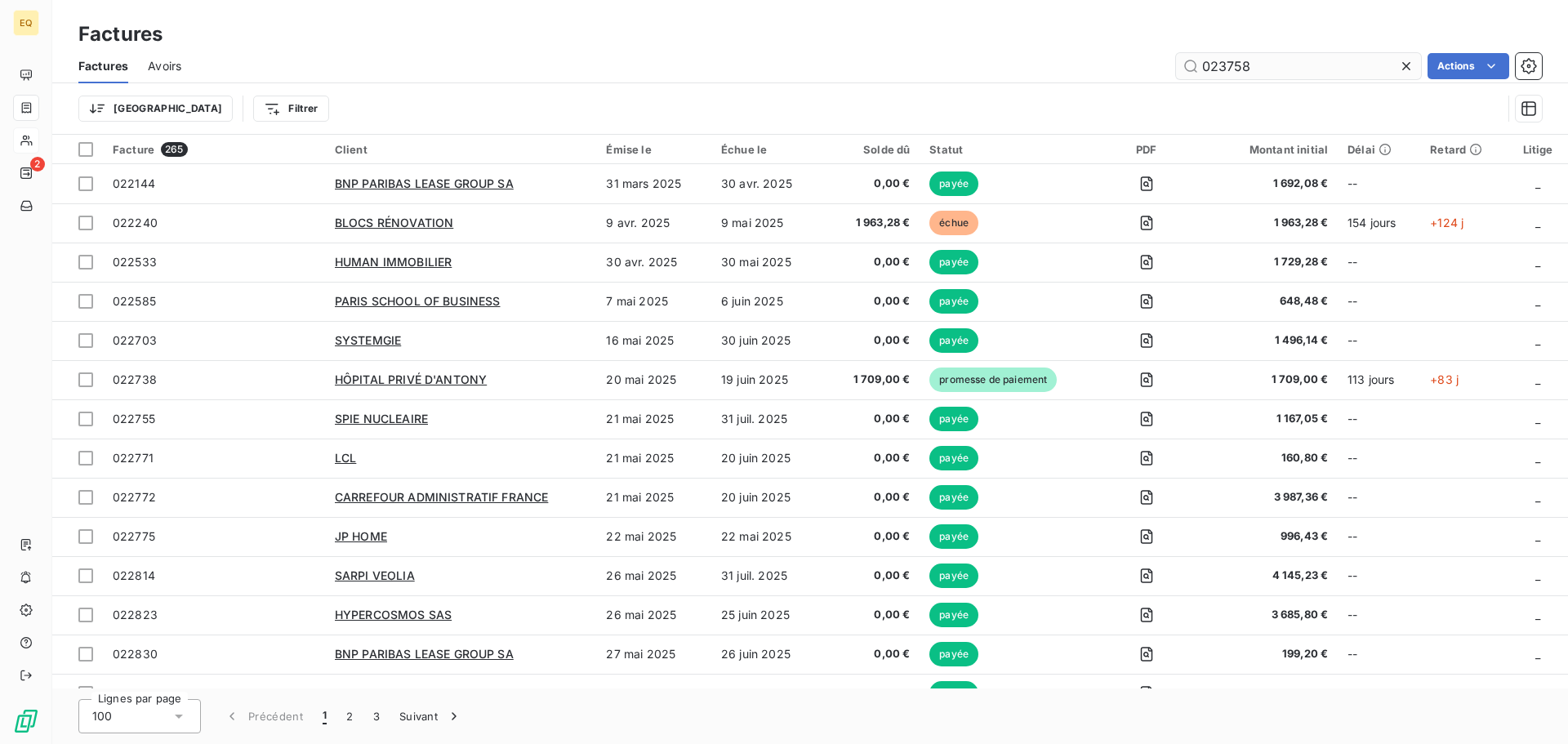
type input "023758"
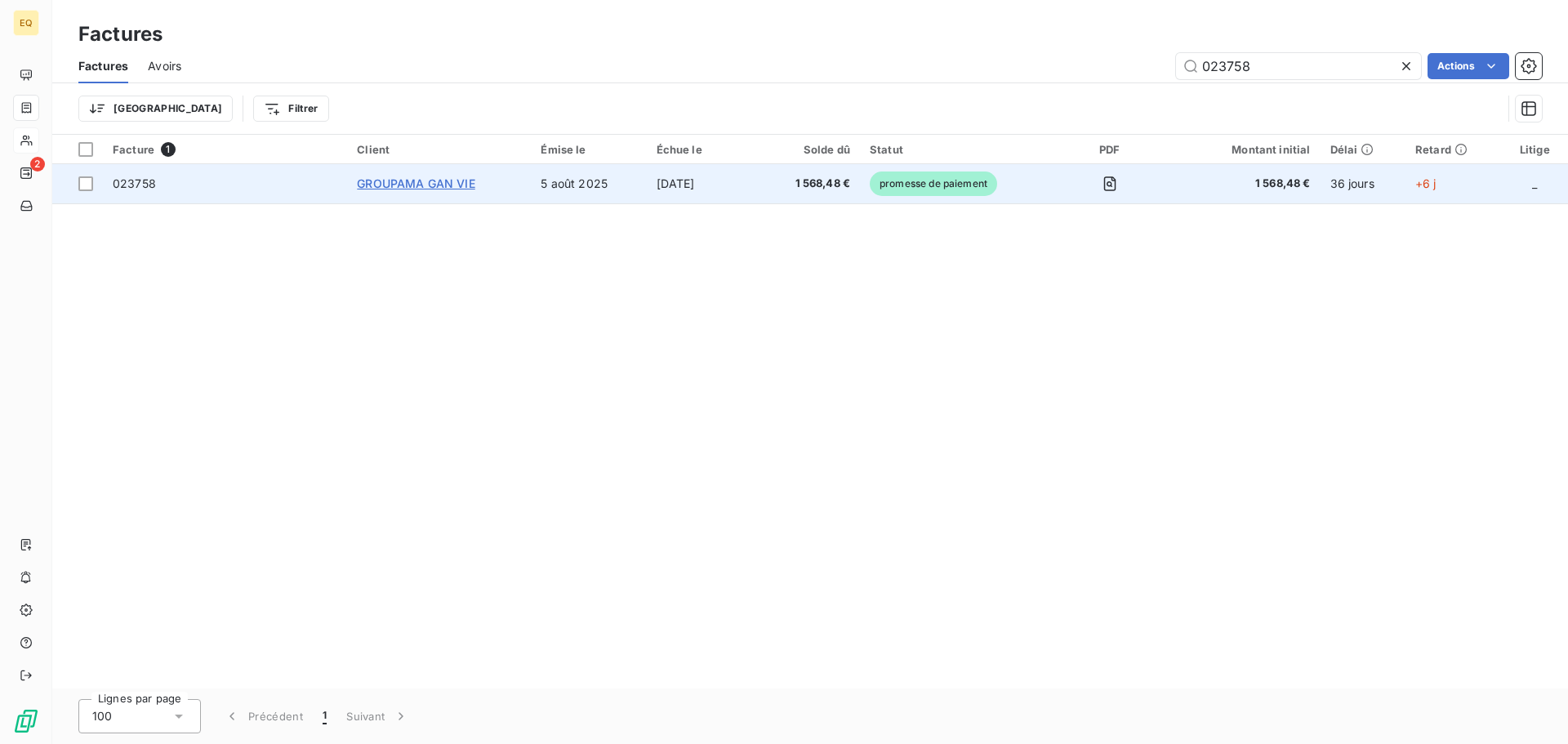
click at [453, 178] on span "GROUPAMA GAN VIE" at bounding box center [415, 183] width 118 height 14
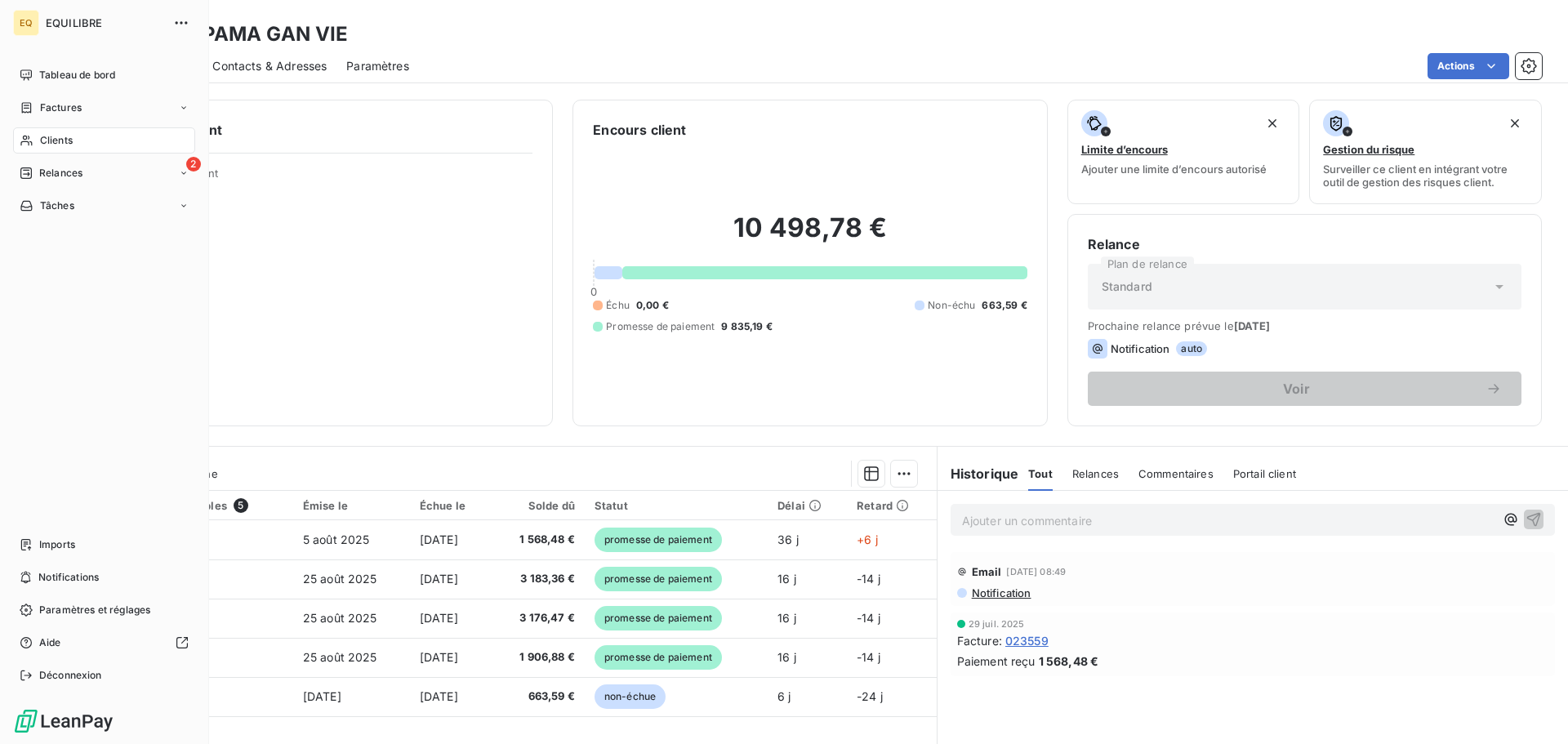
drag, startPoint x: 80, startPoint y: 104, endPoint x: 207, endPoint y: 88, distance: 128.0
click at [81, 104] on span "Factures" at bounding box center [61, 108] width 42 height 15
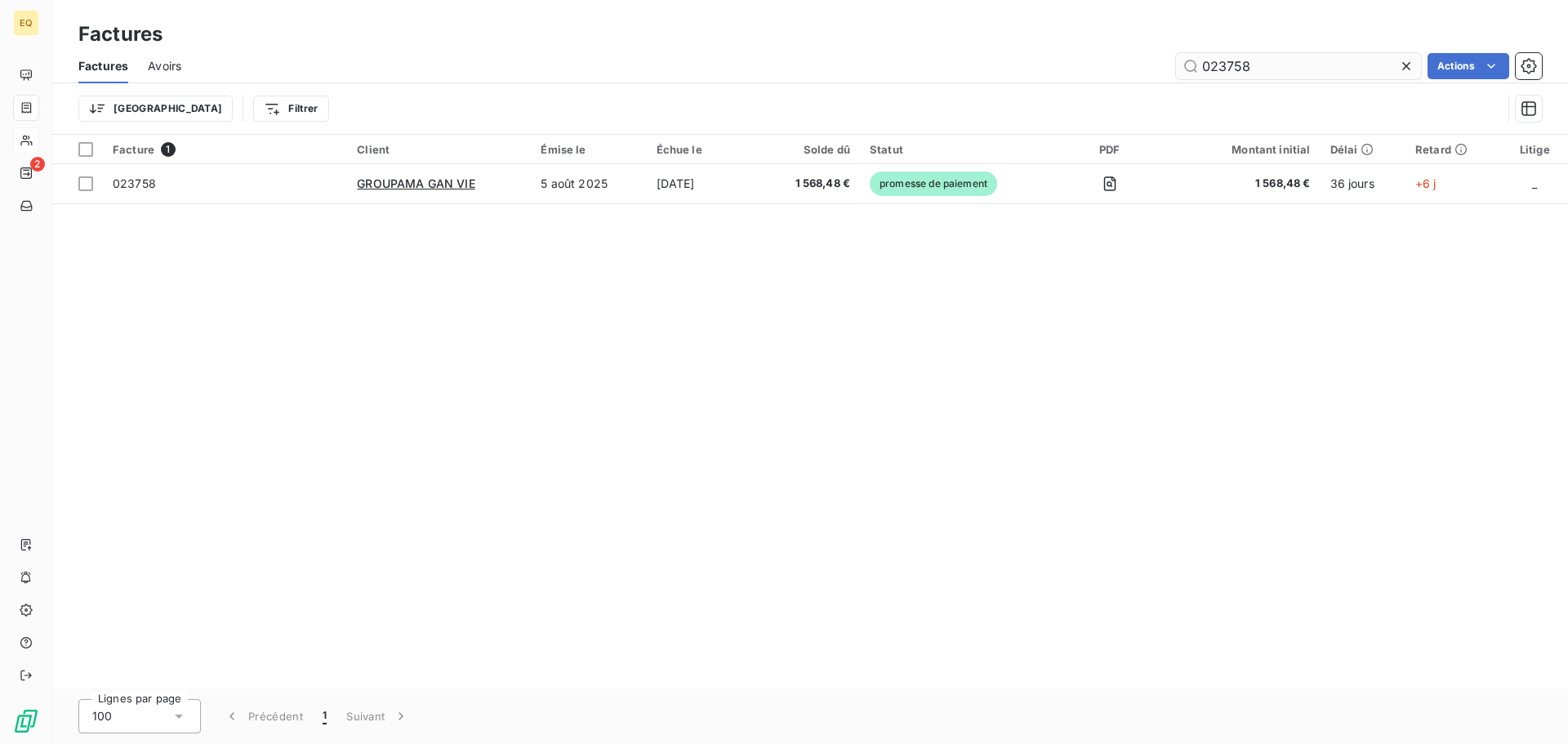
drag, startPoint x: 1266, startPoint y: 68, endPoint x: 1183, endPoint y: 69, distance: 83.0
click at [1183, 69] on input "023758" at bounding box center [1298, 67] width 245 height 26
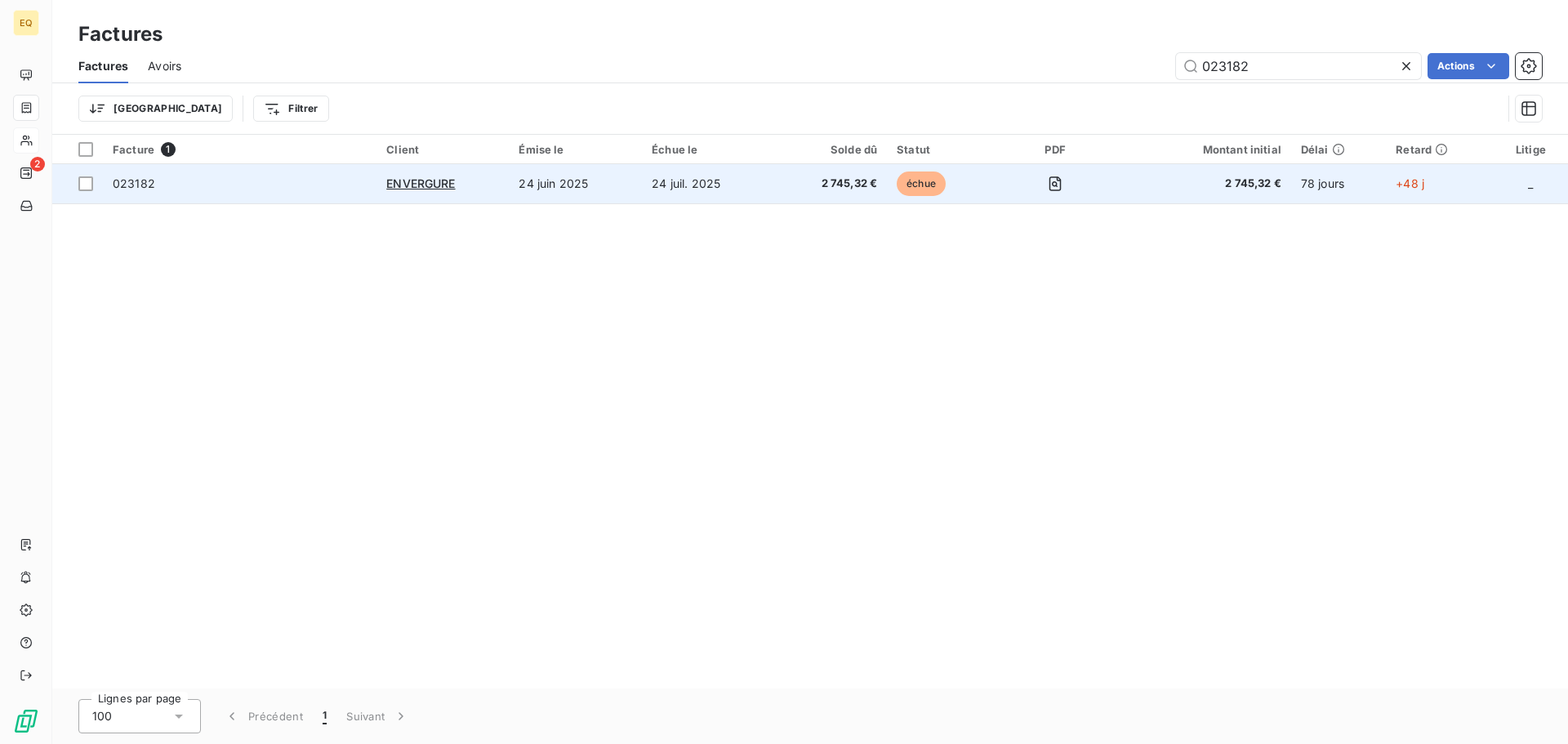
type input "023182"
click at [682, 182] on td "24 juil. 2025" at bounding box center [708, 184] width 132 height 39
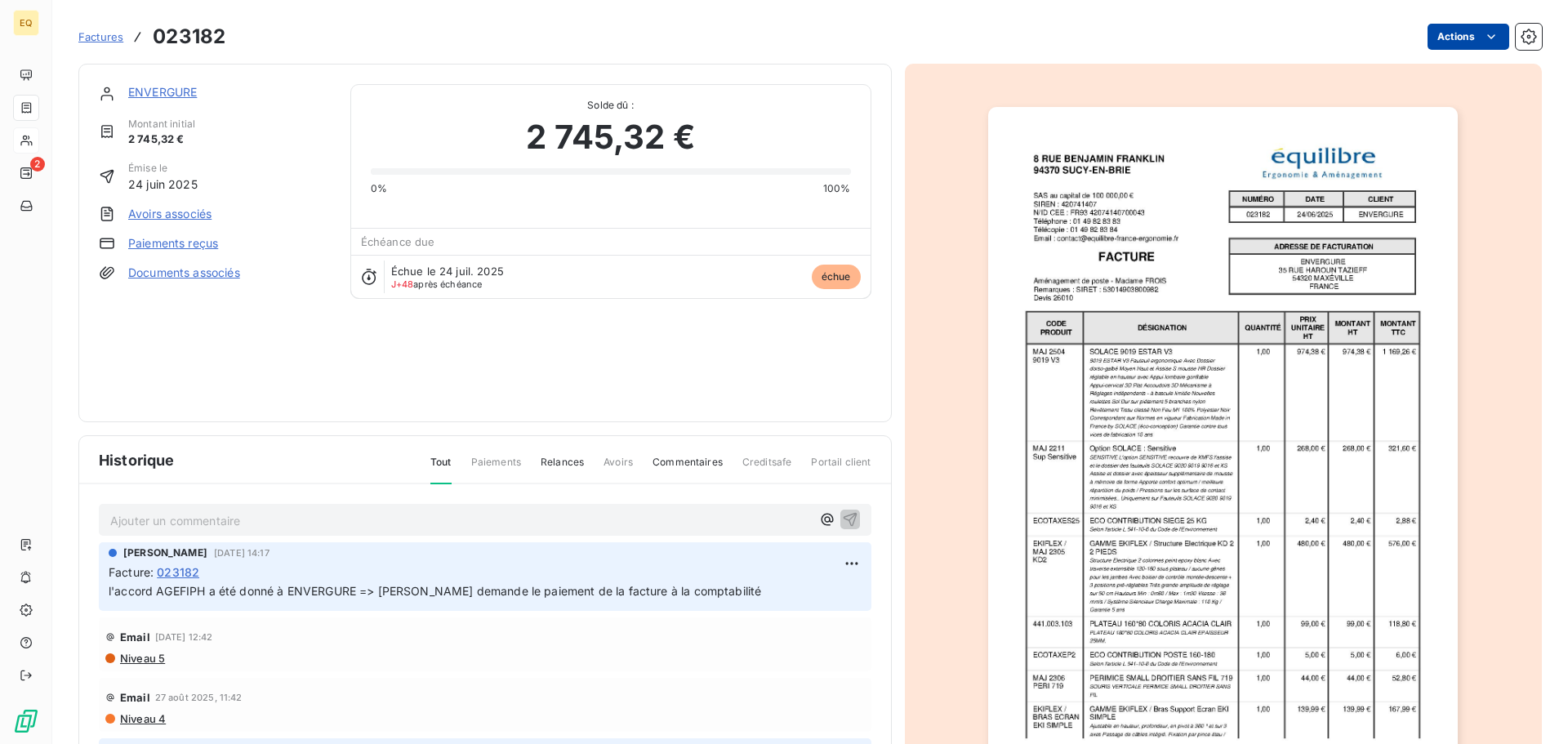
click at [1446, 40] on html "EQ 2 Factures 023182 Actions ENVERGURE Montant initial 2 745,32 € Émise le [DAT…" at bounding box center [784, 372] width 1568 height 744
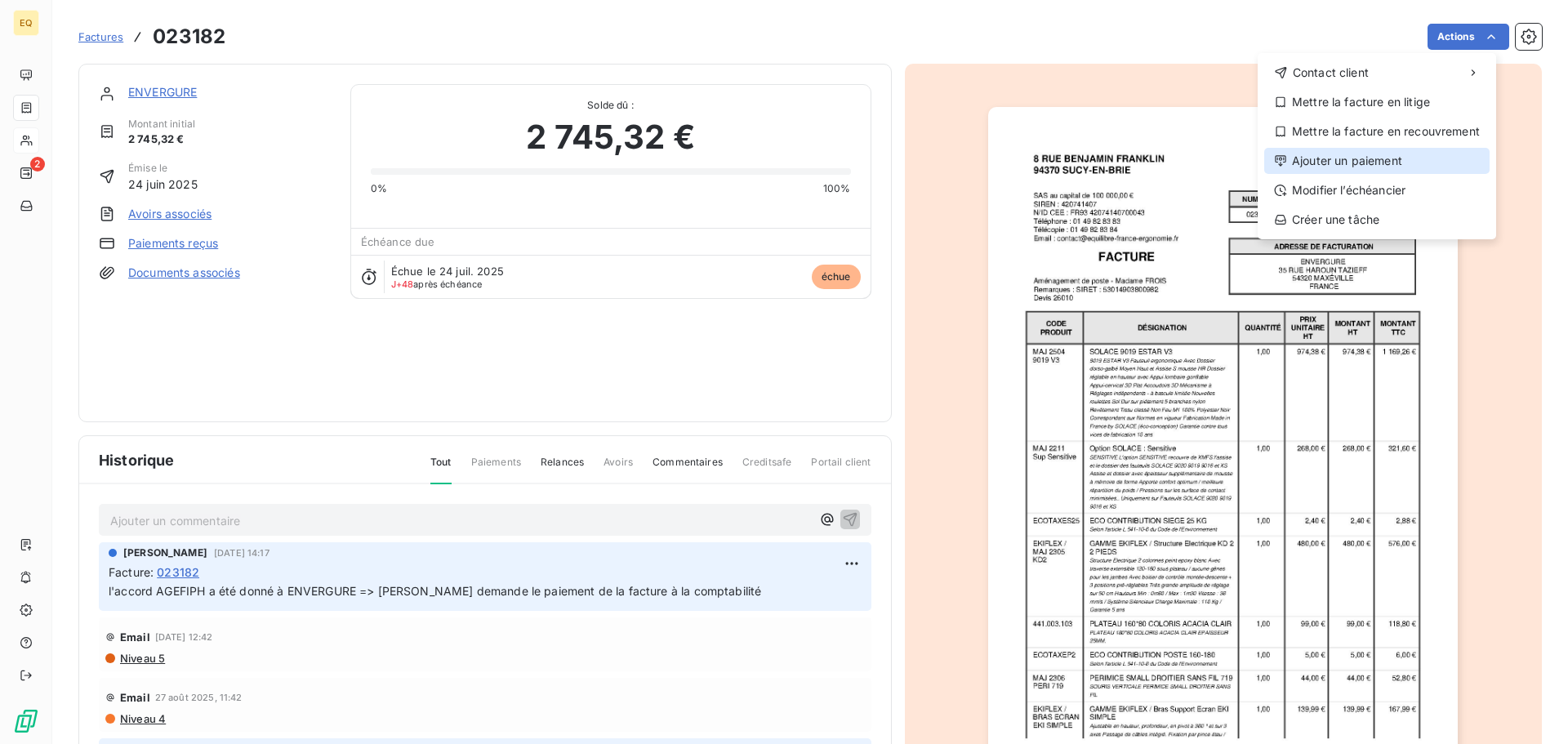
click at [1344, 159] on div "Ajouter un paiement" at bounding box center [1377, 161] width 225 height 26
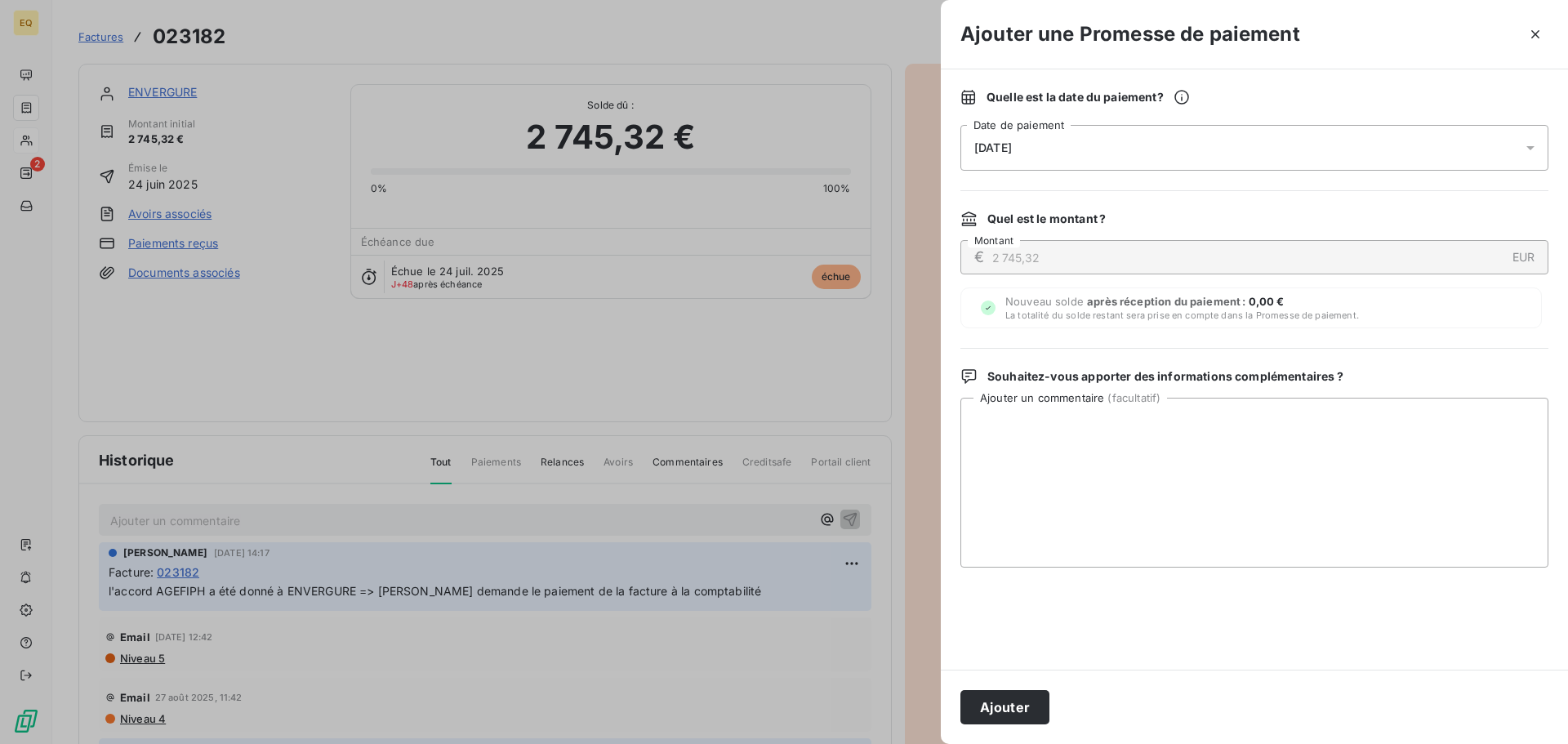
click at [1184, 150] on div "[DATE]" at bounding box center [1255, 148] width 588 height 46
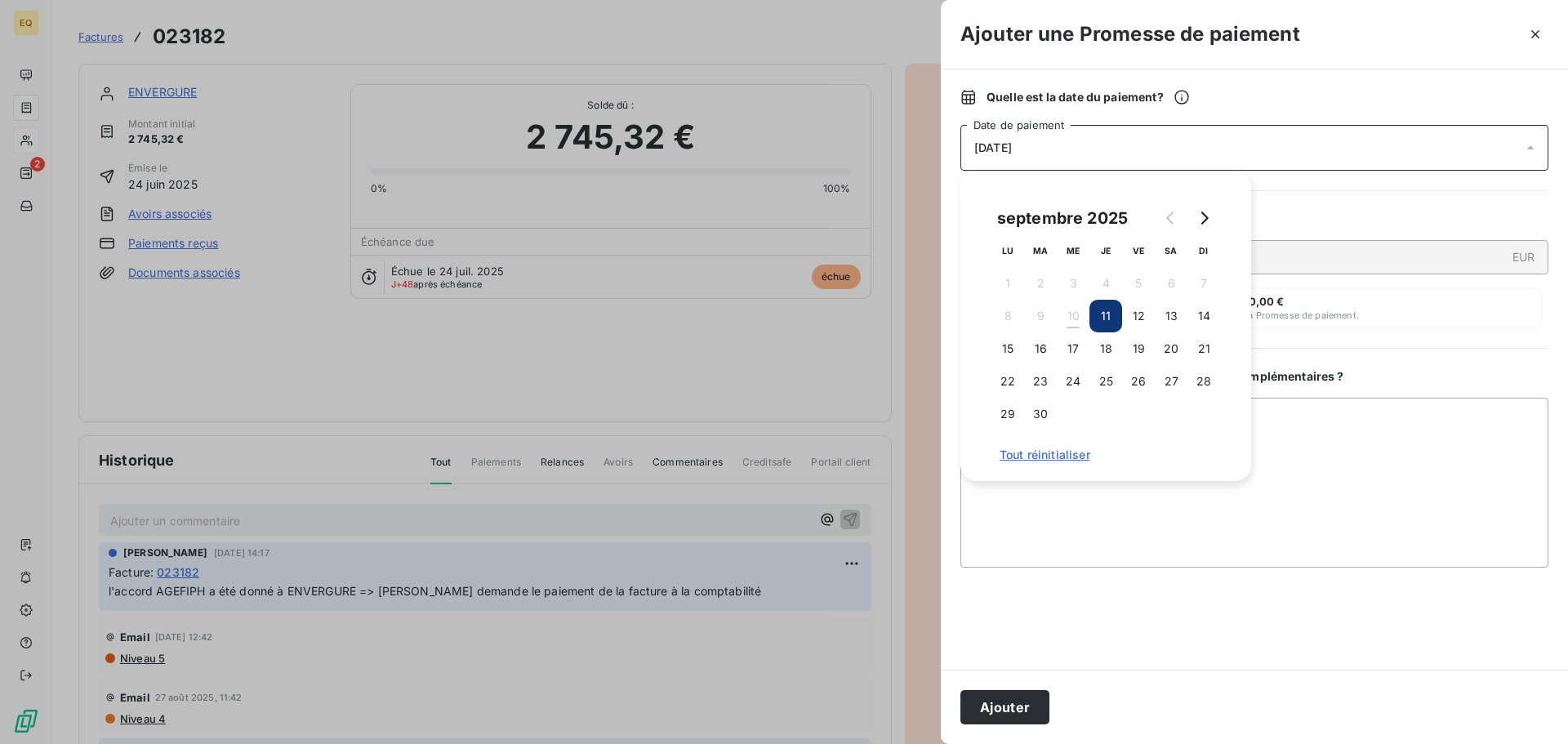
click at [1106, 311] on button "11" at bounding box center [1106, 317] width 33 height 33
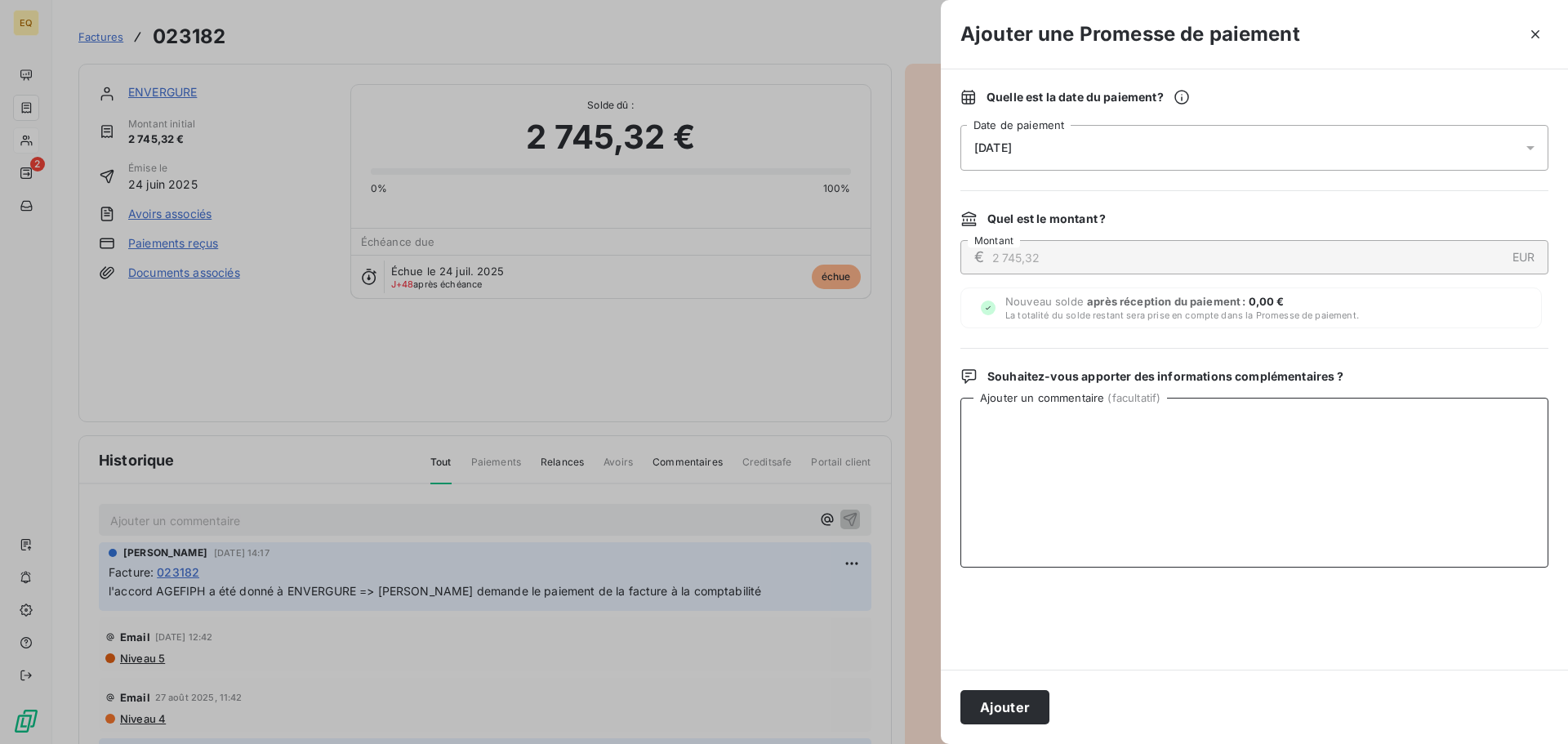
click at [1094, 521] on textarea "Ajouter un commentaire ( facultatif )" at bounding box center [1255, 483] width 588 height 170
click at [998, 709] on button "Ajouter" at bounding box center [1005, 708] width 89 height 35
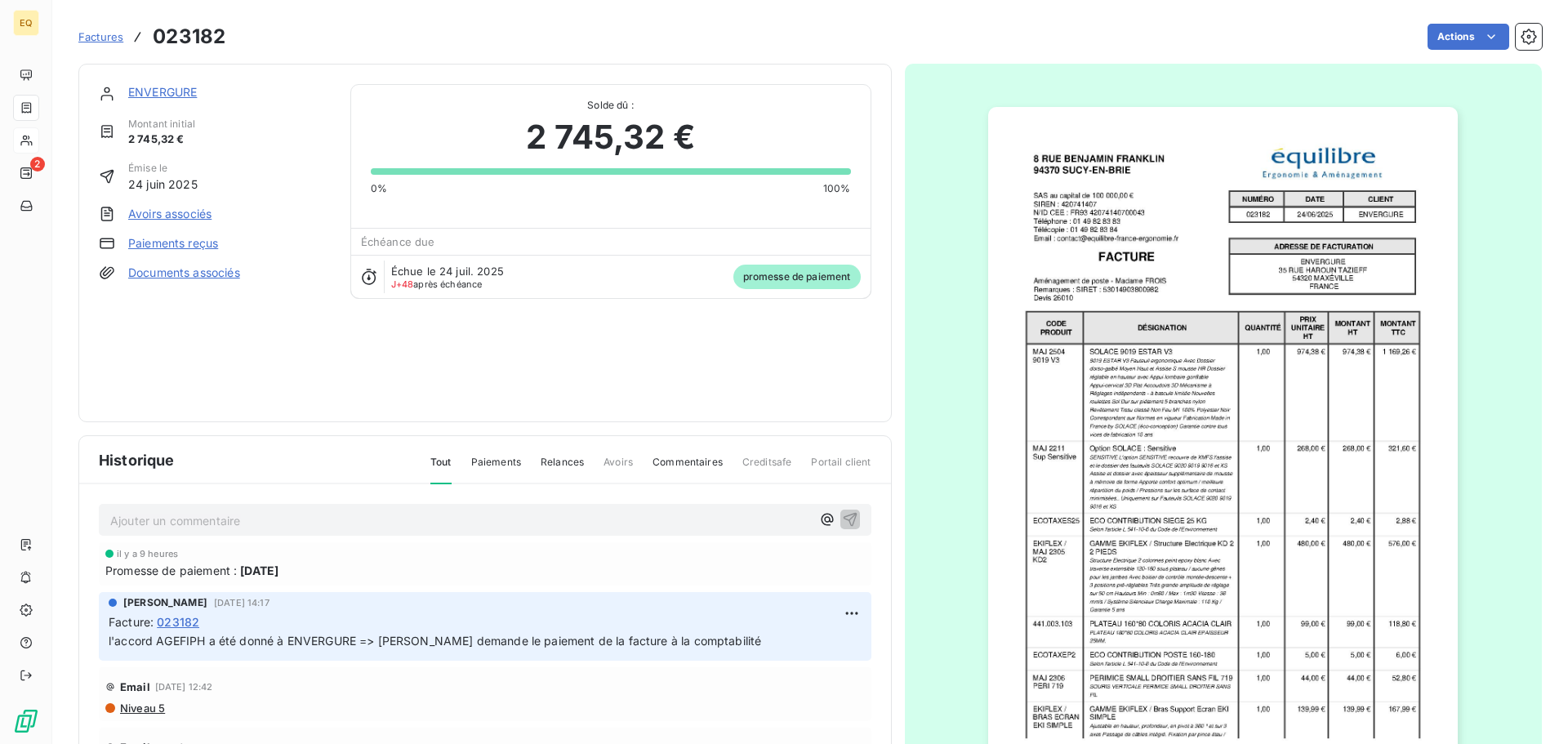
click at [107, 33] on span "Factures" at bounding box center [100, 37] width 45 height 13
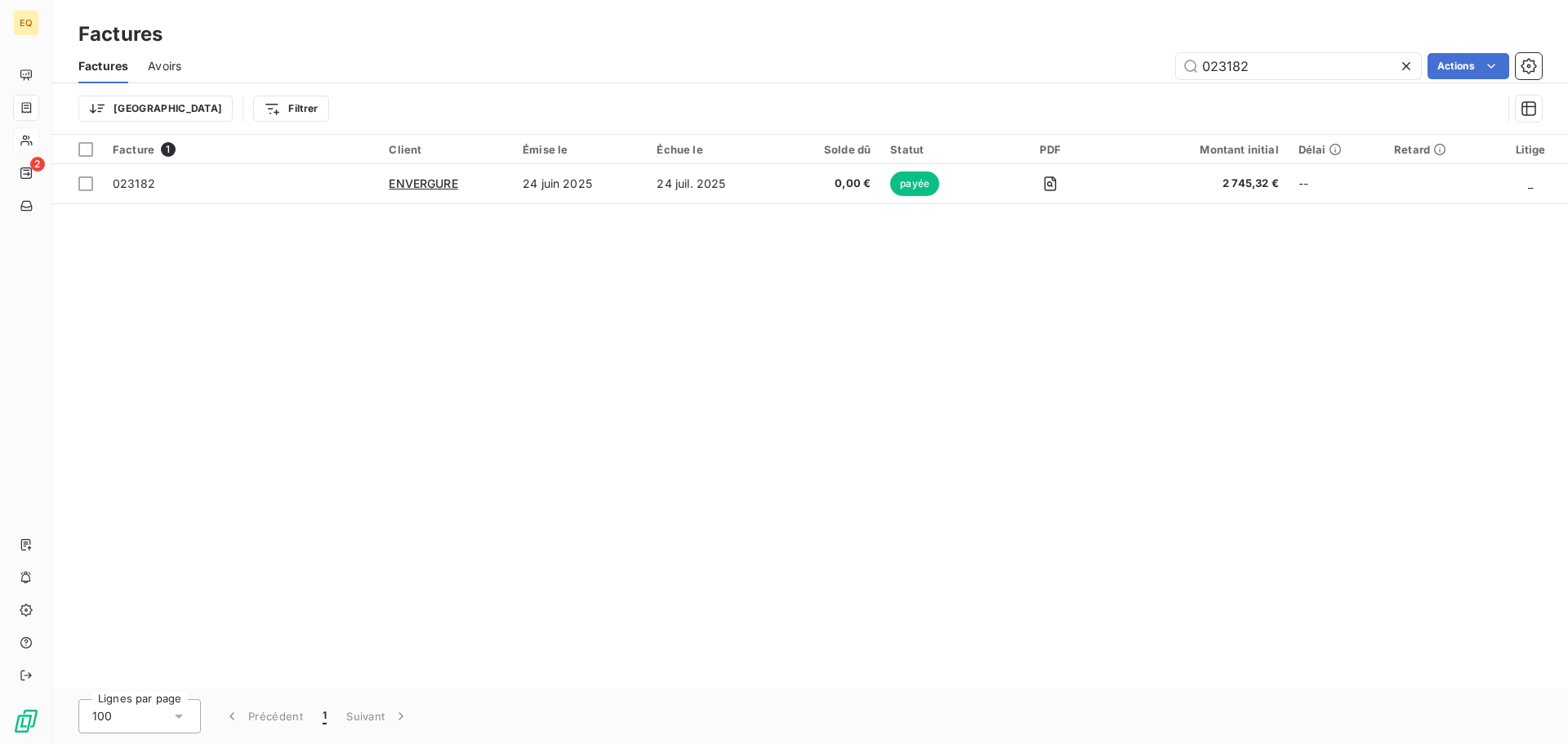
drag, startPoint x: 1289, startPoint y: 67, endPoint x: 1171, endPoint y: 58, distance: 118.3
click at [1171, 58] on div "023182 Actions" at bounding box center [871, 67] width 1341 height 26
type input "023758"
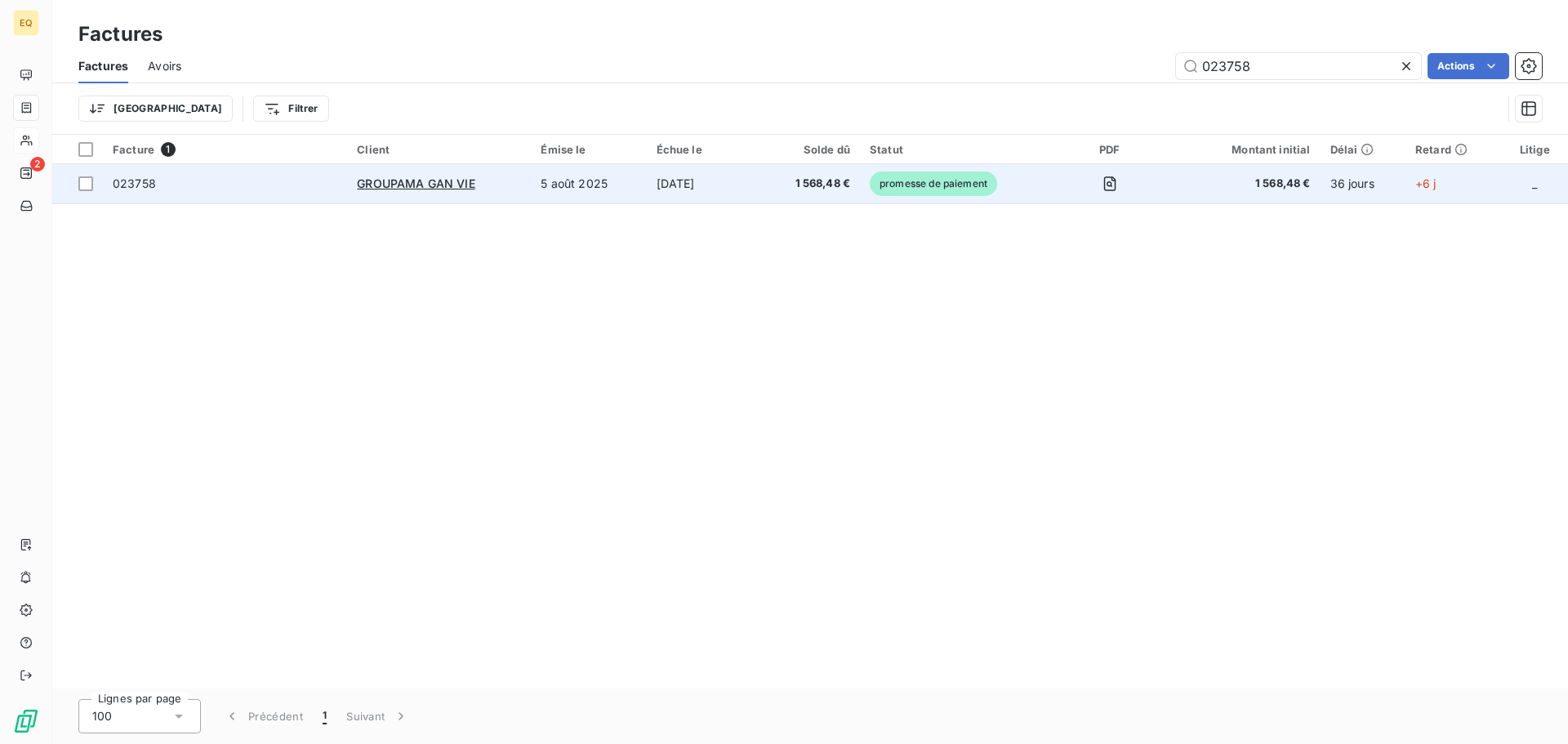
click at [568, 179] on td "5 août 2025" at bounding box center [588, 184] width 115 height 39
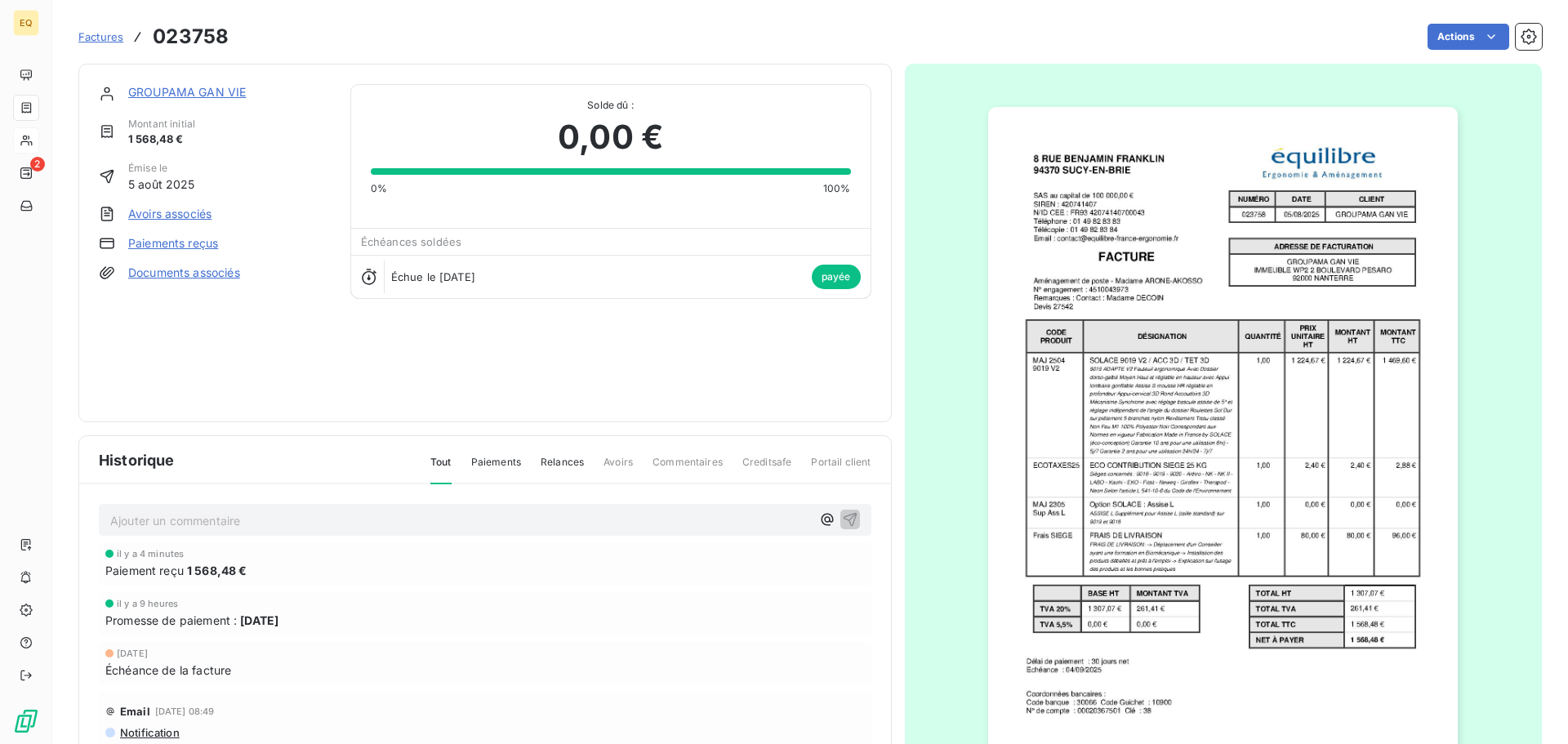
click at [100, 33] on span "Factures" at bounding box center [100, 37] width 45 height 13
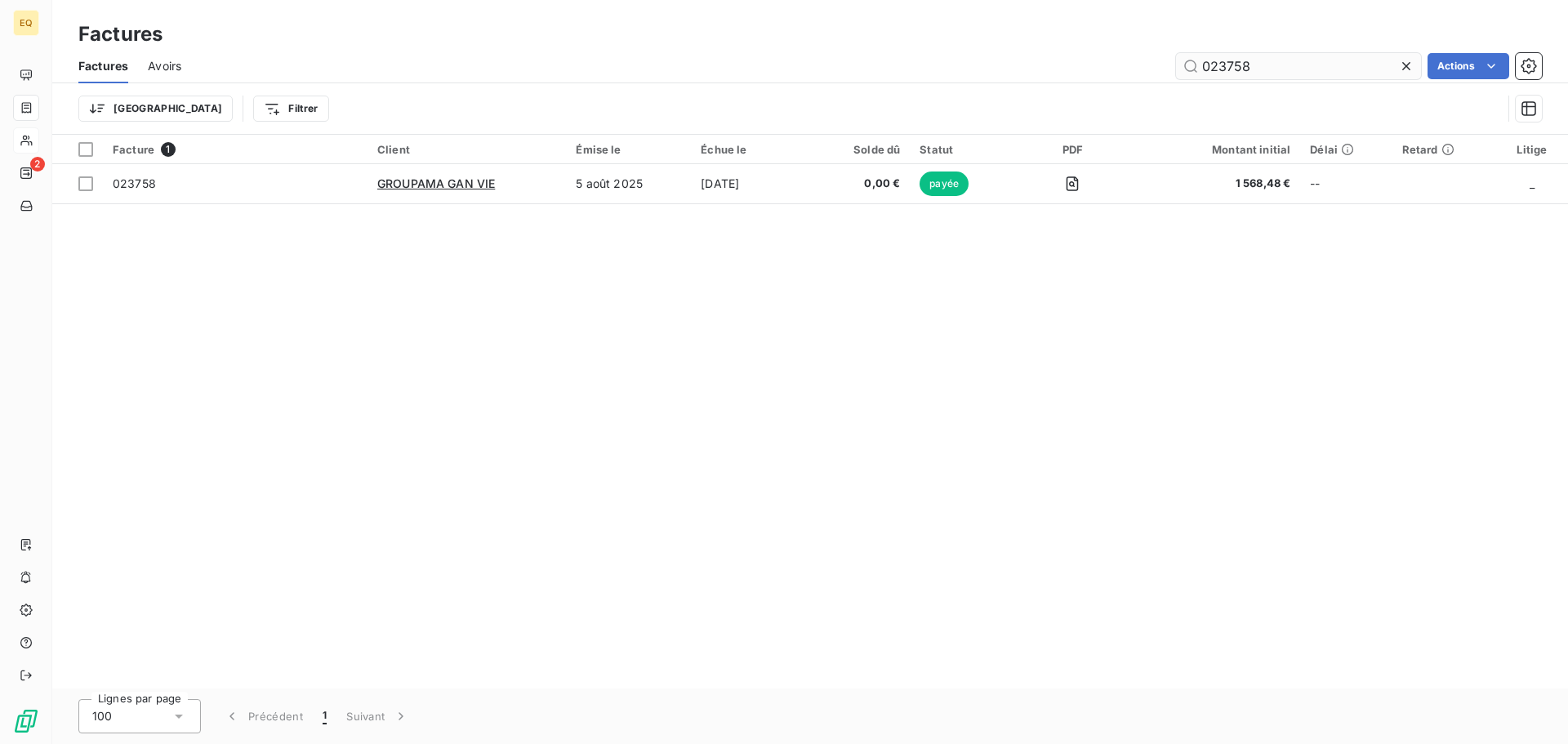
drag, startPoint x: 1262, startPoint y: 66, endPoint x: 1183, endPoint y: 64, distance: 79.0
click at [1183, 64] on input "023758" at bounding box center [1298, 67] width 245 height 26
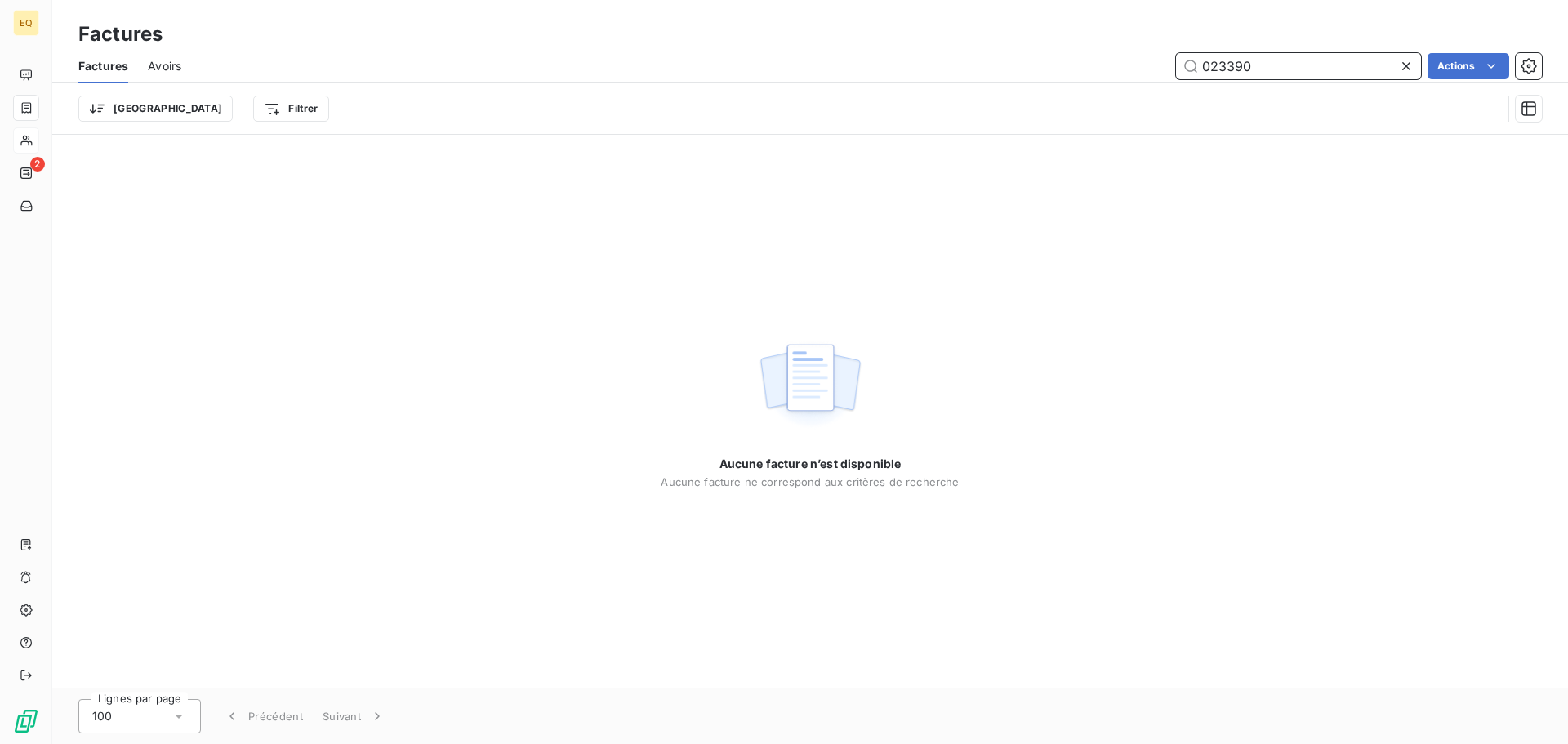
drag, startPoint x: 1269, startPoint y: 63, endPoint x: 1138, endPoint y: 63, distance: 131.0
click at [1140, 63] on div "023390 Actions" at bounding box center [871, 67] width 1341 height 26
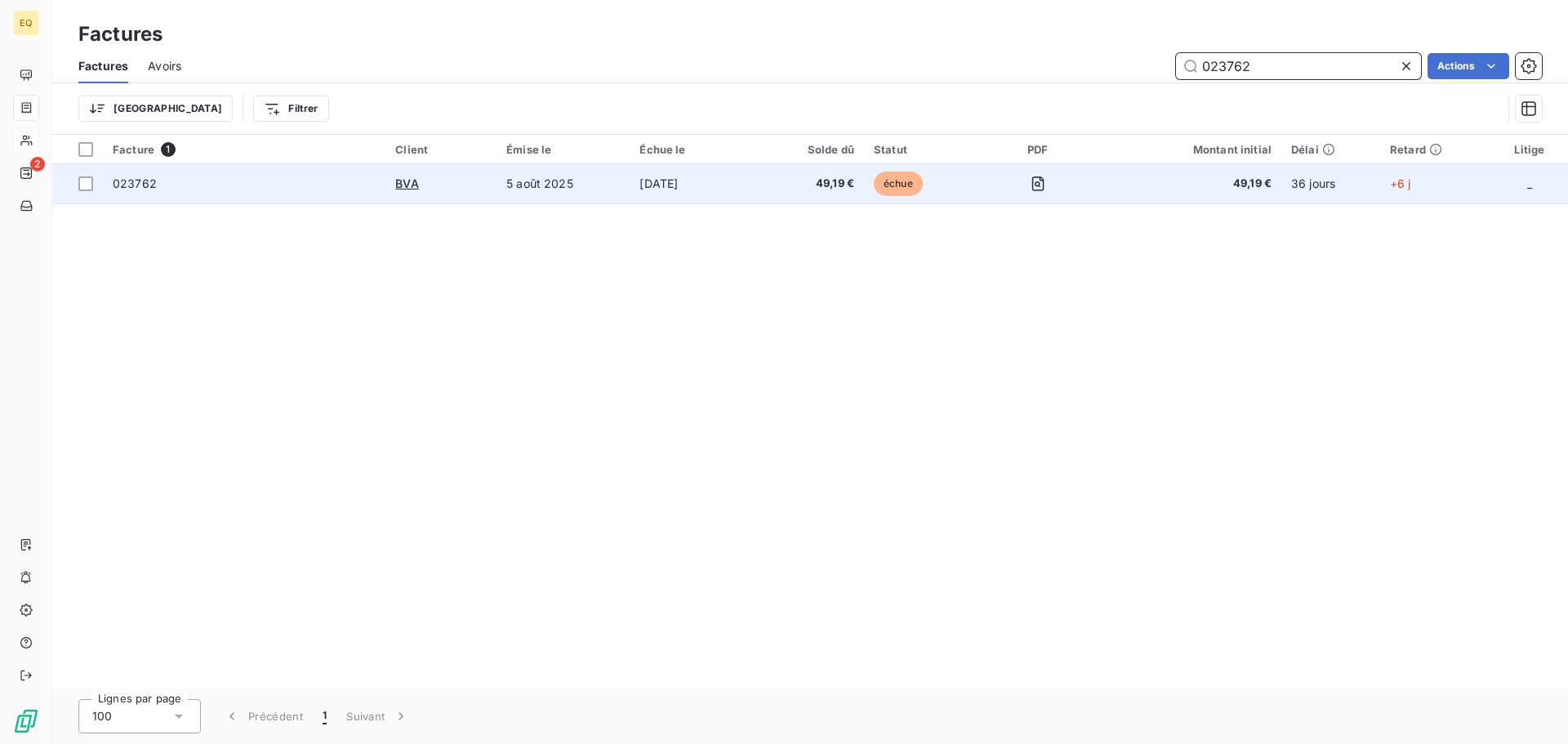
type input "023762"
click at [651, 179] on td "[DATE]" at bounding box center [695, 184] width 131 height 39
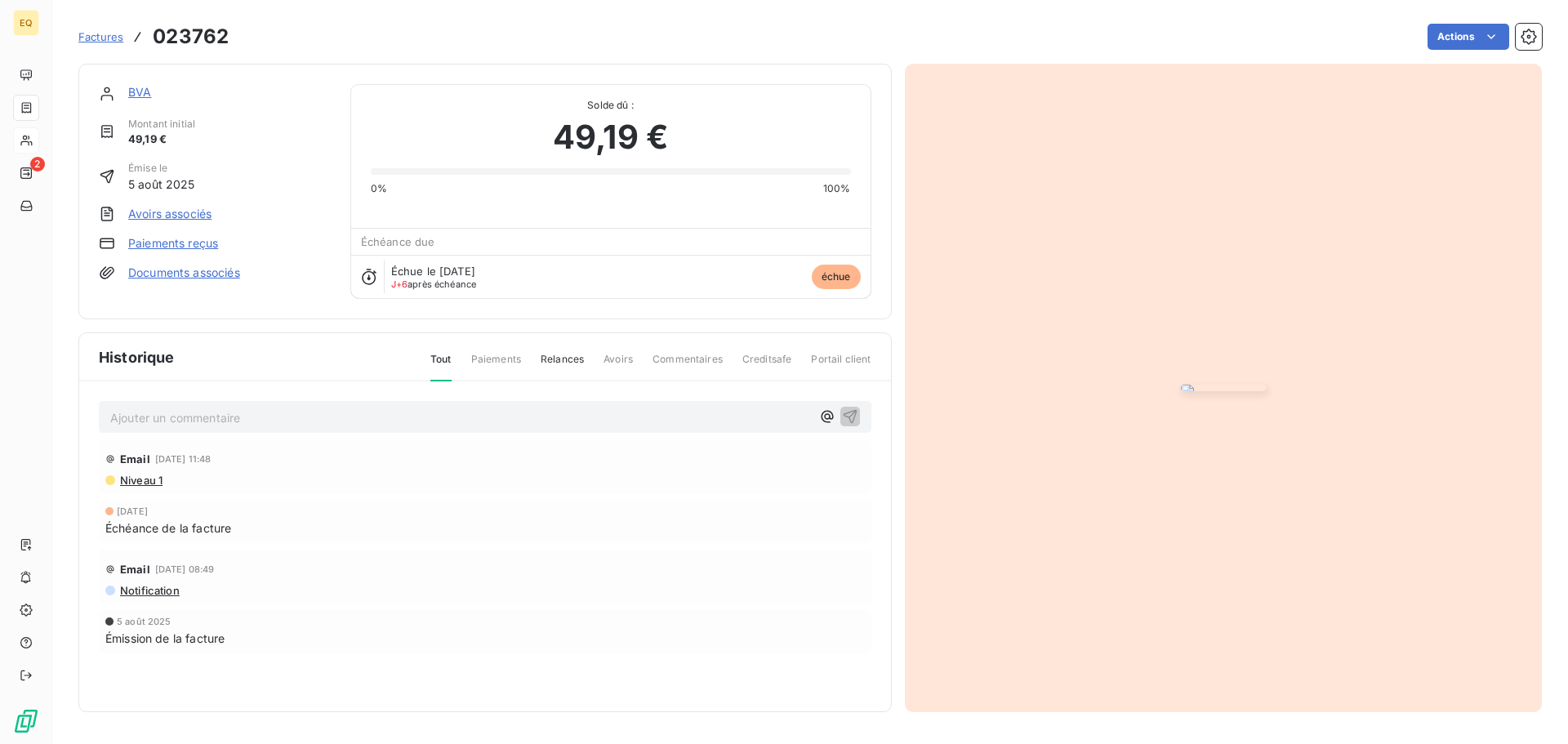
click at [182, 241] on link "Paiements reçus" at bounding box center [173, 243] width 90 height 16
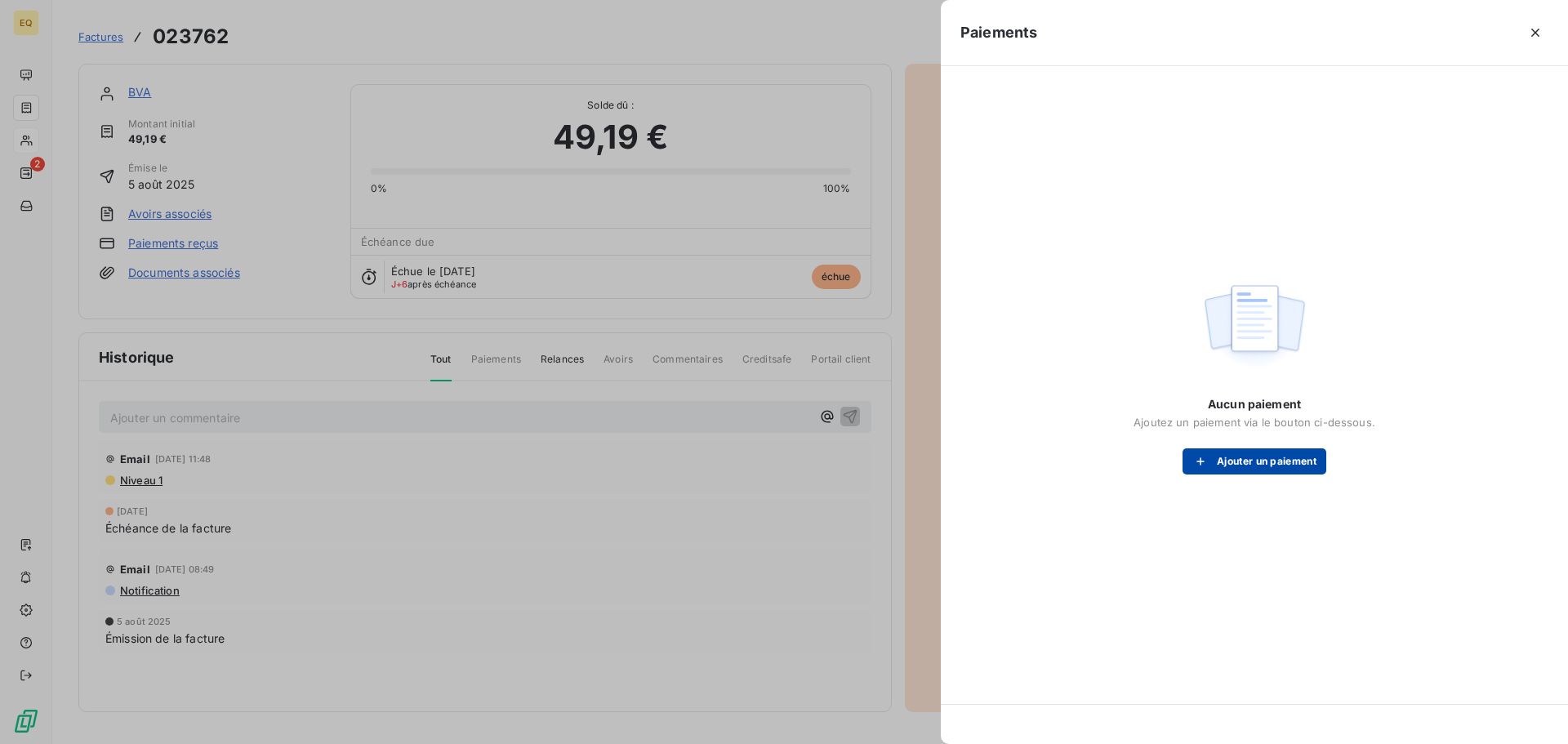
click at [1262, 460] on button "Ajouter un paiement" at bounding box center [1254, 462] width 144 height 26
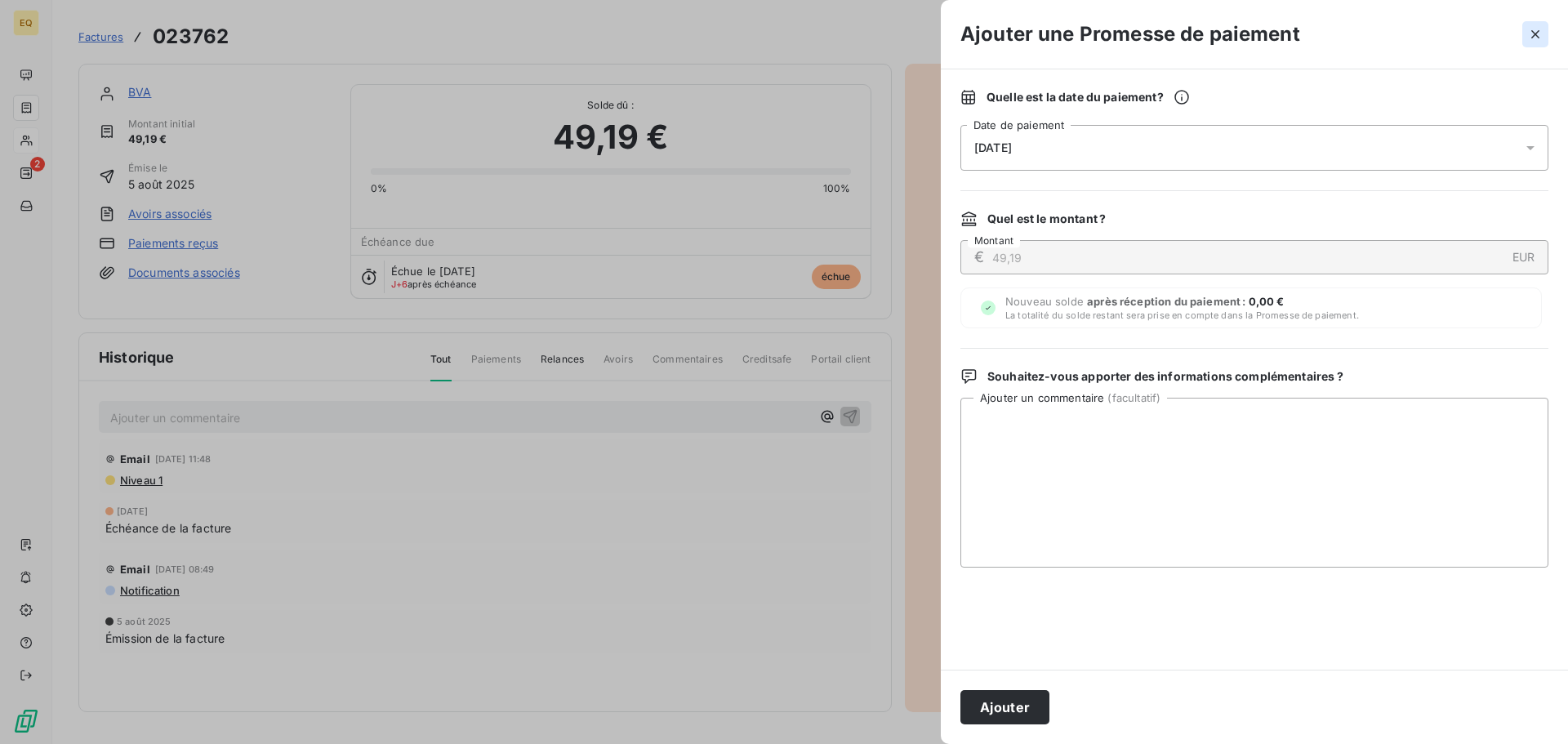
click at [1535, 32] on icon "button" at bounding box center [1536, 35] width 16 height 16
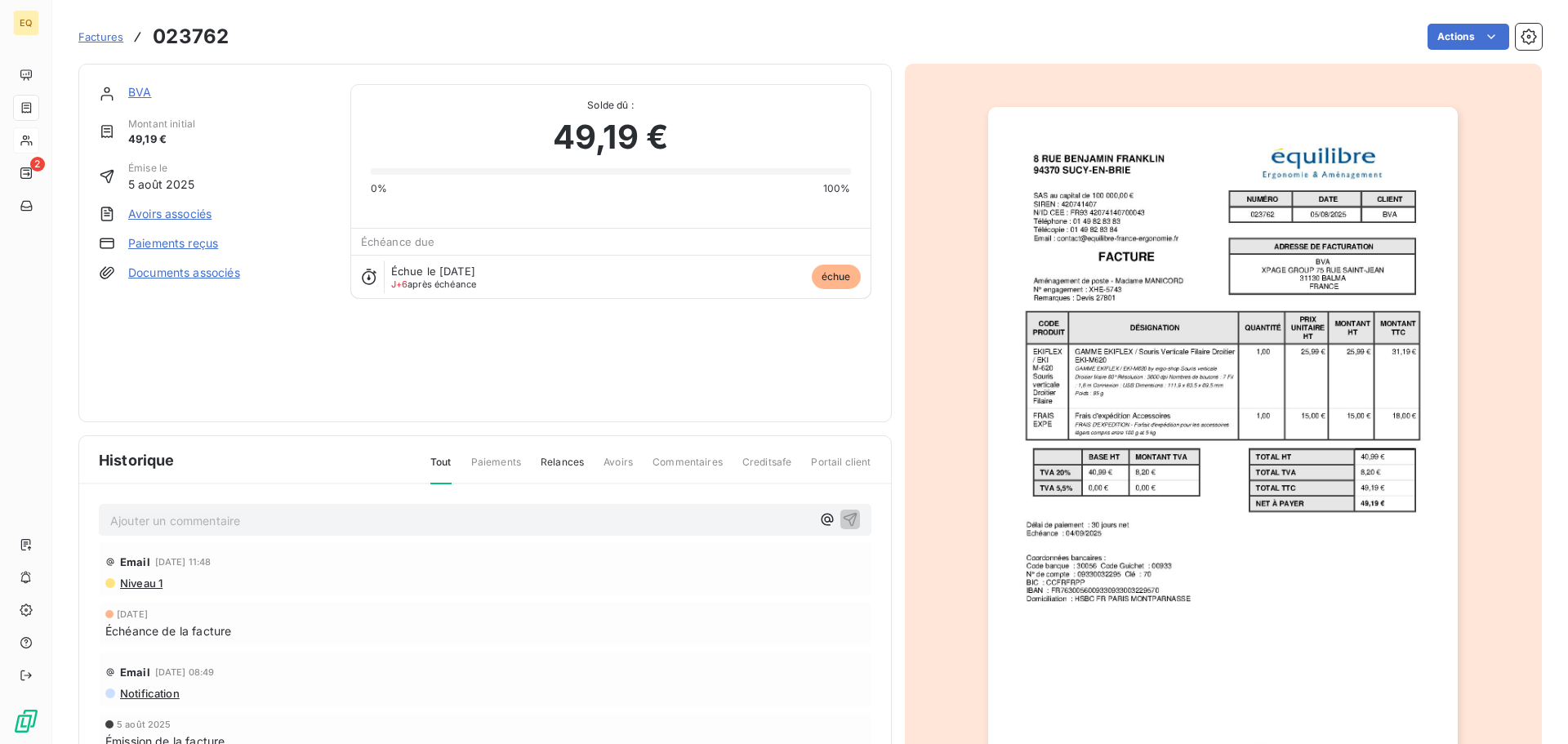
click at [97, 35] on span "Factures" at bounding box center [100, 37] width 45 height 13
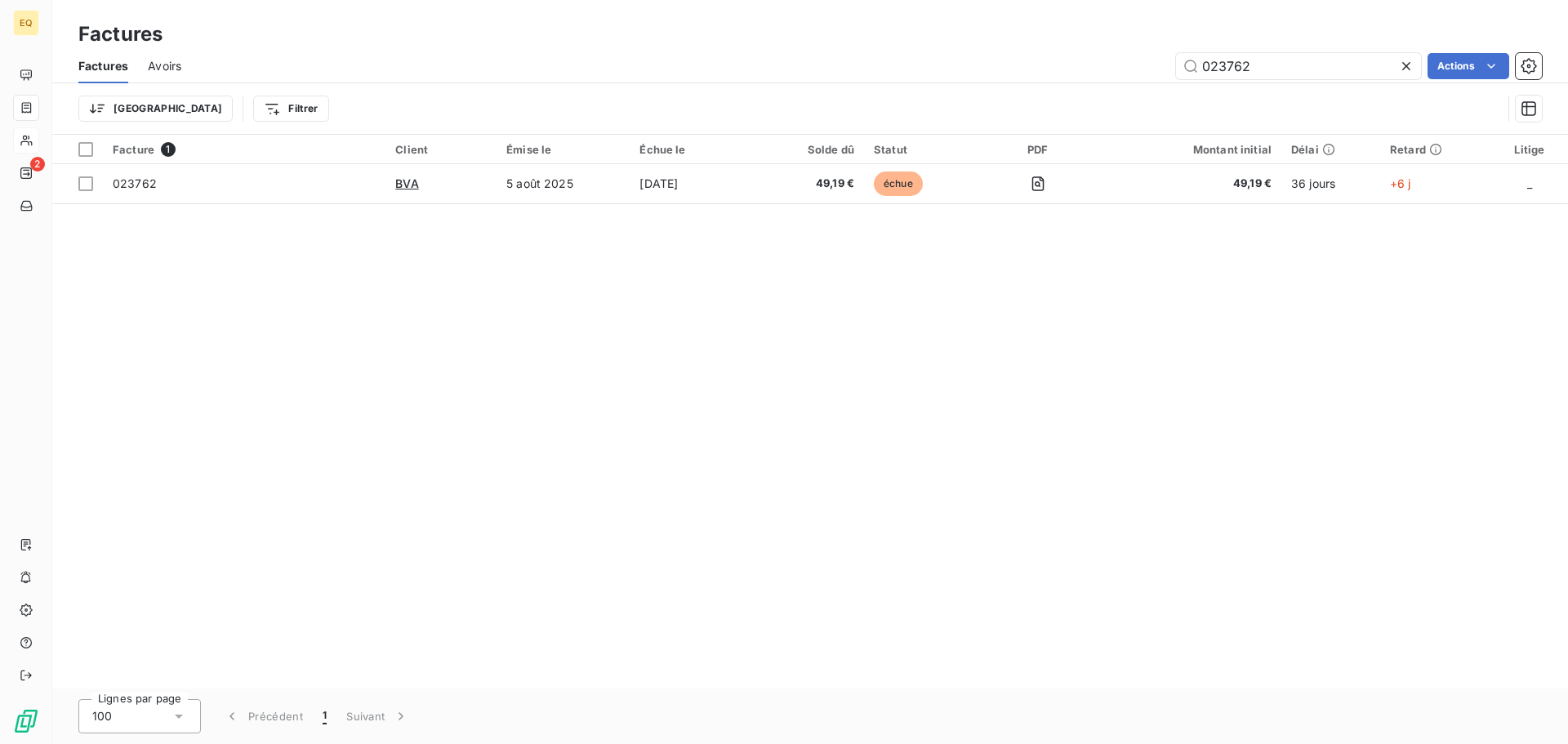
drag, startPoint x: 1271, startPoint y: 67, endPoint x: 1162, endPoint y: 65, distance: 109.0
click at [1162, 65] on div "023762 Actions" at bounding box center [871, 67] width 1341 height 26
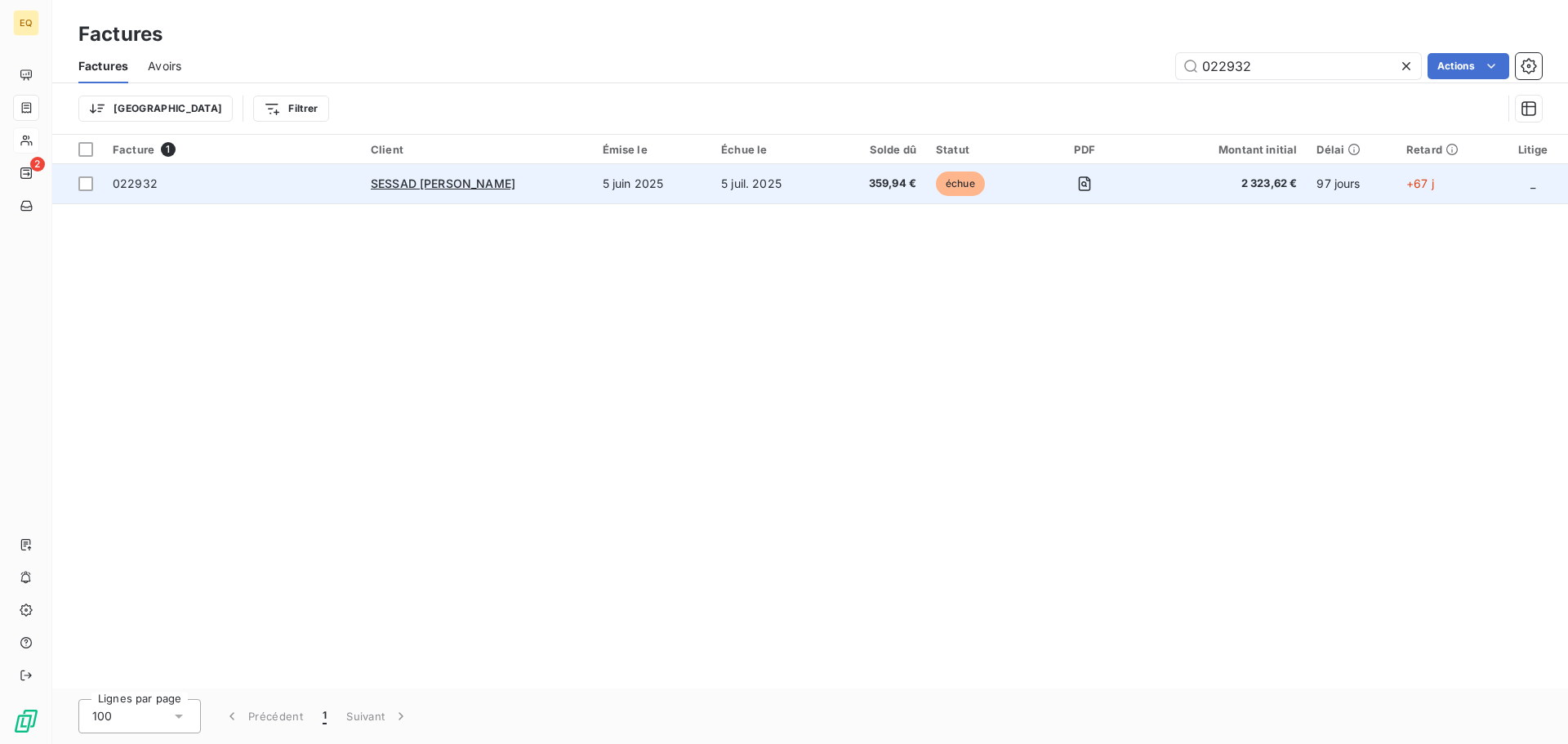
type input "022932"
click at [541, 188] on div "SESSAD [PERSON_NAME]" at bounding box center [477, 184] width 212 height 16
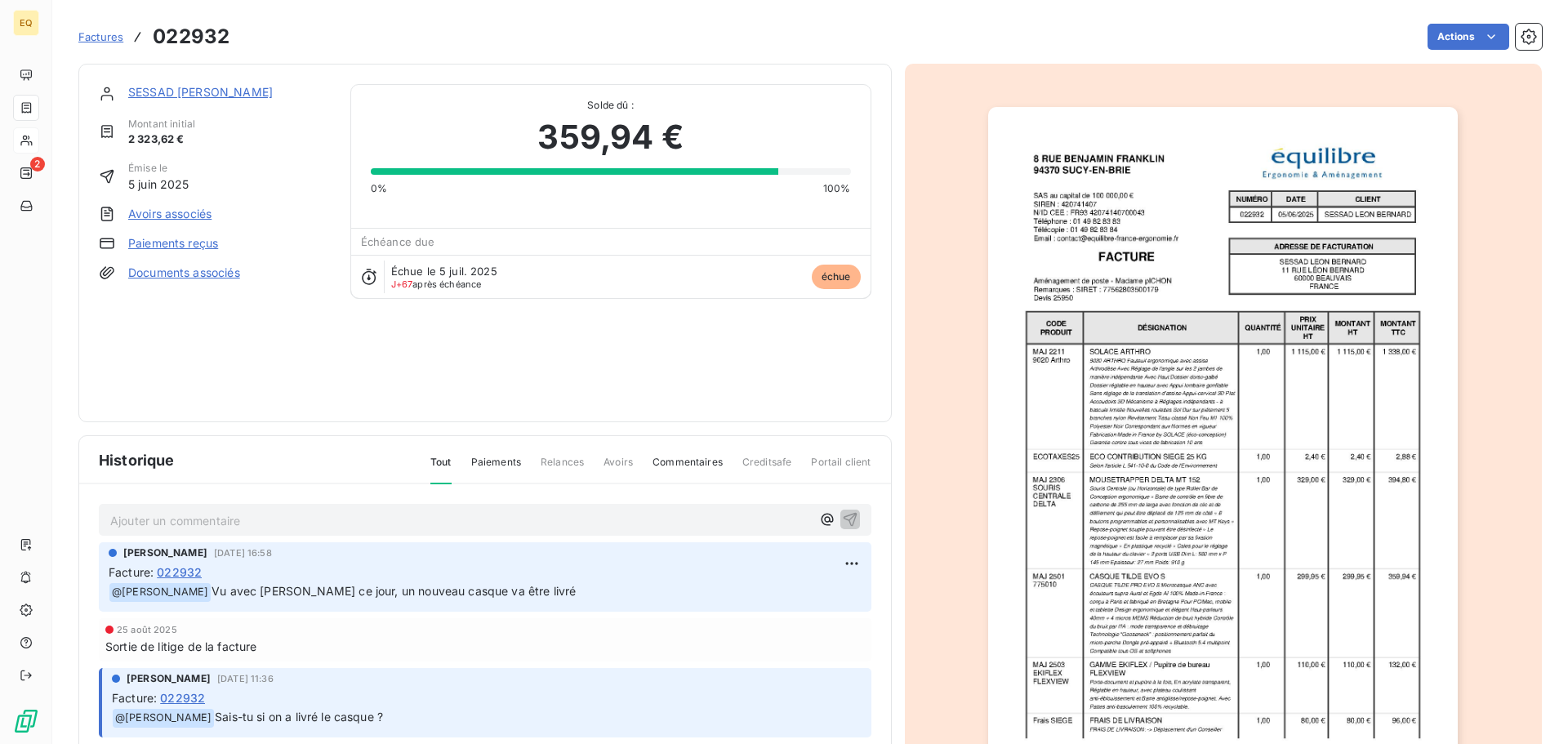
click at [221, 88] on link "SESSAD [PERSON_NAME]" at bounding box center [201, 91] width 145 height 14
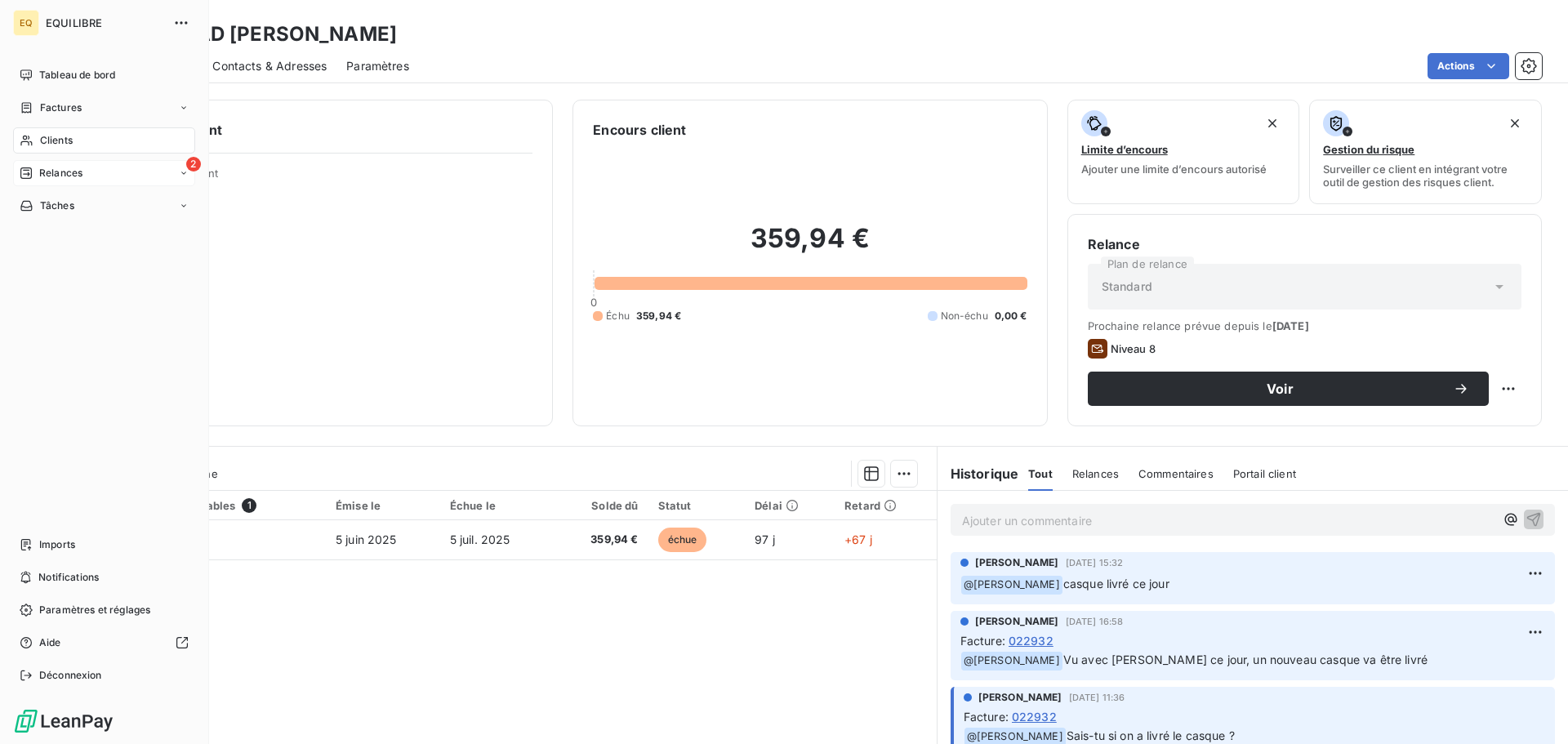
click at [105, 169] on div "2 Relances" at bounding box center [104, 173] width 182 height 26
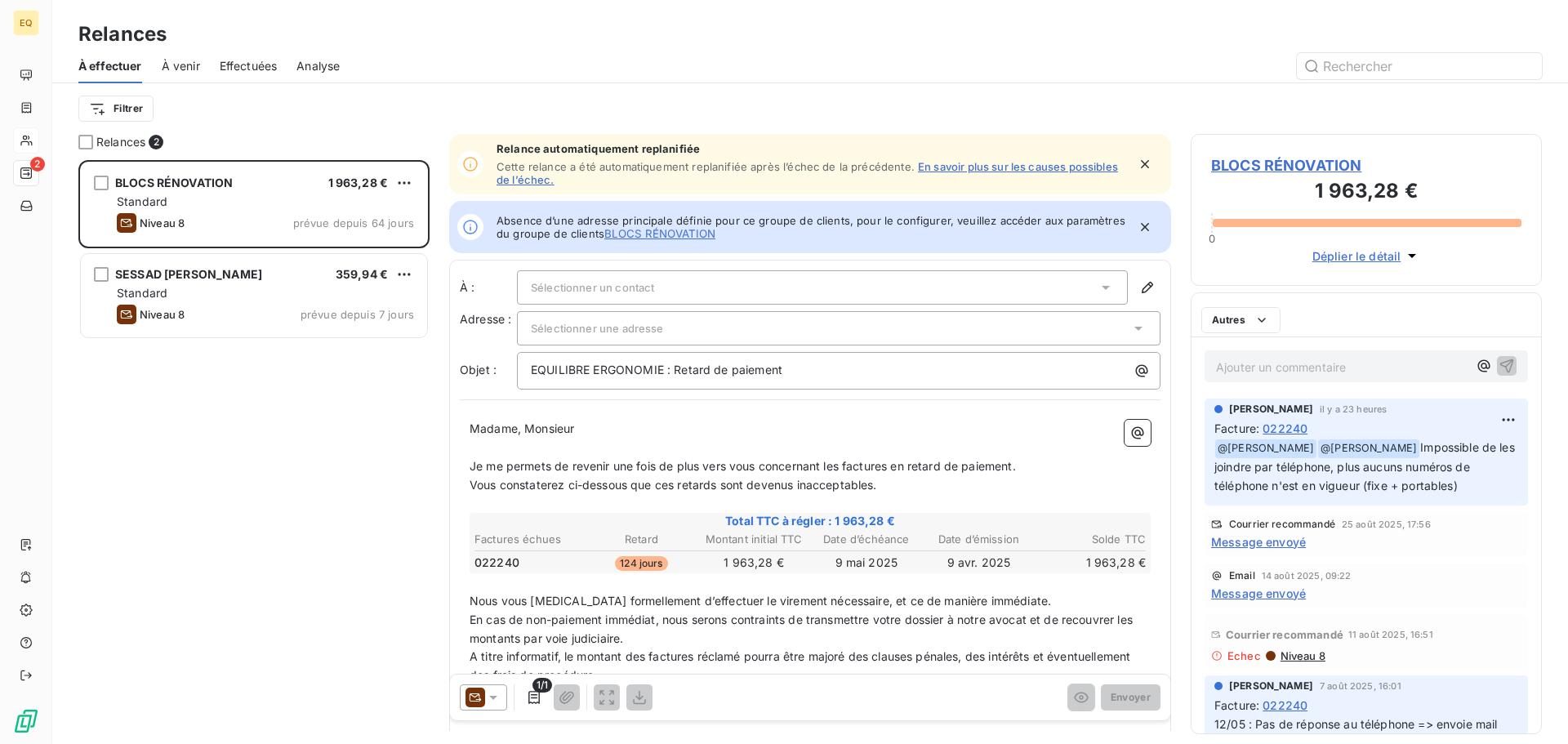
scroll to position [572, 339]
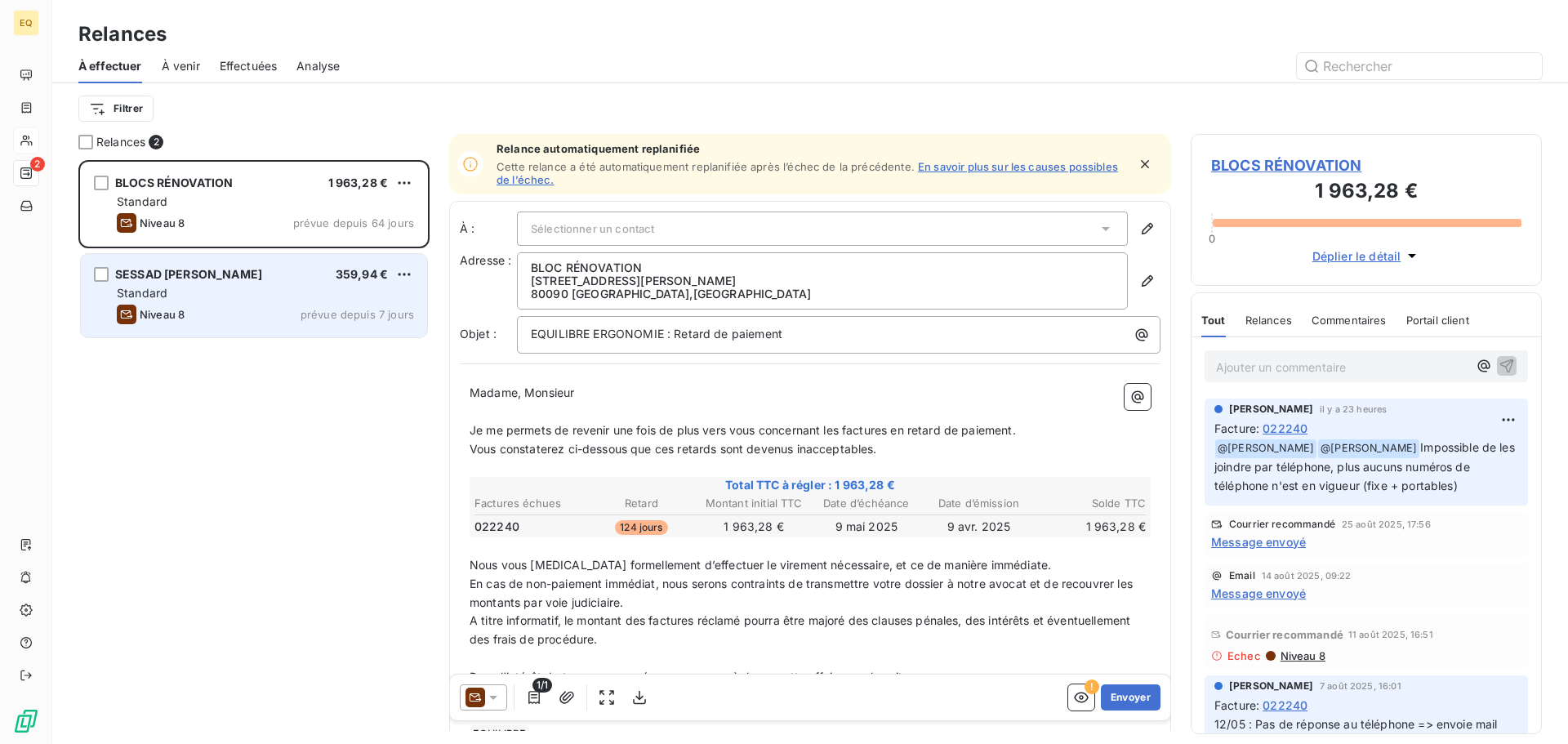
click at [272, 300] on div "Standard" at bounding box center [265, 293] width 297 height 16
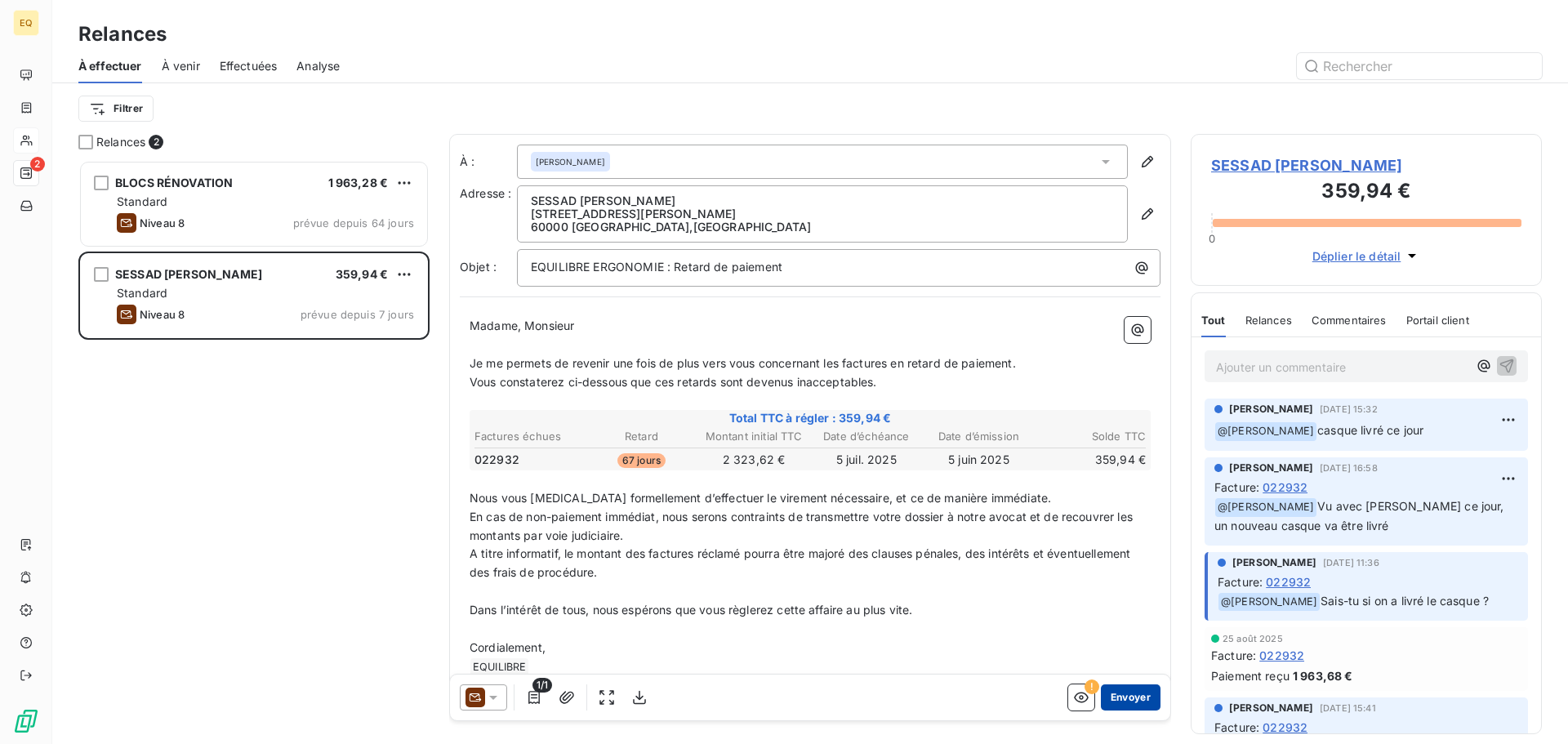
click at [1119, 693] on button "Envoyer" at bounding box center [1131, 698] width 60 height 26
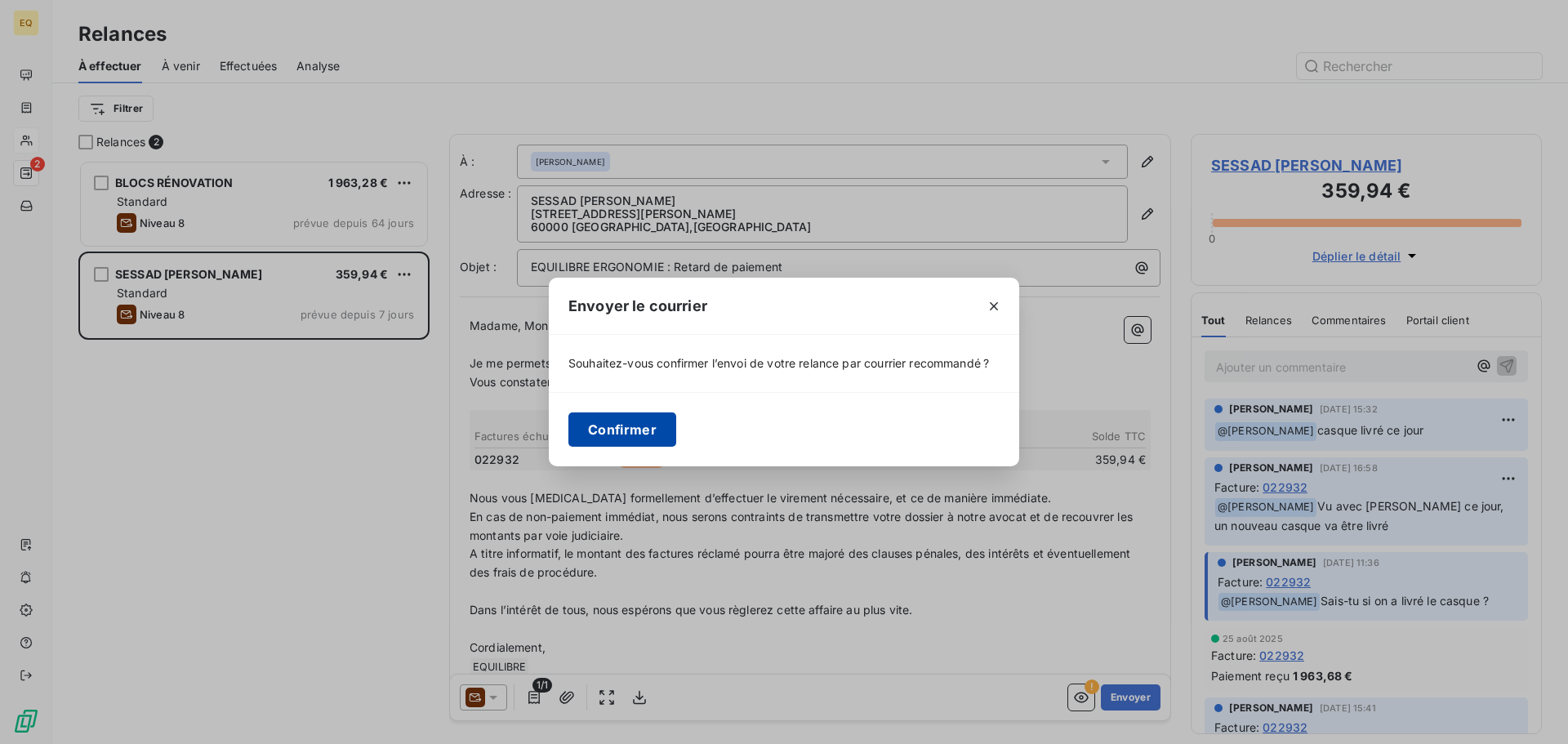
click at [610, 427] on button "Confirmer" at bounding box center [622, 430] width 108 height 35
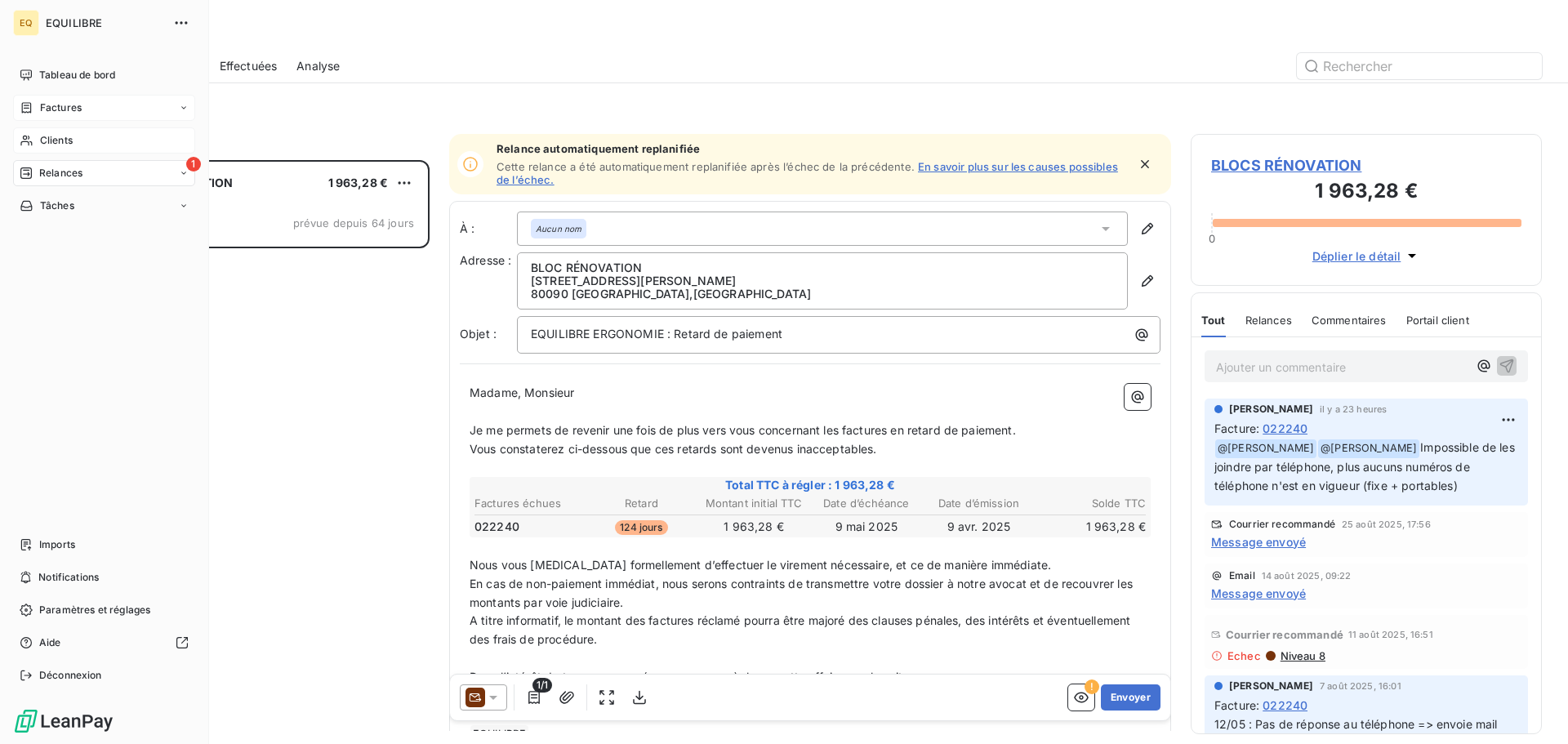
click at [92, 109] on div "Factures" at bounding box center [104, 108] width 182 height 26
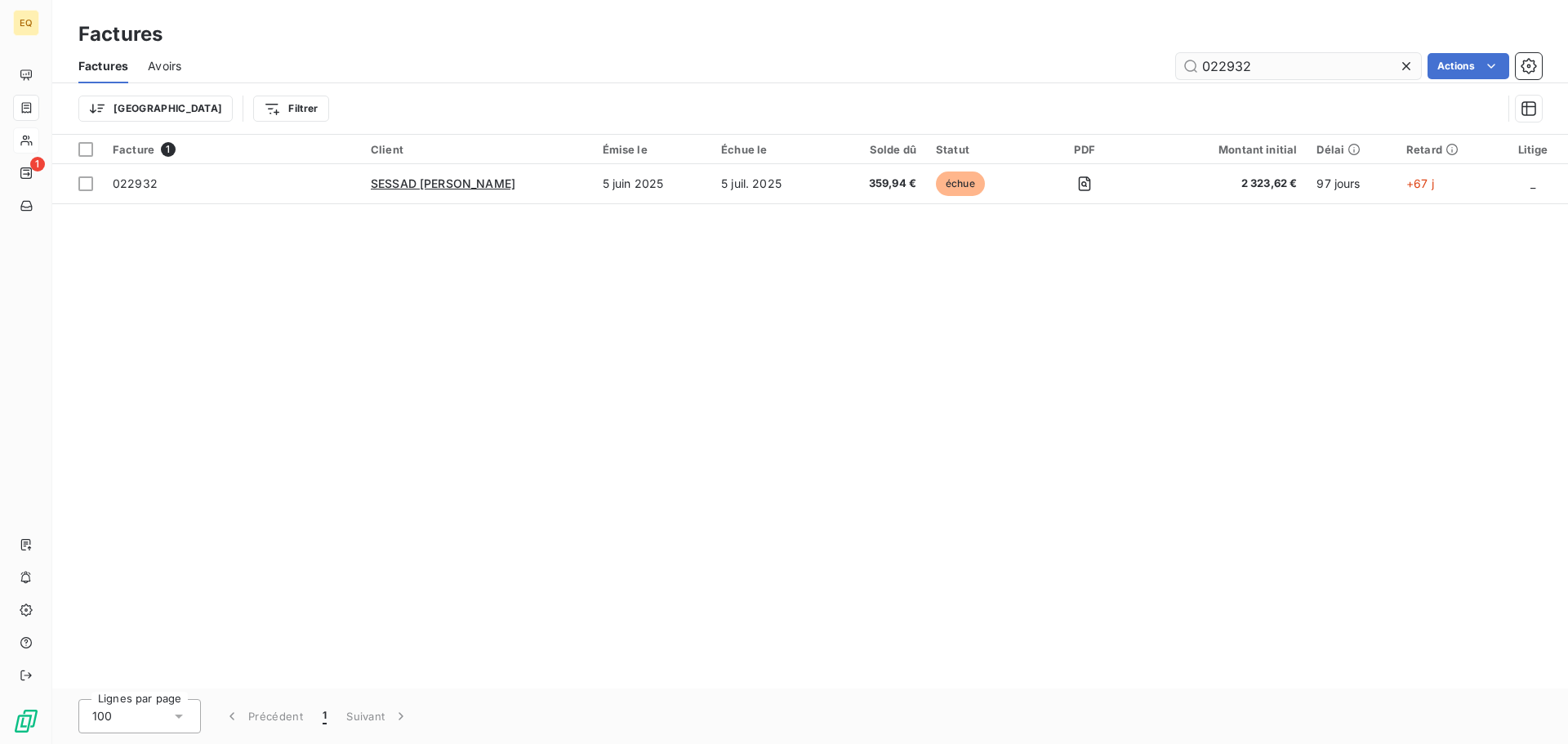
drag, startPoint x: 1287, startPoint y: 68, endPoint x: 1198, endPoint y: 64, distance: 89.1
click at [1198, 64] on input "022932" at bounding box center [1298, 67] width 245 height 26
type input "023711"
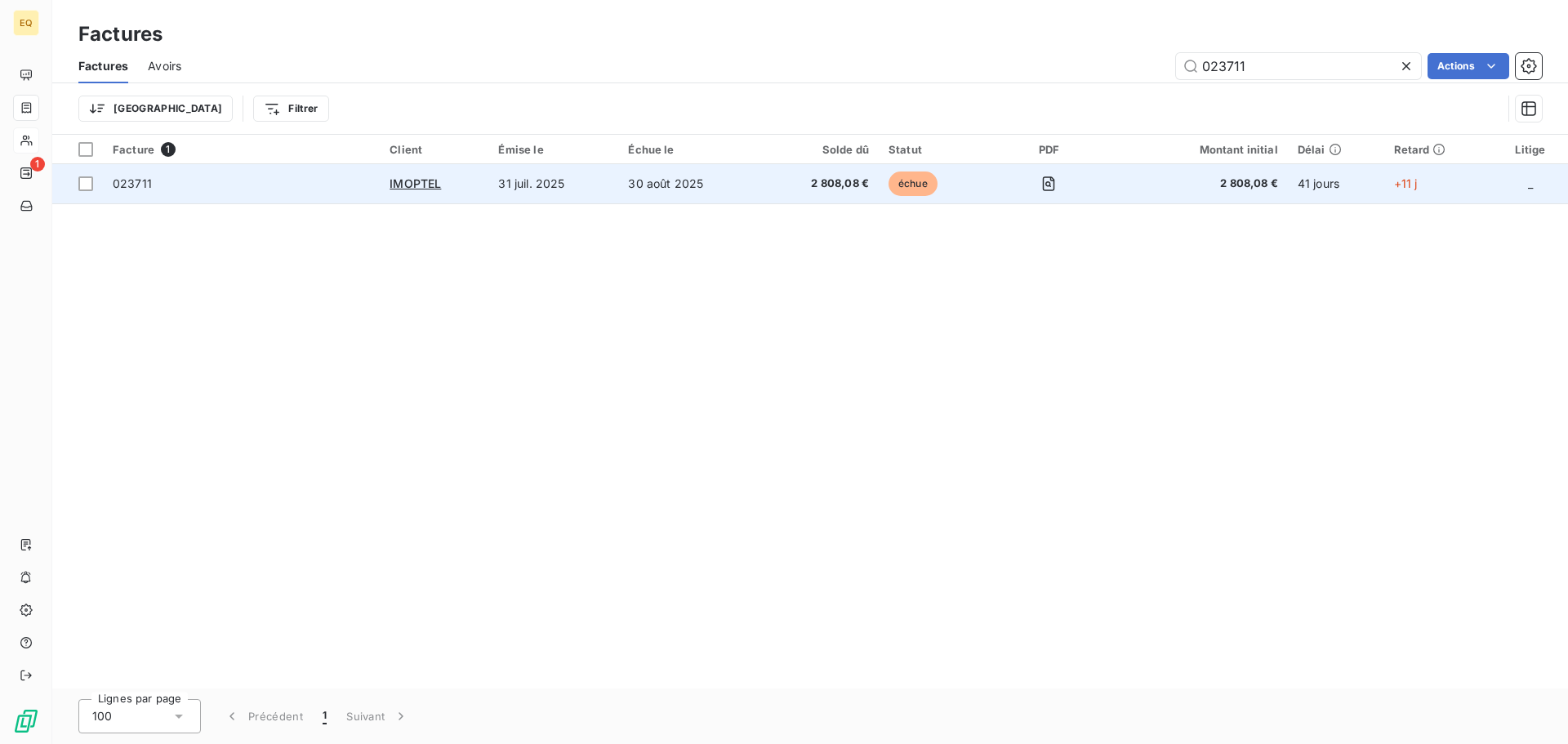
click at [698, 177] on td "30 août 2025" at bounding box center [689, 184] width 143 height 39
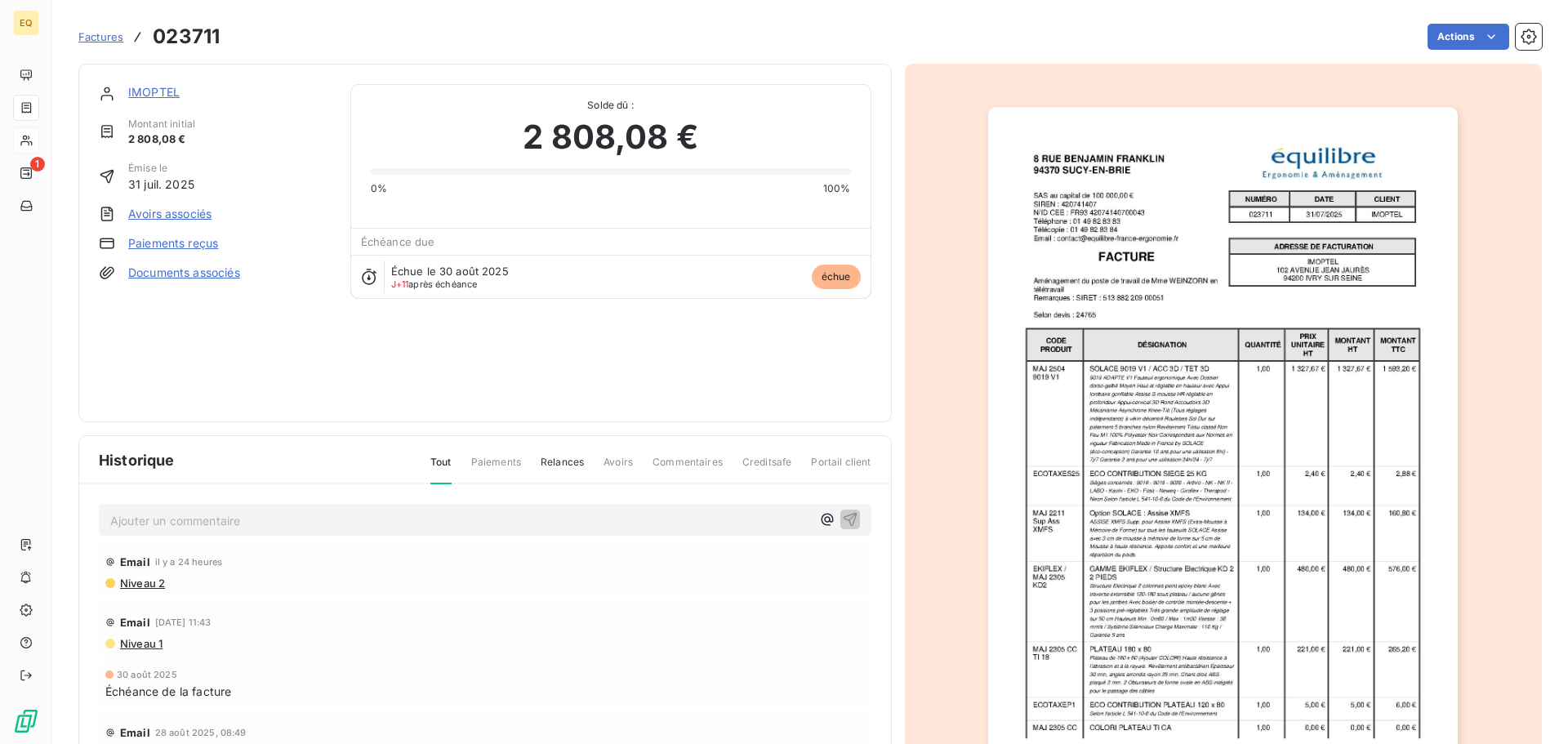
click at [100, 35] on span "Factures" at bounding box center [100, 37] width 45 height 13
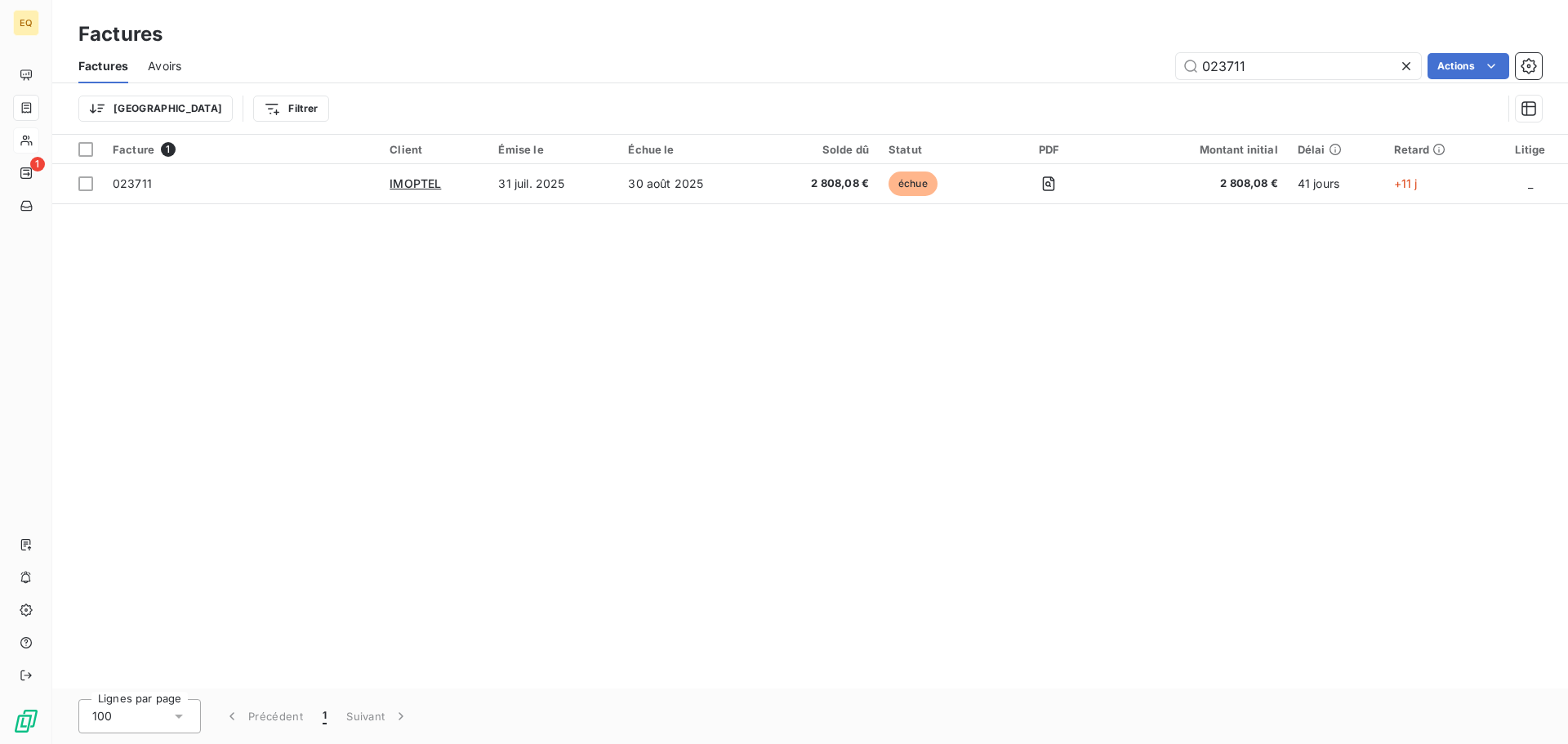
drag, startPoint x: 1261, startPoint y: 75, endPoint x: 1155, endPoint y: 57, distance: 107.5
click at [1155, 57] on div "023711 Actions" at bounding box center [871, 67] width 1341 height 26
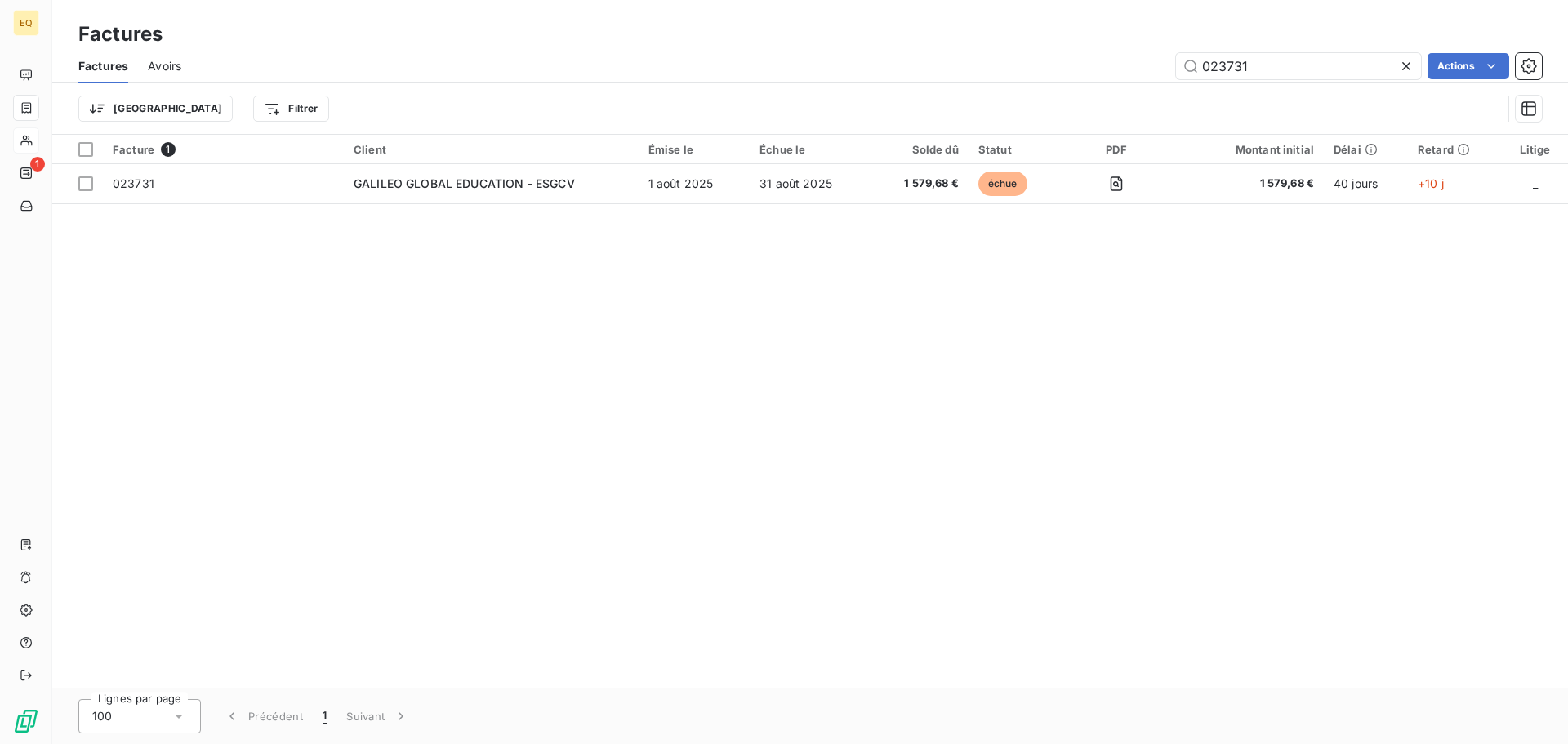
type input "023731"
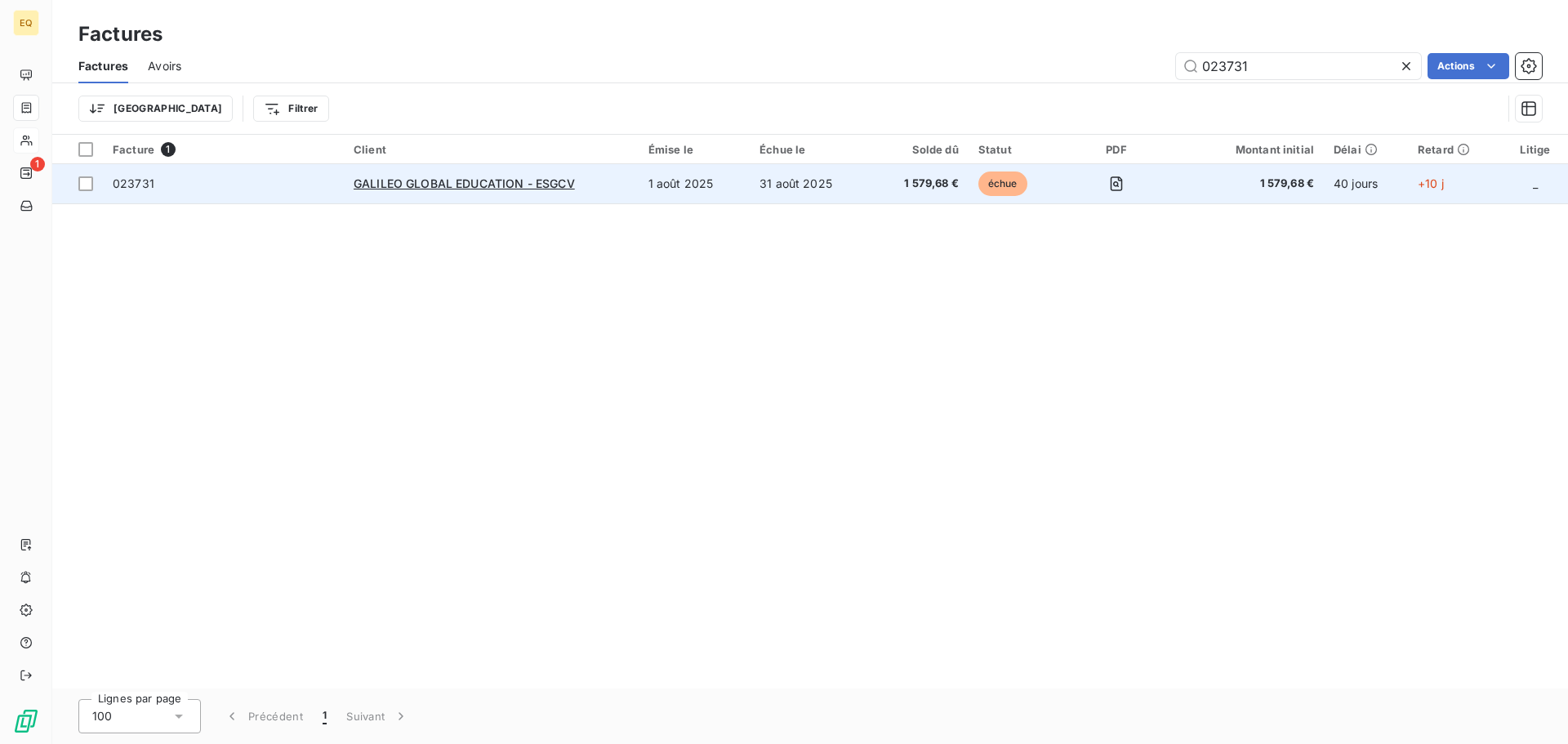
click at [603, 178] on div "GALILEO GLOBAL EDUCATION - ESGCV" at bounding box center [491, 184] width 275 height 16
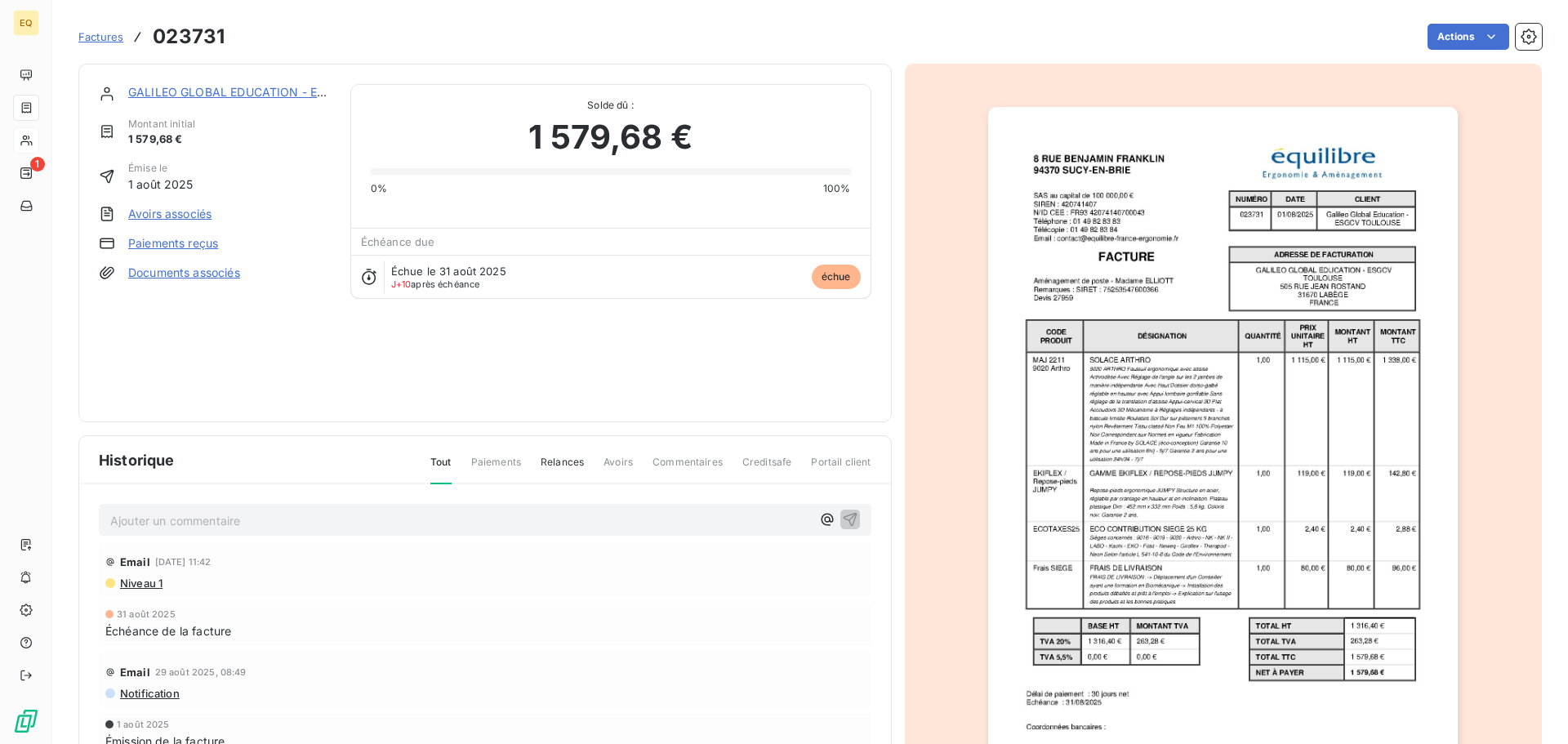
click at [222, 90] on link "GALILEO GLOBAL EDUCATION - ESGCV" at bounding box center [238, 91] width 221 height 14
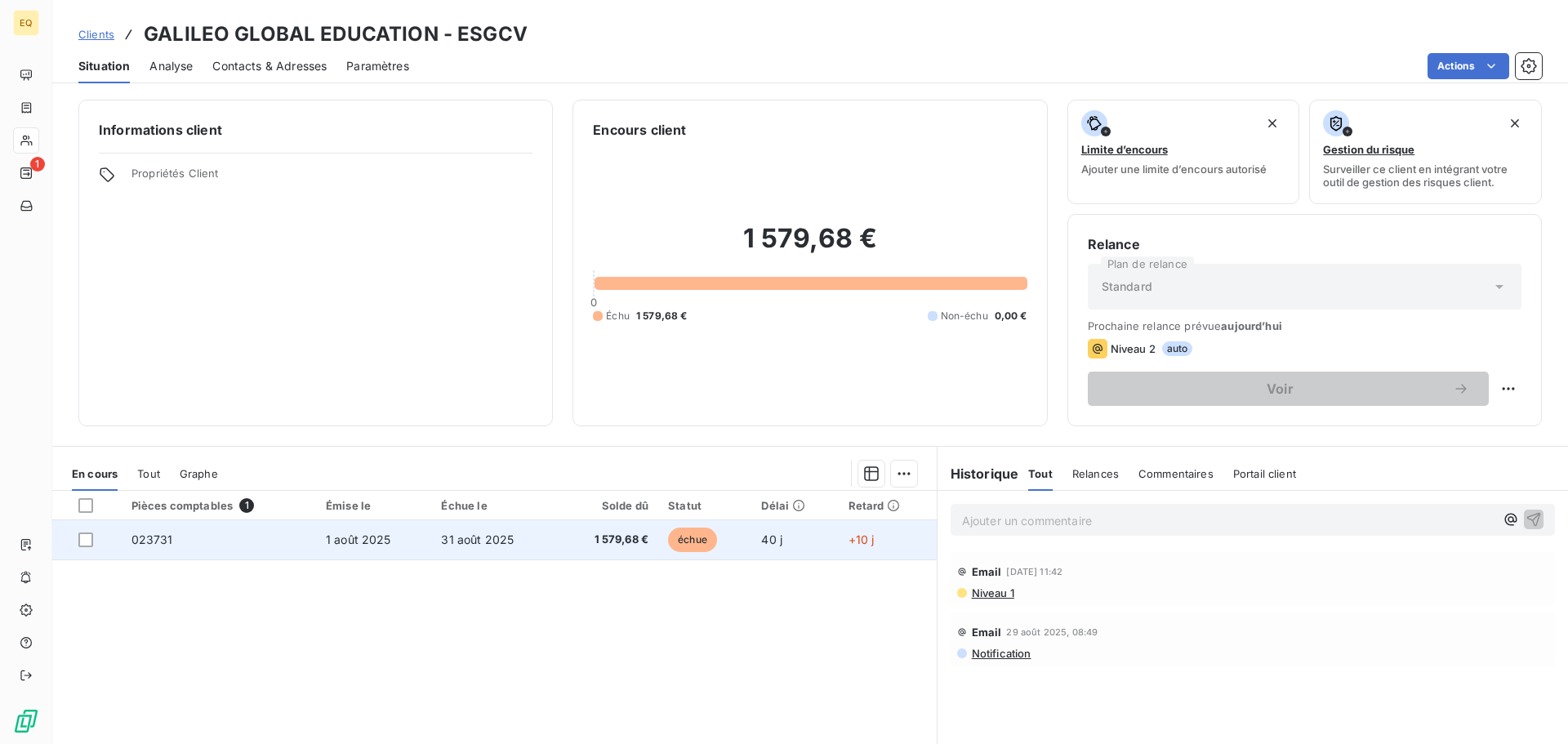
click at [373, 541] on span "1 août 2025" at bounding box center [359, 539] width 66 height 14
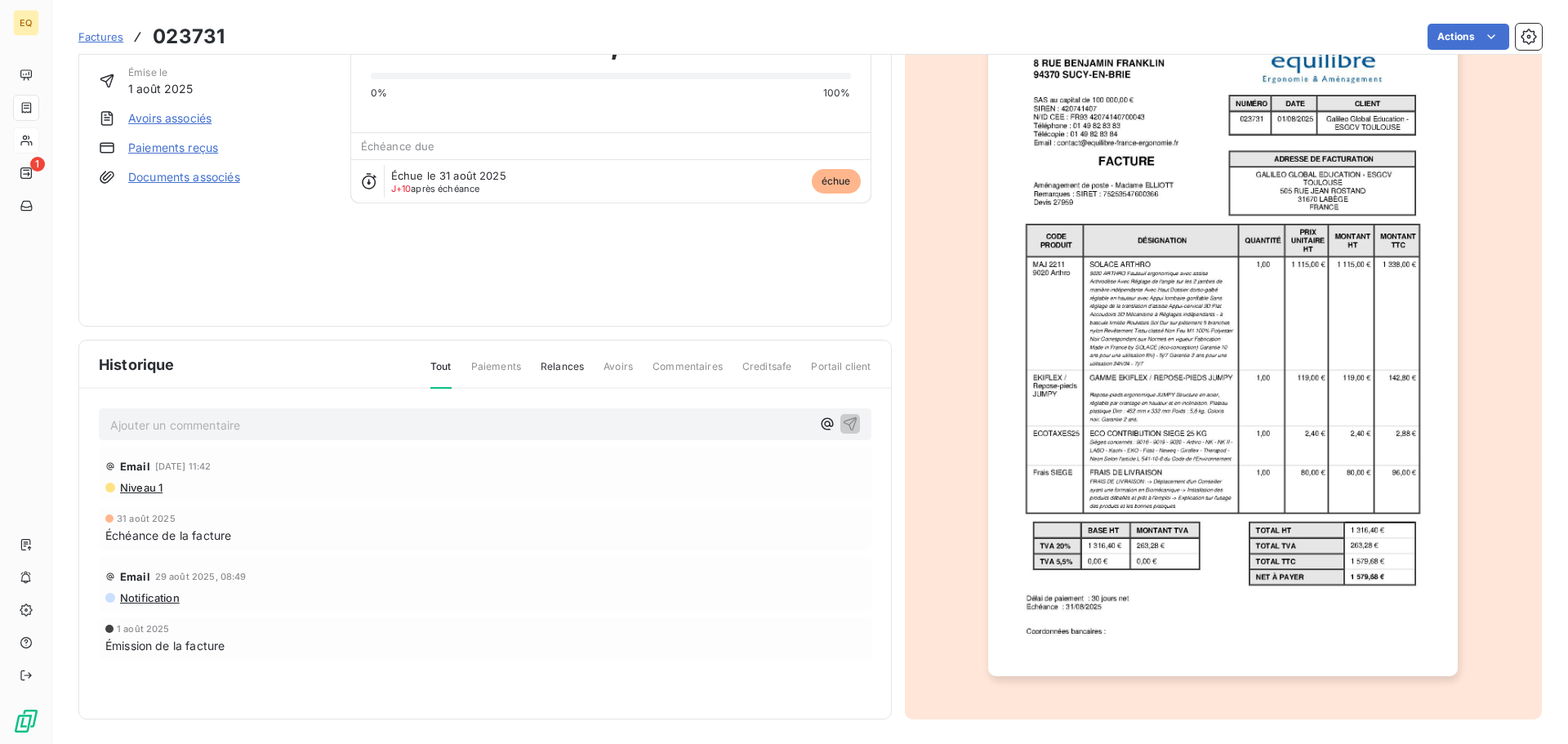
scroll to position [98, 0]
click at [214, 424] on p "Ajouter un commentaire ﻿" at bounding box center [460, 423] width 701 height 21
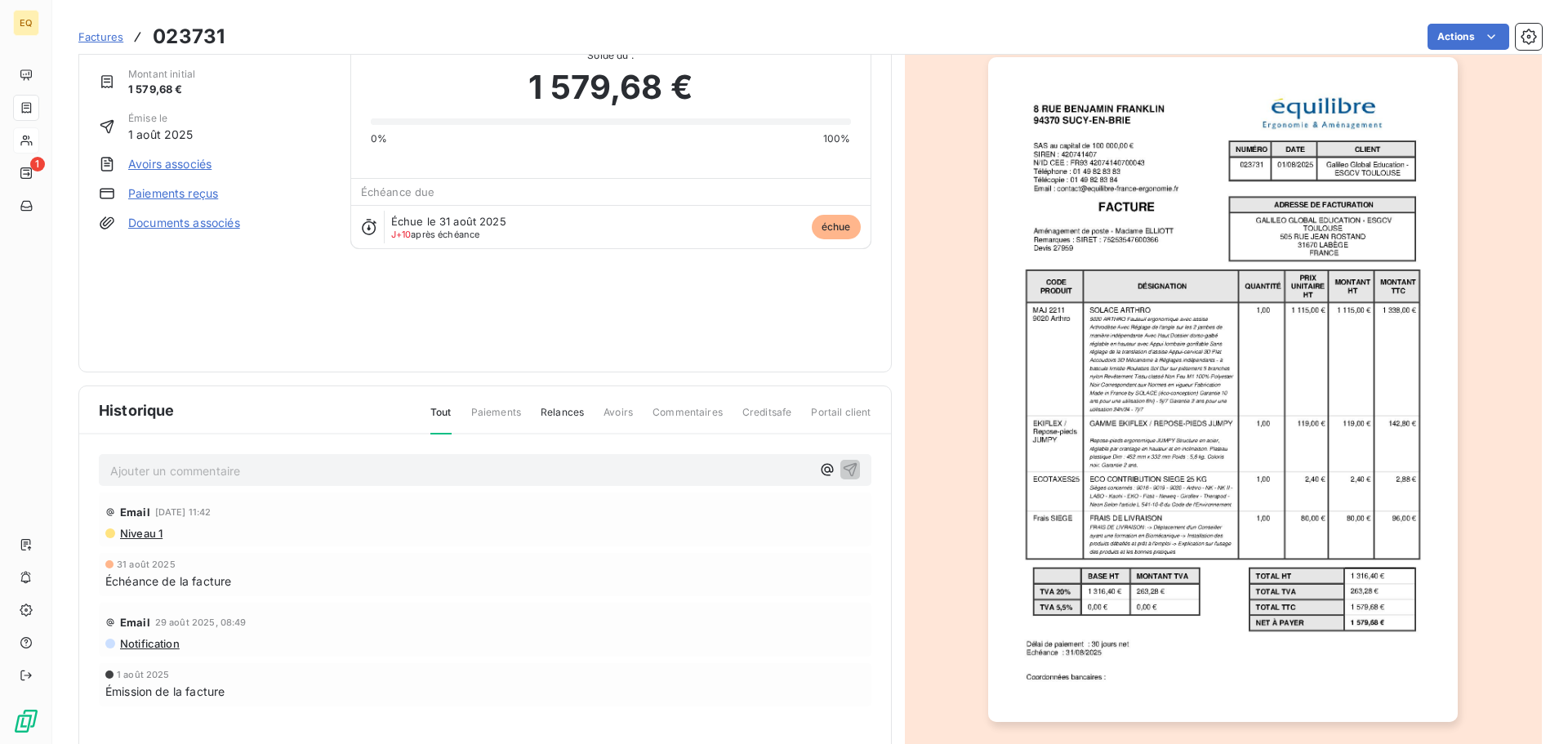
scroll to position [0, 0]
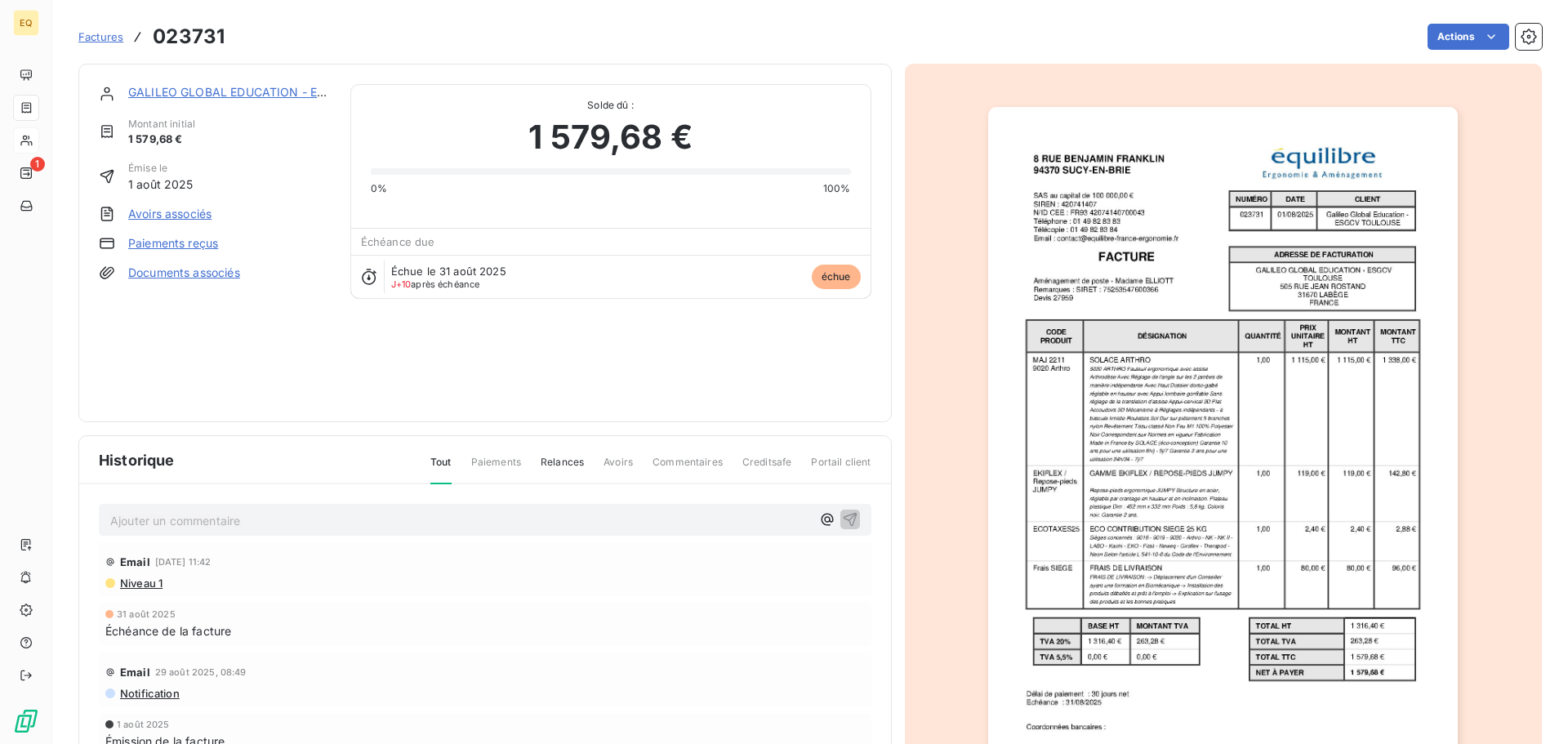
click at [100, 30] on span "Factures" at bounding box center [100, 37] width 45 height 13
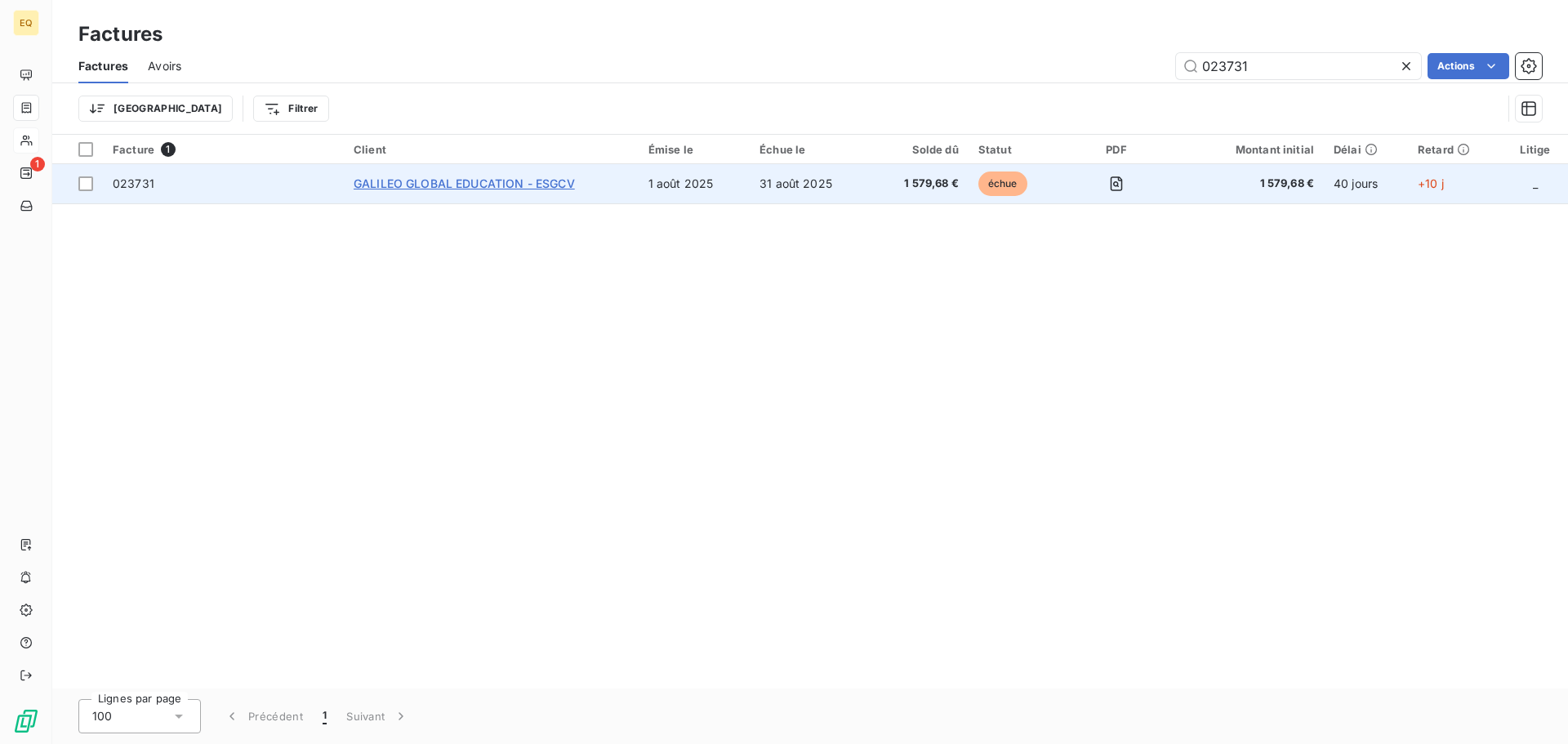
click at [493, 178] on span "GALILEO GLOBAL EDUCATION - ESGCV" at bounding box center [463, 183] width 221 height 14
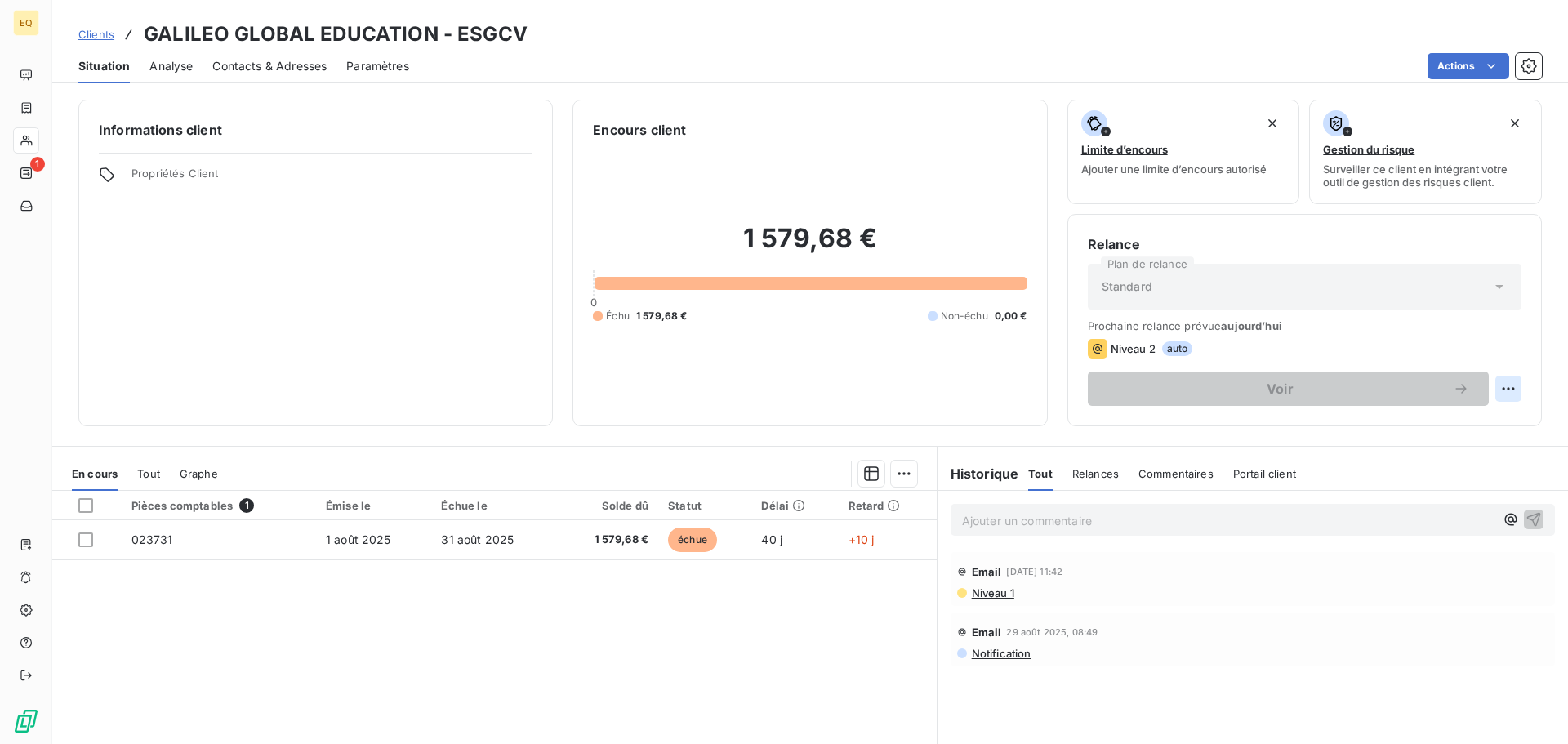
click at [1495, 391] on html "EQ 1 Clients GALILEO GLOBAL EDUCATION - ESGCV Situation Analyse Contacts & Adre…" at bounding box center [784, 372] width 1568 height 744
click at [1428, 424] on div "Replanifier cette action" at bounding box center [1429, 425] width 146 height 26
select select "8"
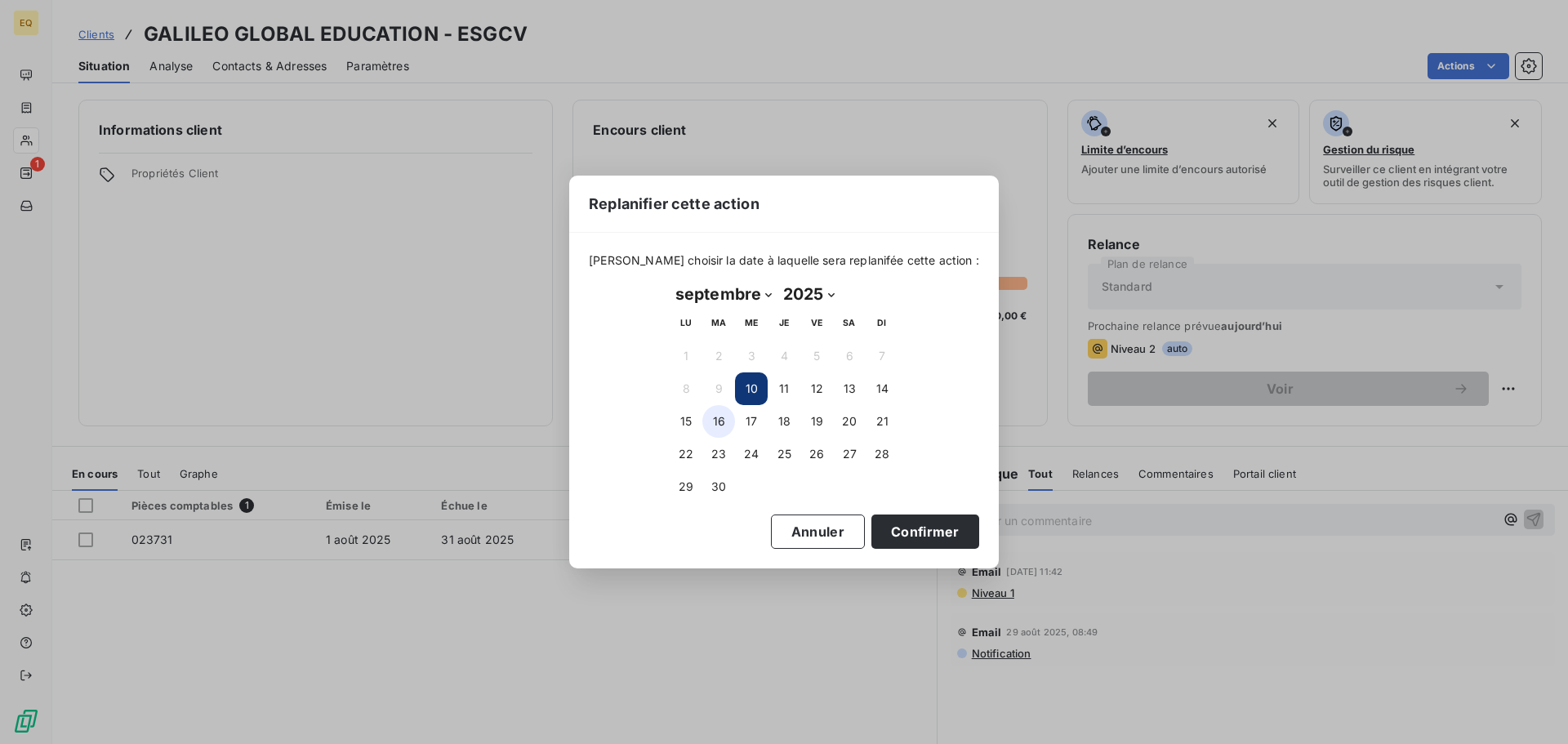
click at [718, 420] on button "16" at bounding box center [719, 422] width 33 height 33
click at [897, 529] on button "Confirmer" at bounding box center [925, 532] width 108 height 35
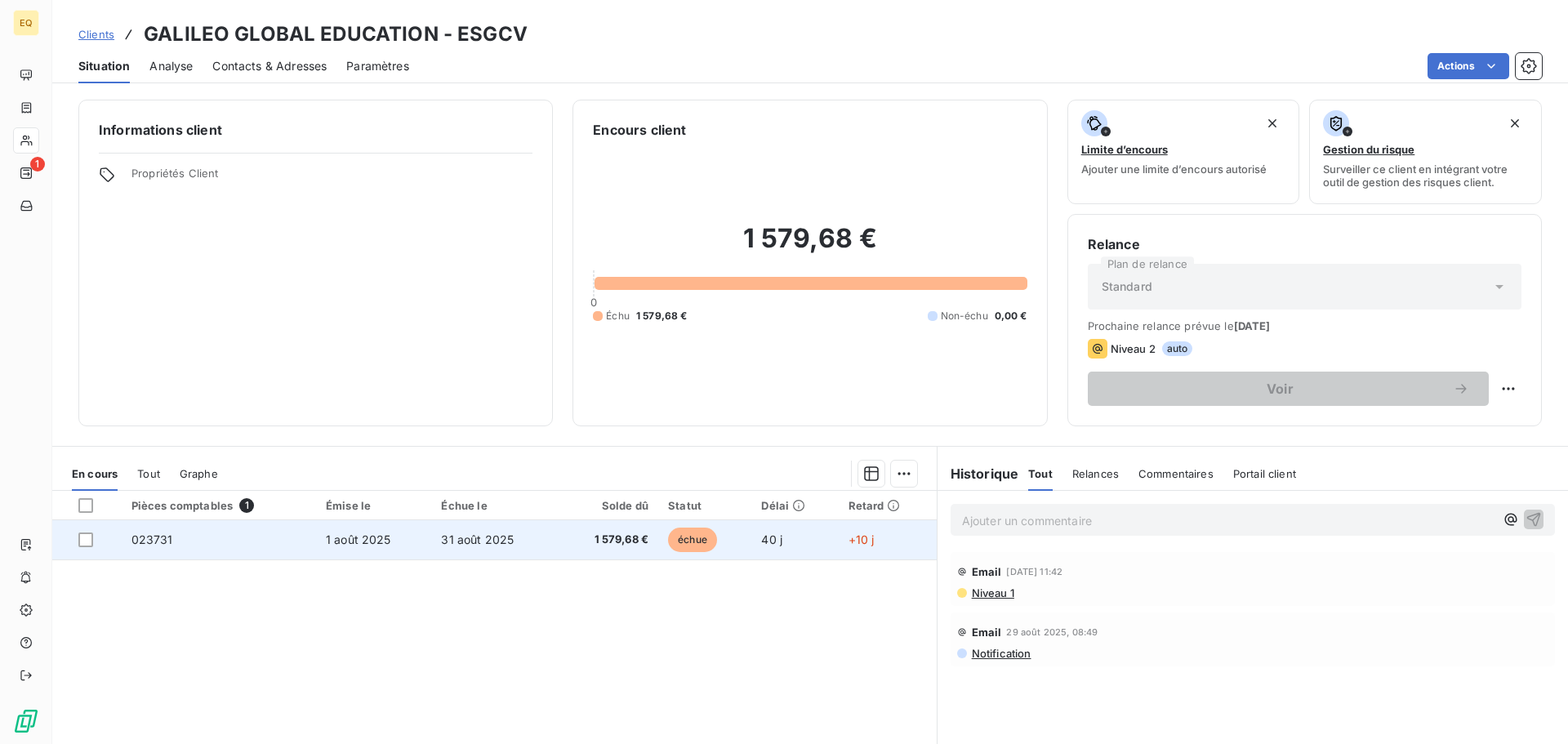
click at [399, 542] on td "1 août 2025" at bounding box center [374, 540] width 116 height 39
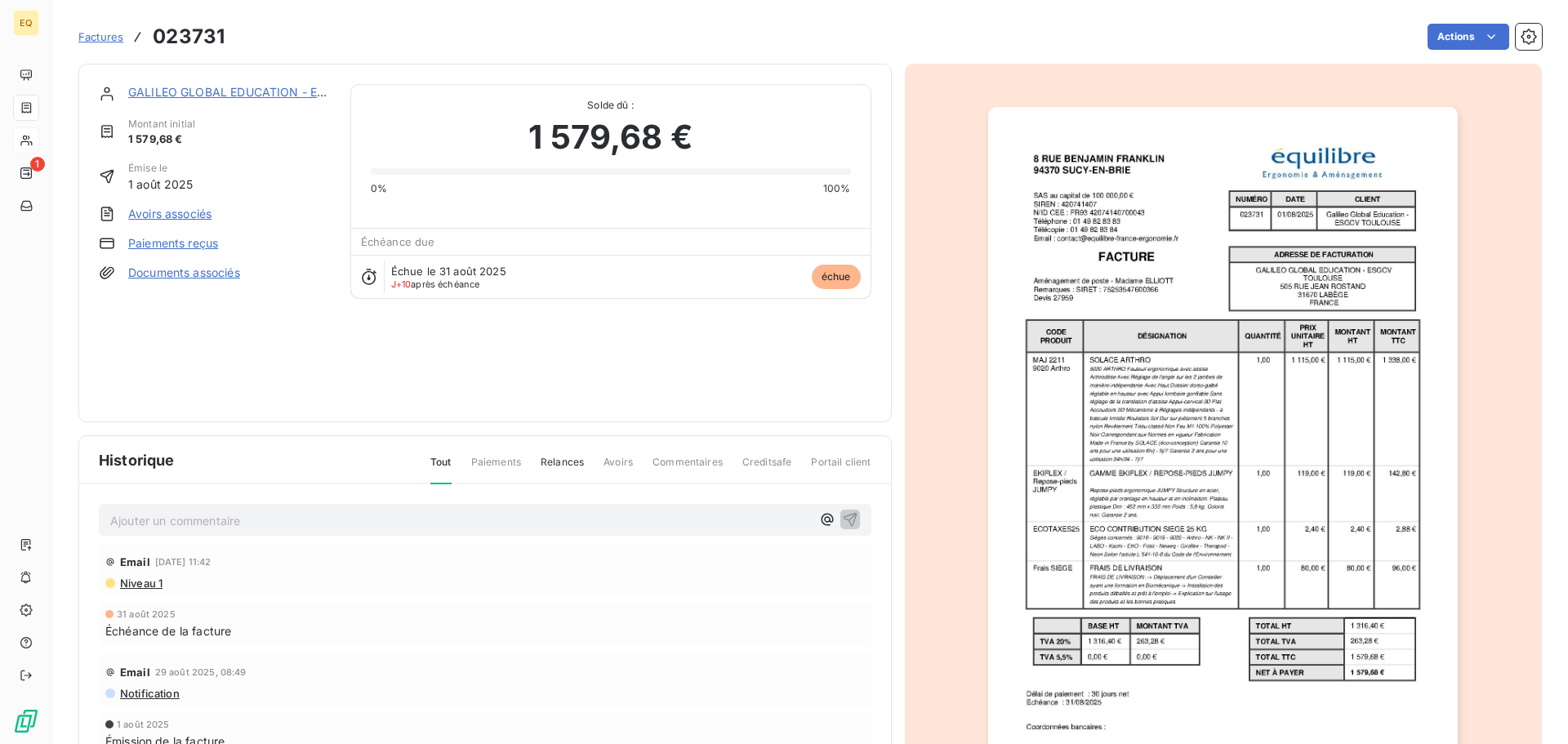
click at [200, 523] on p "Ajouter un commentaire ﻿" at bounding box center [460, 520] width 701 height 21
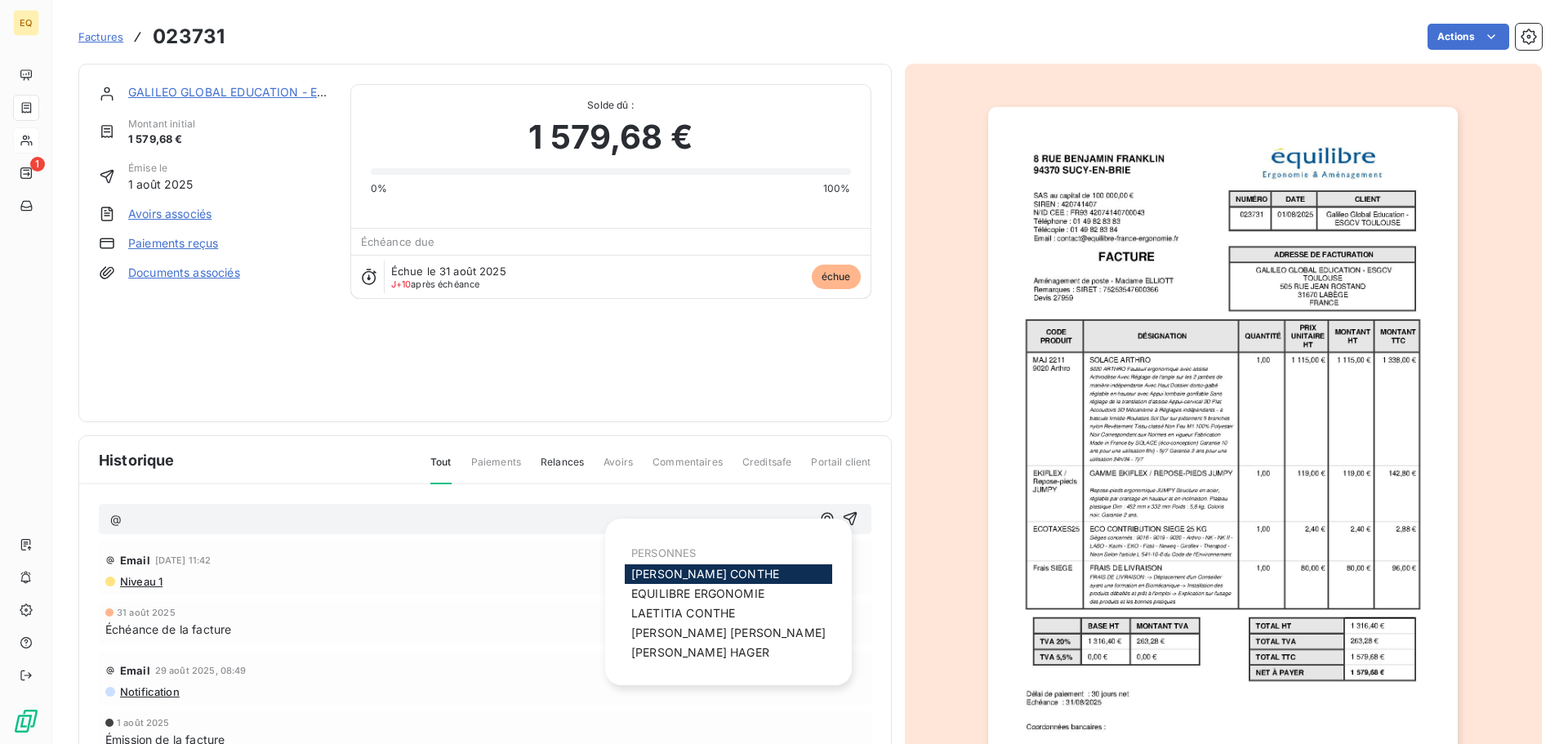
drag, startPoint x: 827, startPoint y: 519, endPoint x: 778, endPoint y: 518, distance: 49.0
click at [823, 519] on icon "button" at bounding box center [827, 519] width 12 height 12
click at [672, 573] on span "[PERSON_NAME]" at bounding box center [705, 574] width 148 height 14
click at [819, 520] on icon "button" at bounding box center [828, 520] width 16 height 16
drag, startPoint x: 649, startPoint y: 609, endPoint x: 722, endPoint y: 571, distance: 82.3
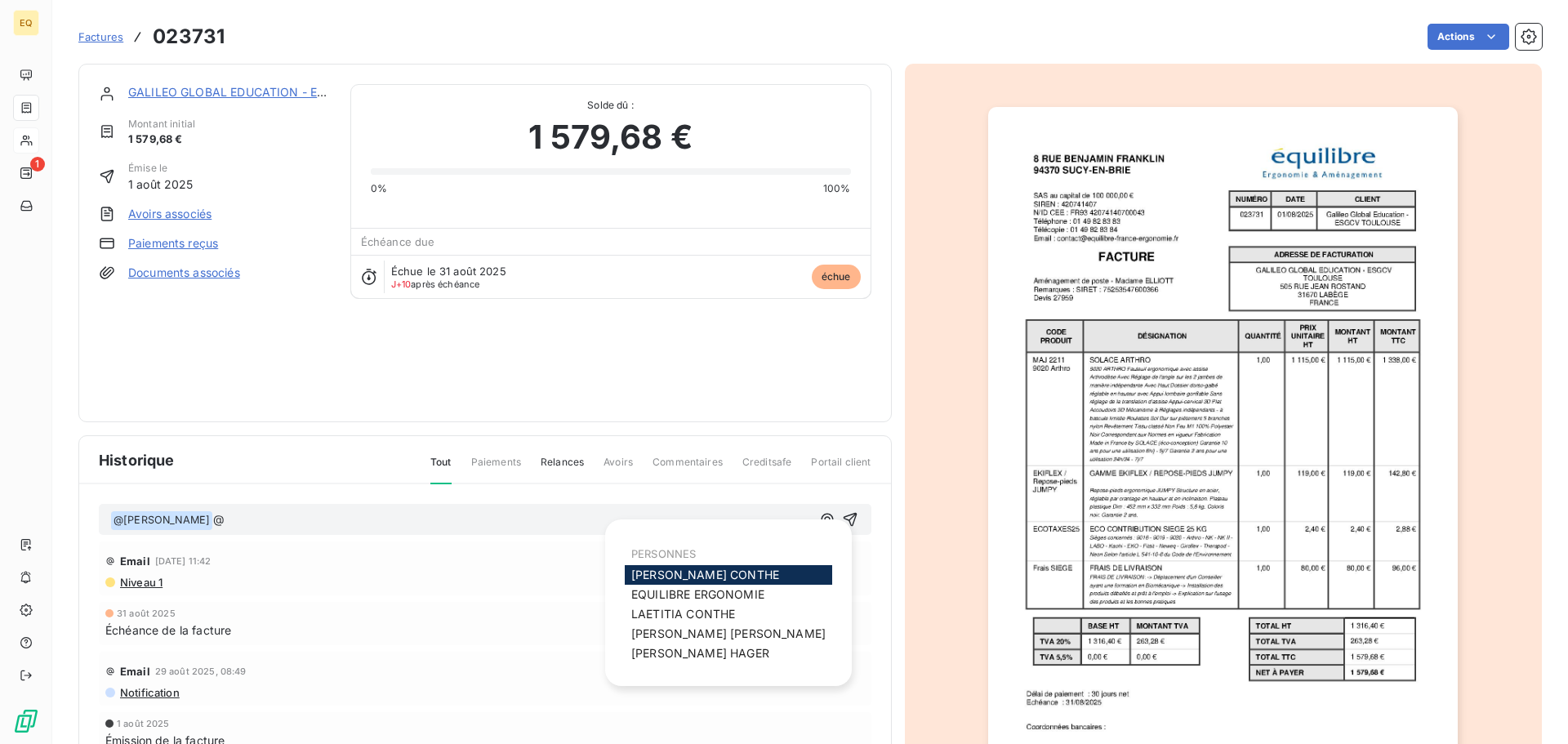
click at [650, 609] on span "[PERSON_NAME]" at bounding box center [683, 613] width 104 height 14
click at [819, 513] on icon "button" at bounding box center [828, 520] width 16 height 16
drag, startPoint x: 657, startPoint y: 649, endPoint x: 565, endPoint y: 605, distance: 102.0
click at [657, 649] on span "[PERSON_NAME]" at bounding box center [700, 653] width 138 height 14
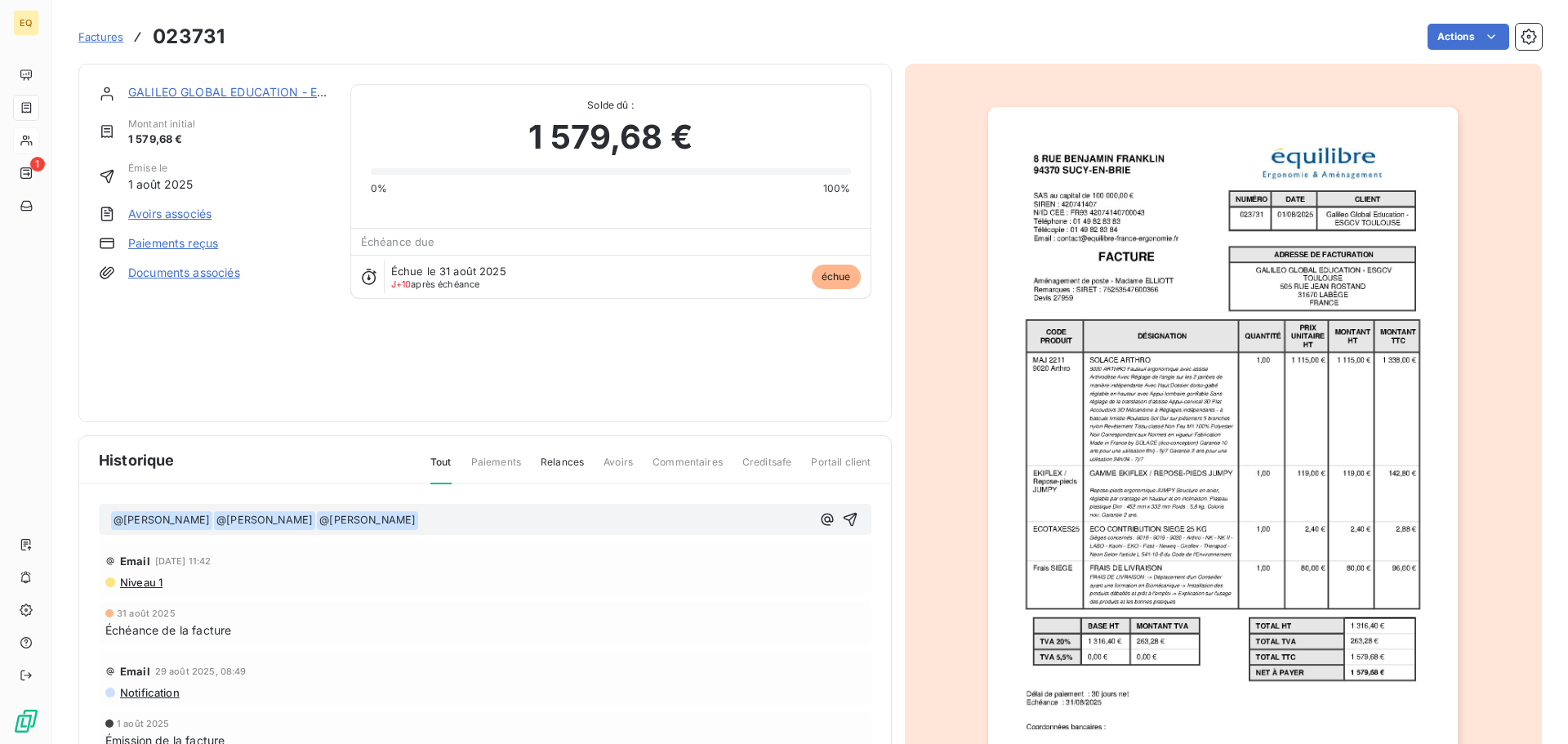
click at [477, 525] on p "﻿ @ [PERSON_NAME] ﻿ ﻿ @ [PERSON_NAME] ﻿ ﻿ @ [PERSON_NAME] ﻿ ﻿" at bounding box center [460, 520] width 701 height 20
click at [846, 520] on icon "button" at bounding box center [851, 520] width 16 height 16
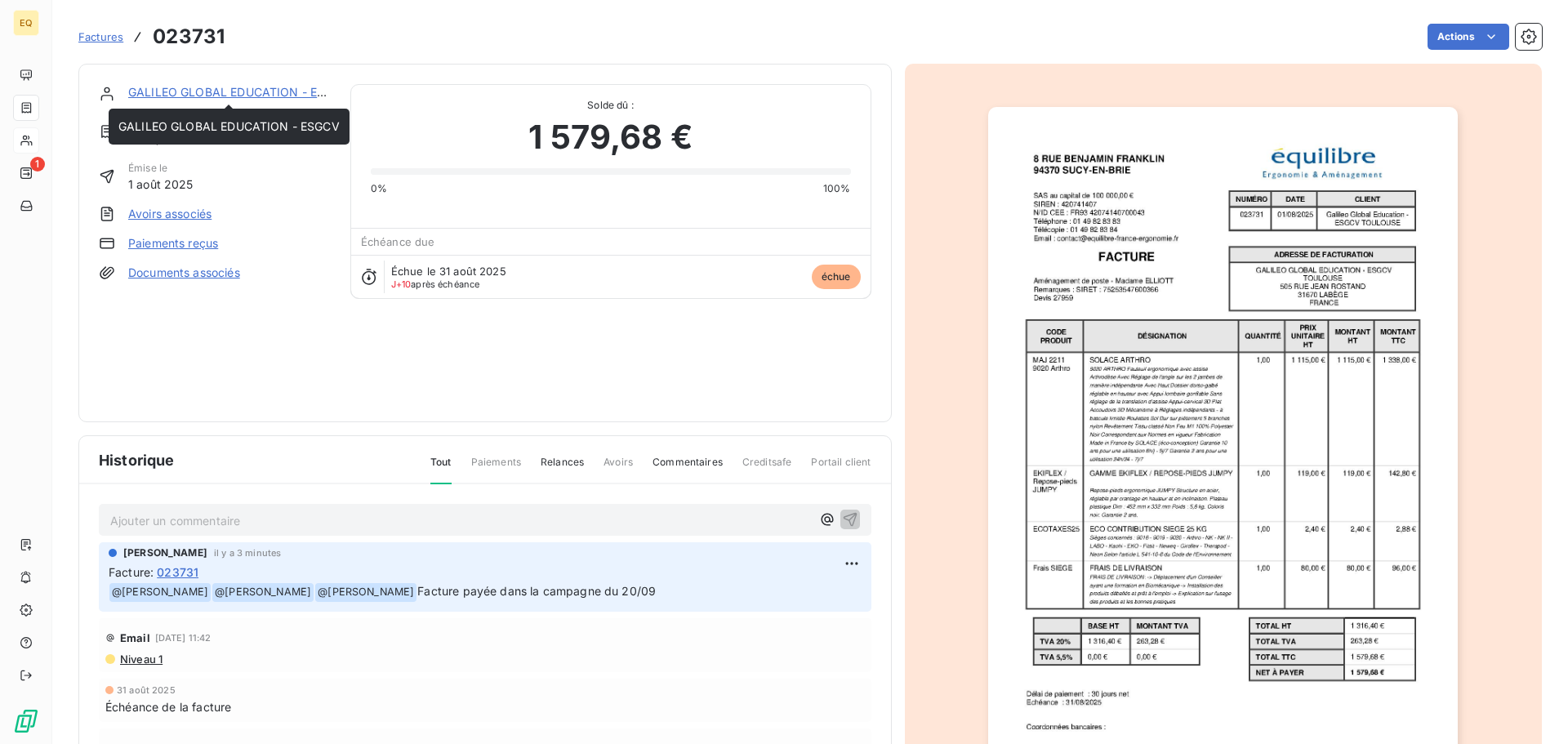
click at [181, 90] on link "GALILEO GLOBAL EDUCATION - ESGCV" at bounding box center [238, 91] width 221 height 14
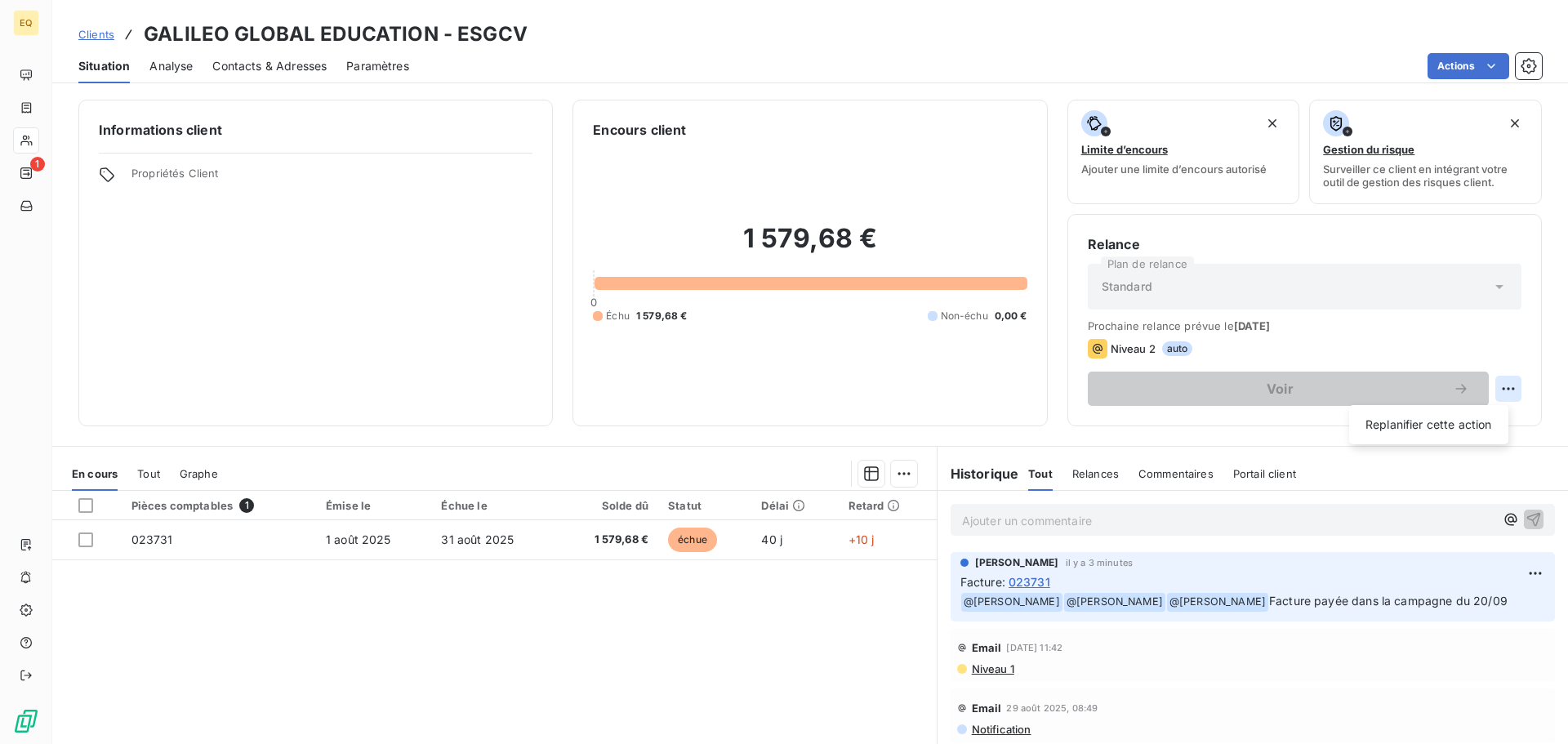
click at [1497, 387] on html "EQ 1 Clients GALILEO GLOBAL EDUCATION - ESGCV Situation Analyse Contacts & Adre…" at bounding box center [784, 372] width 1568 height 744
click at [1417, 427] on div "Replanifier cette action" at bounding box center [1429, 425] width 146 height 26
select select "8"
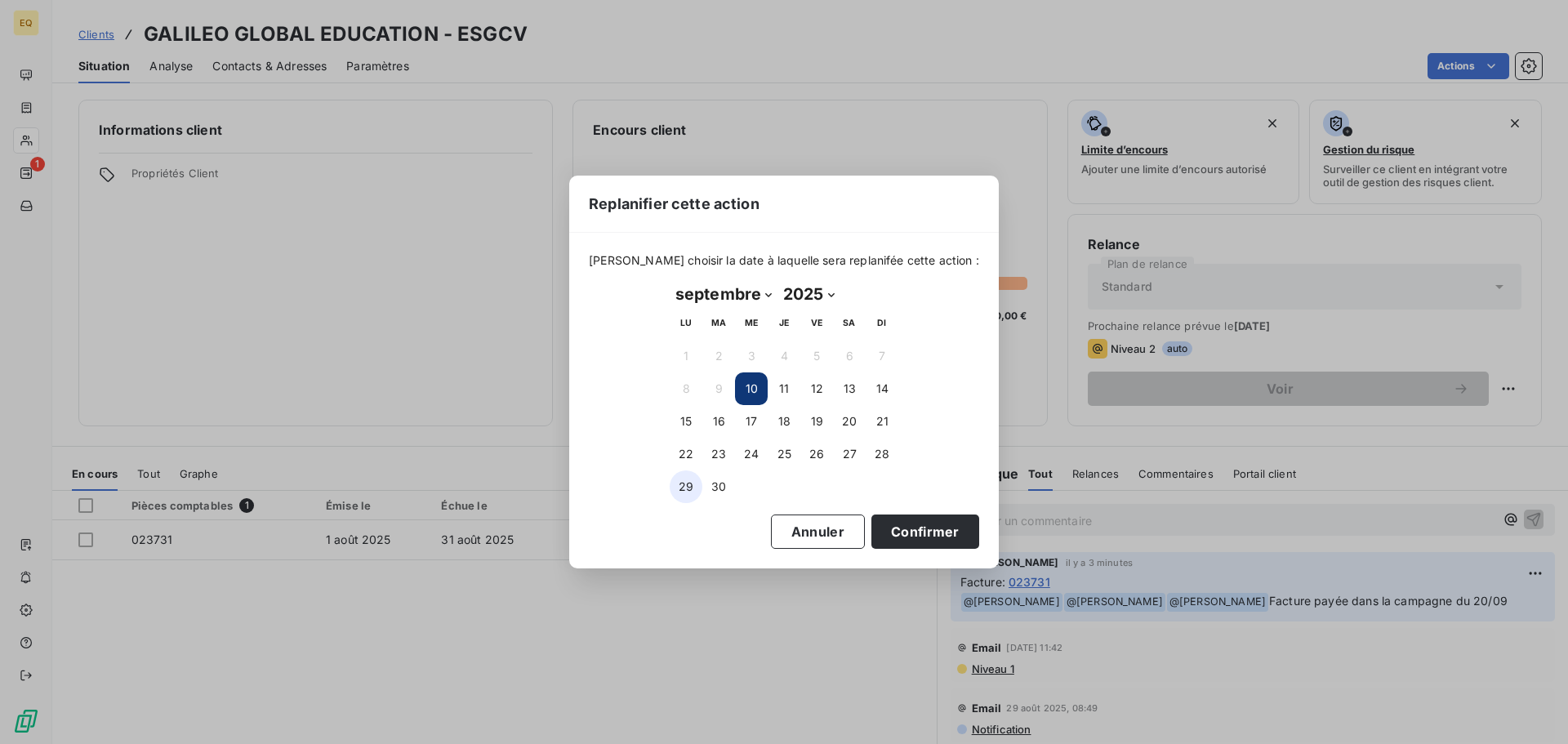
click at [680, 483] on button "29" at bounding box center [686, 487] width 33 height 33
click at [883, 533] on button "Confirmer" at bounding box center [925, 532] width 108 height 35
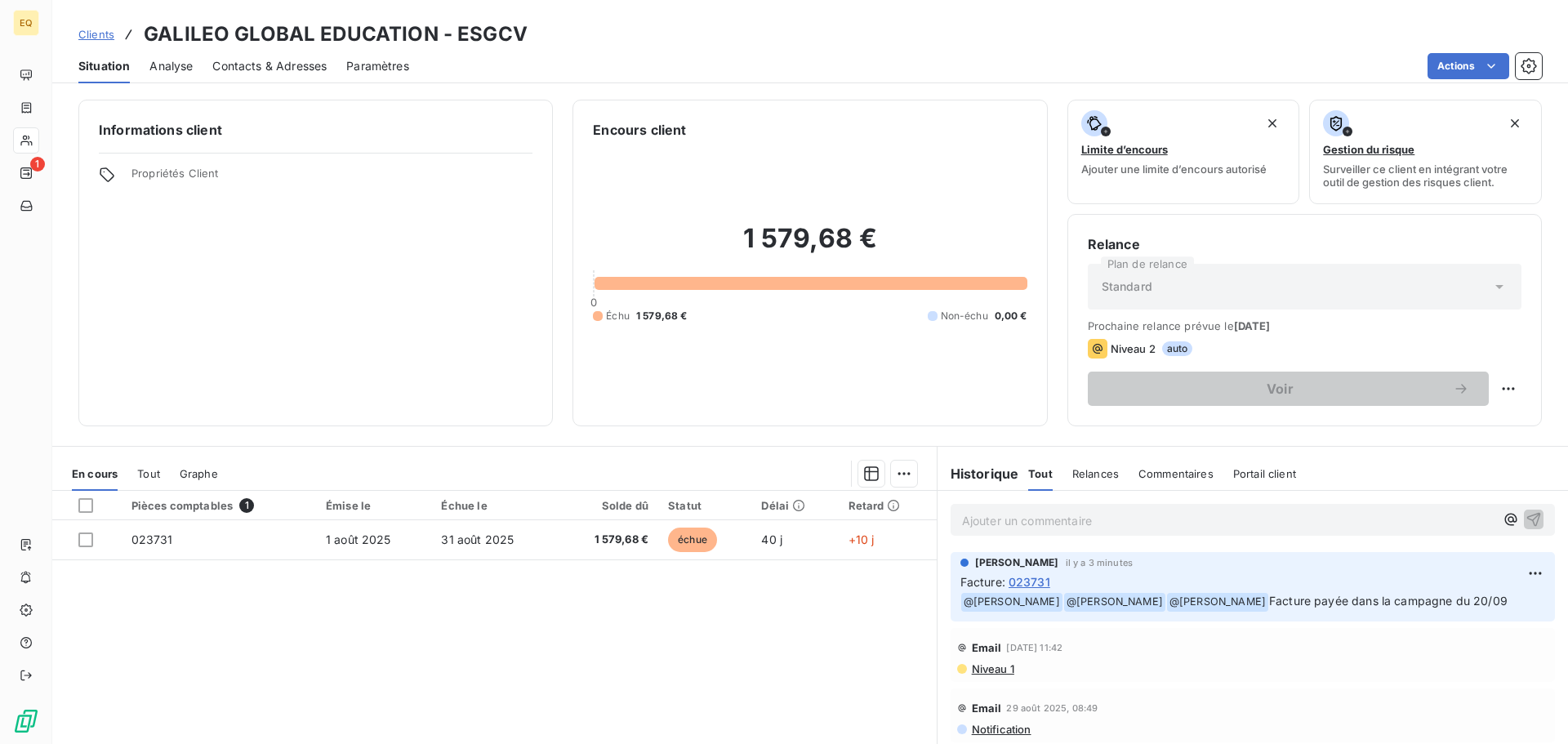
click at [91, 33] on span "Clients" at bounding box center [96, 35] width 36 height 13
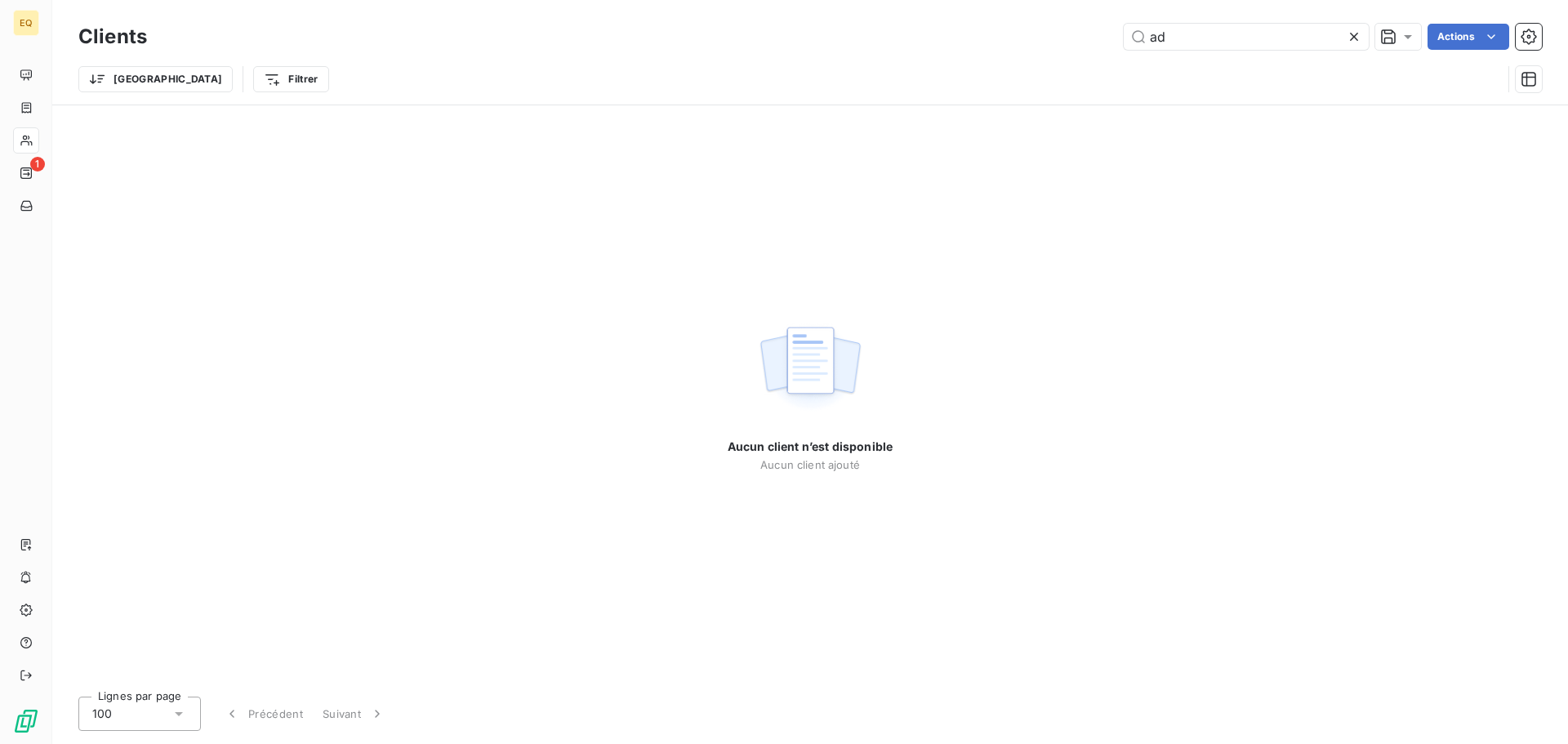
type input "a"
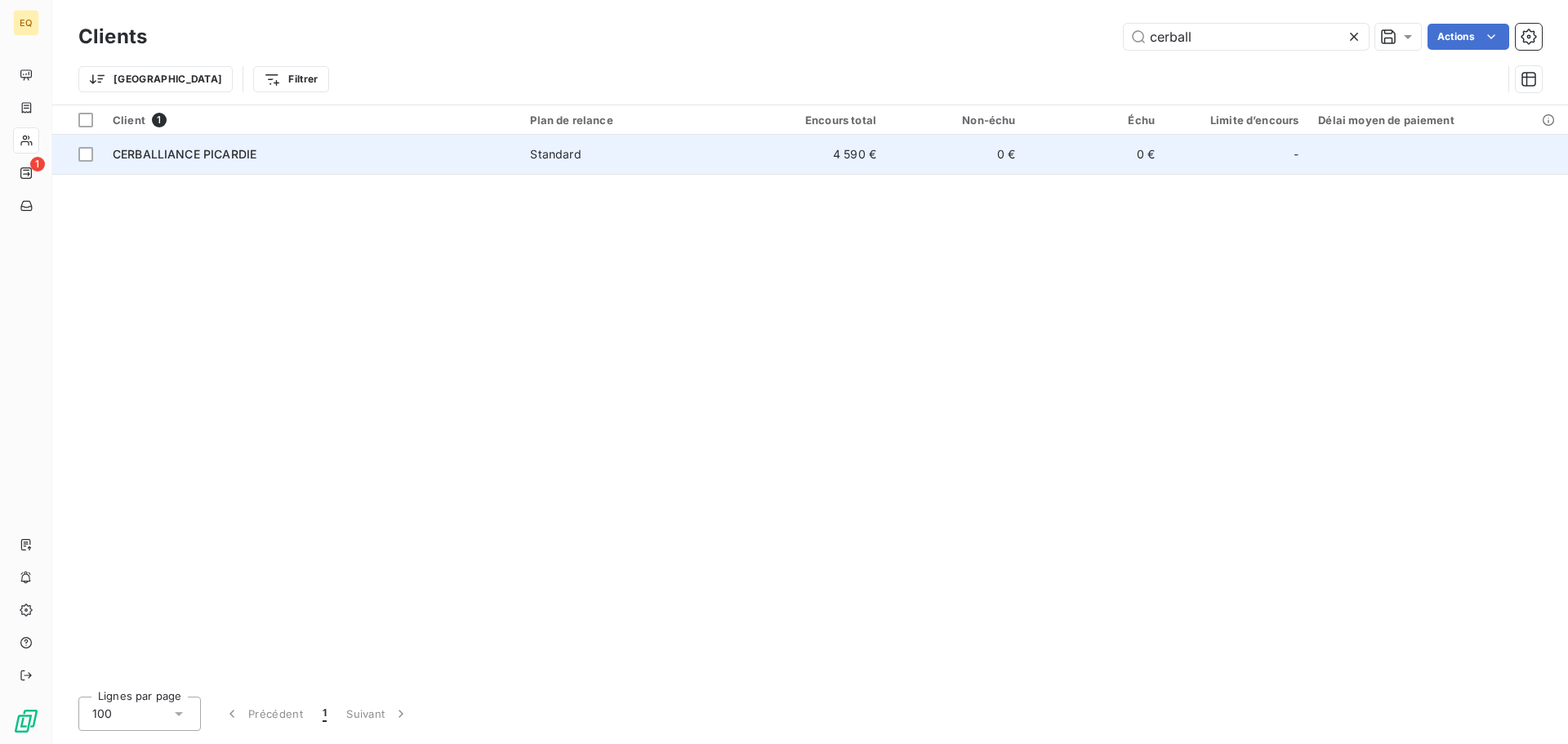
type input "cerball"
click at [509, 161] on div "CERBALLIANCE PICARDIE" at bounding box center [311, 155] width 398 height 16
